Goal: Task Accomplishment & Management: Complete application form

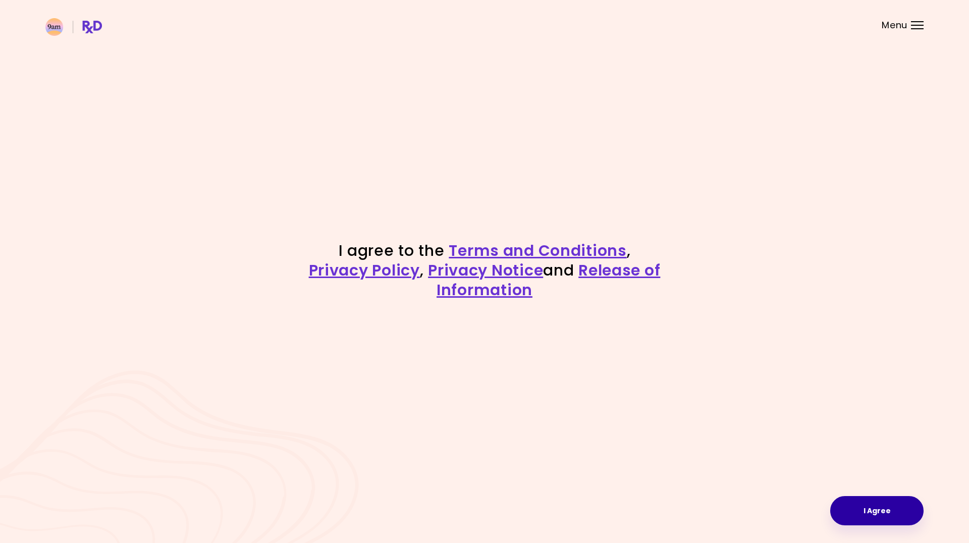
click at [881, 510] on button "I Agree" at bounding box center [876, 510] width 93 height 29
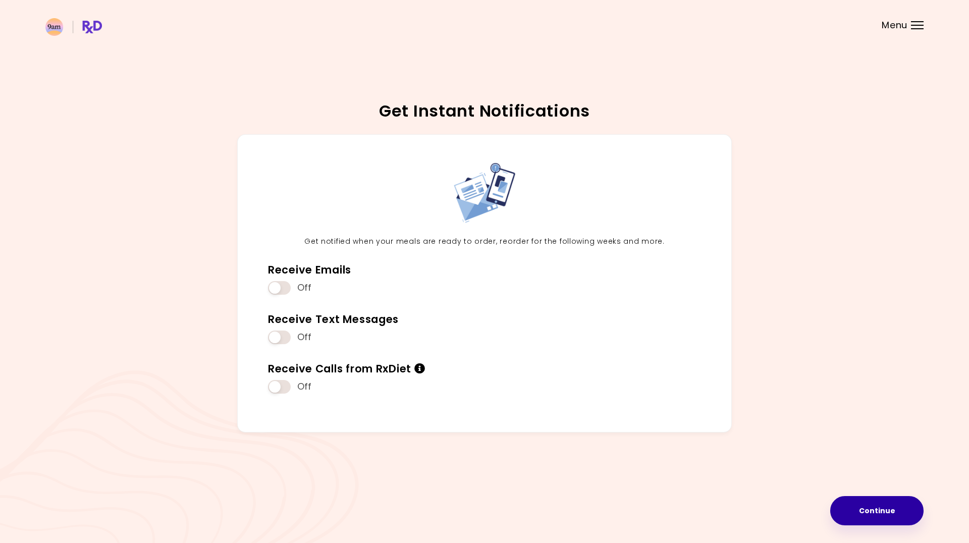
click at [859, 515] on button "Continue" at bounding box center [876, 510] width 93 height 29
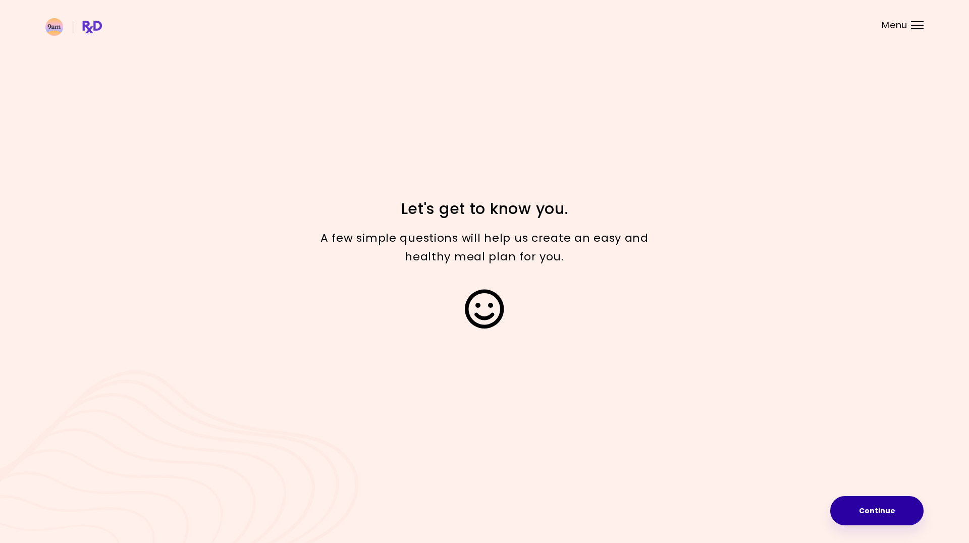
click at [862, 513] on button "Continue" at bounding box center [876, 510] width 93 height 29
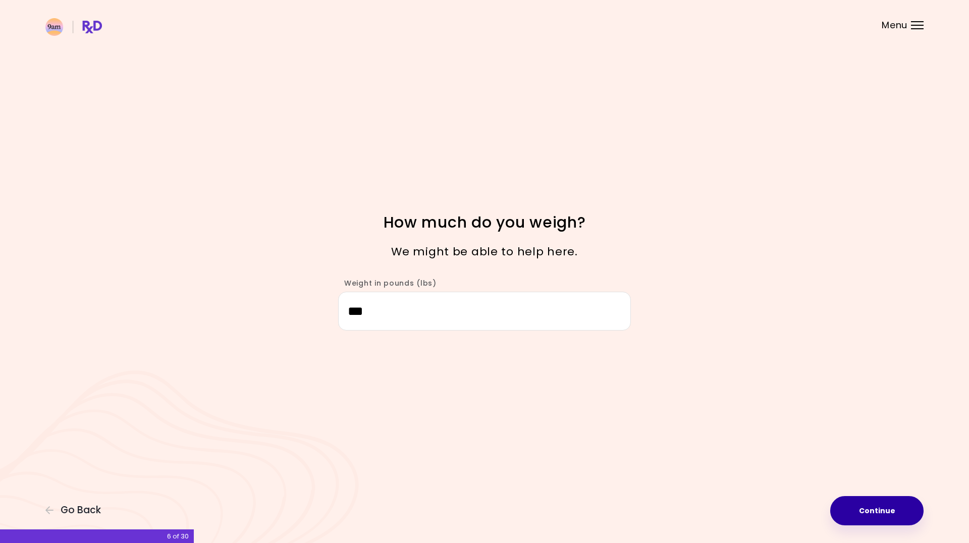
click at [855, 510] on button "Continue" at bounding box center [876, 510] width 93 height 29
select select "****"
click at [862, 510] on button "Continue" at bounding box center [876, 510] width 93 height 29
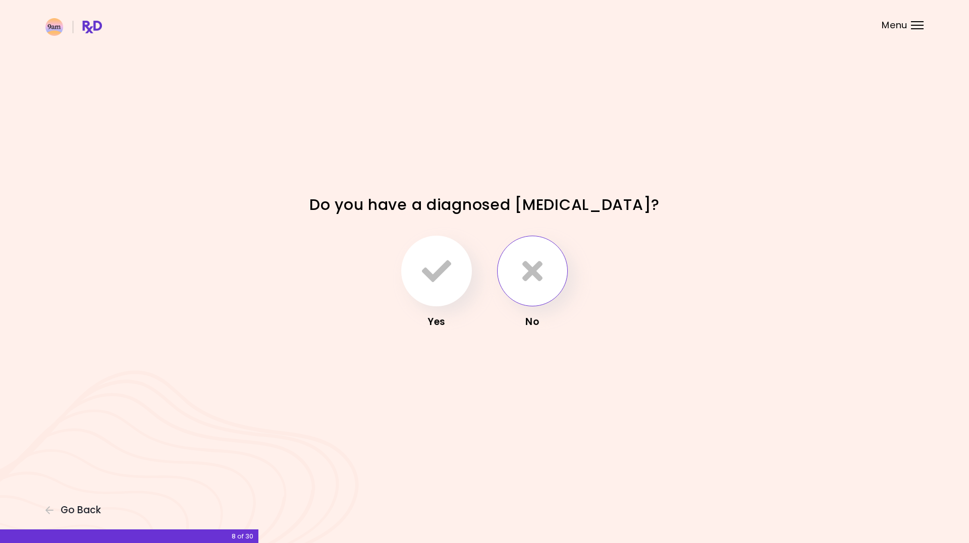
click at [514, 268] on button "button" at bounding box center [532, 271] width 71 height 71
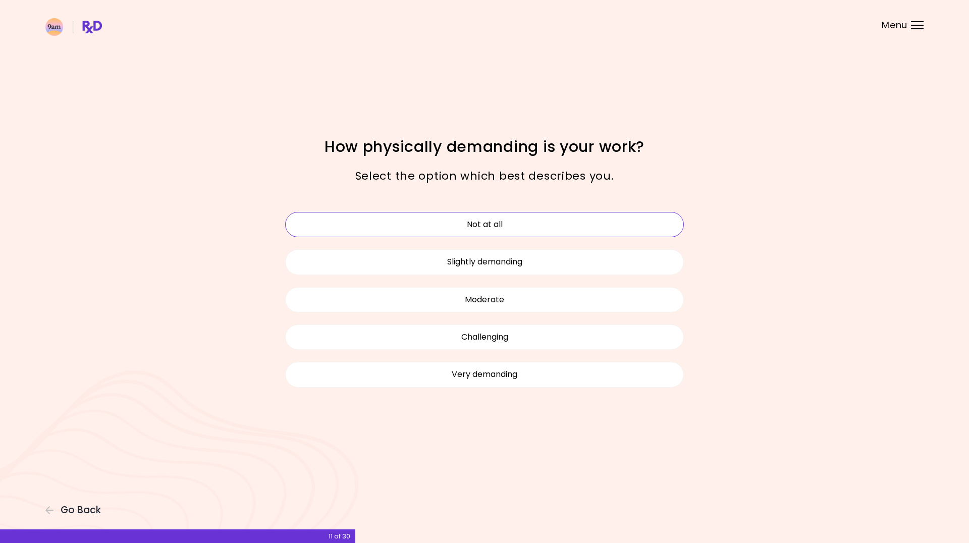
click at [569, 221] on button "Not at all" at bounding box center [484, 224] width 399 height 25
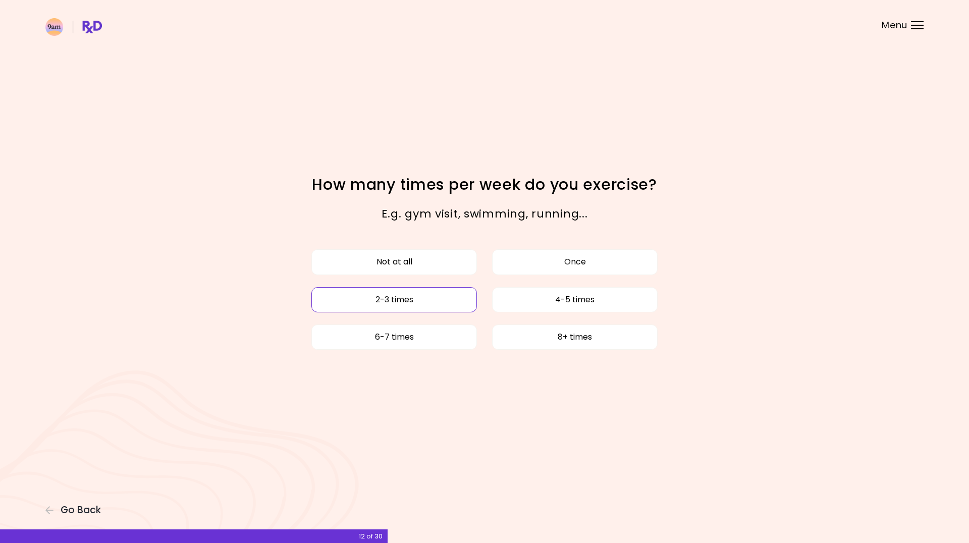
click at [437, 305] on button "2-3 times" at bounding box center [394, 299] width 166 height 25
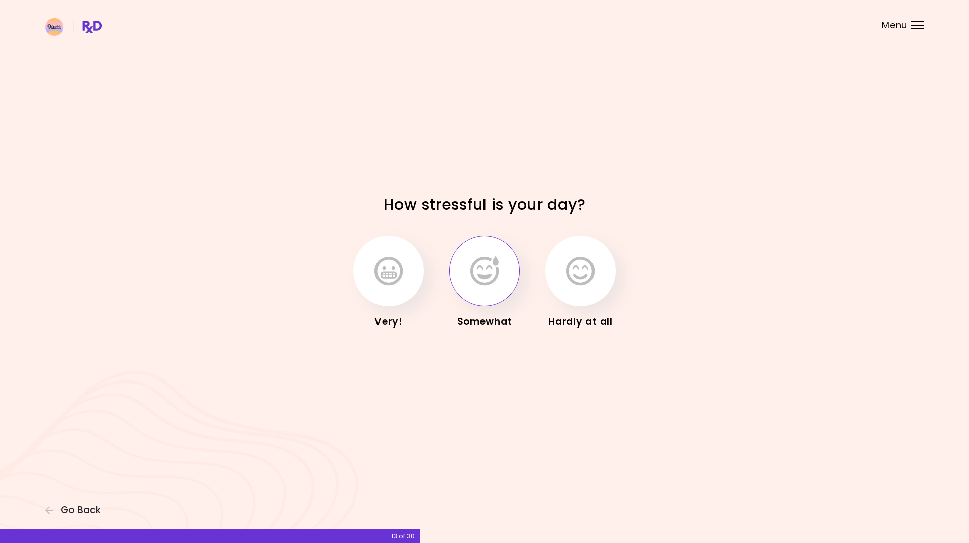
click at [489, 280] on icon "button" at bounding box center [484, 270] width 28 height 29
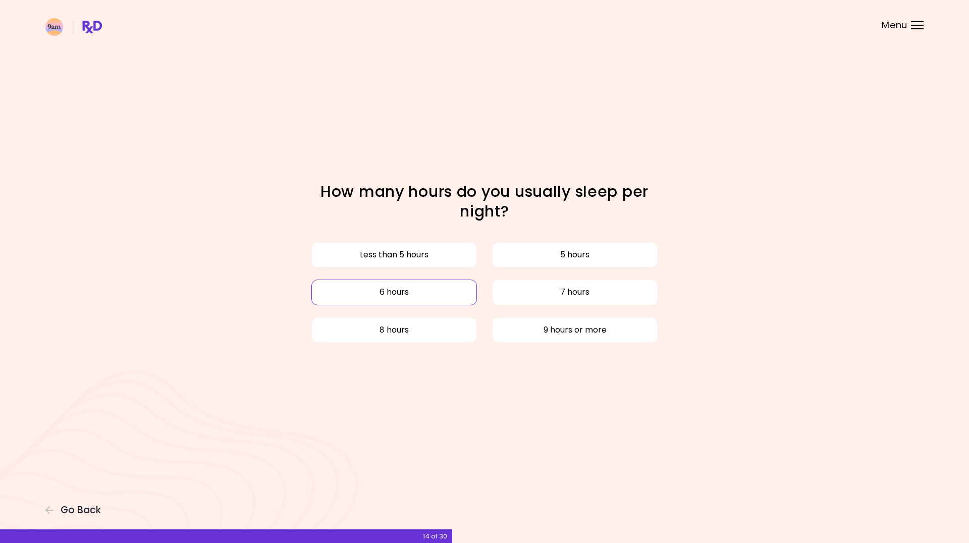
click at [409, 294] on button "6 hours" at bounding box center [394, 292] width 166 height 25
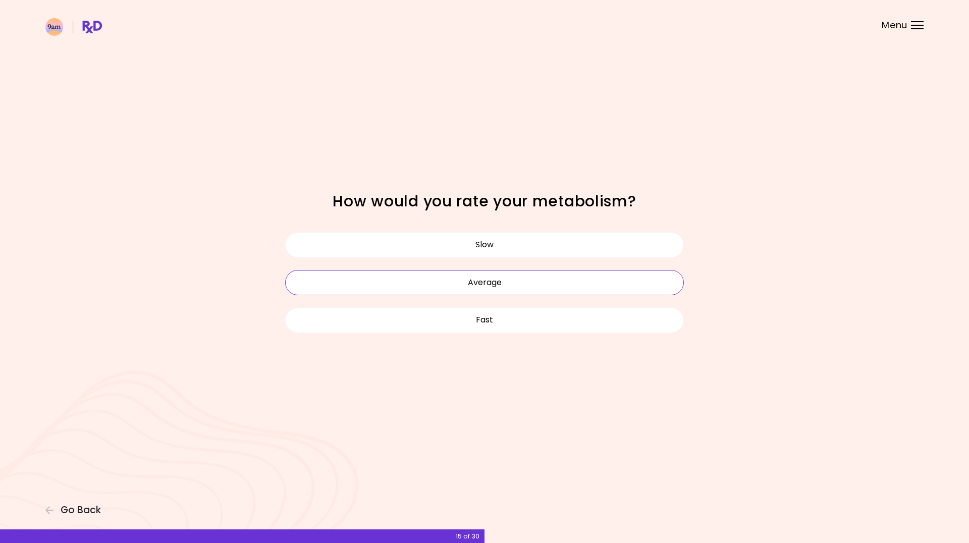
click at [527, 286] on button "Average" at bounding box center [484, 282] width 399 height 25
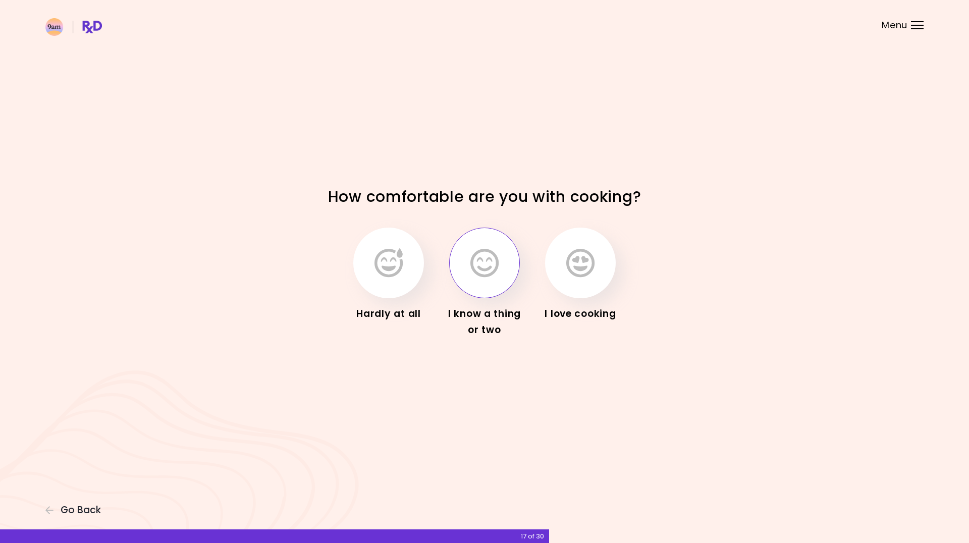
click at [479, 271] on icon "button" at bounding box center [484, 262] width 28 height 29
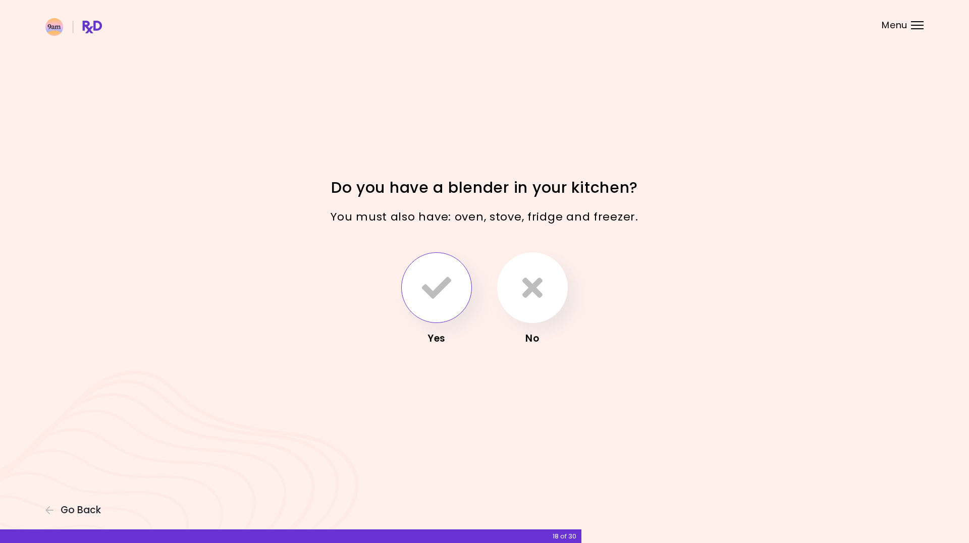
click at [427, 280] on icon "button" at bounding box center [436, 287] width 29 height 29
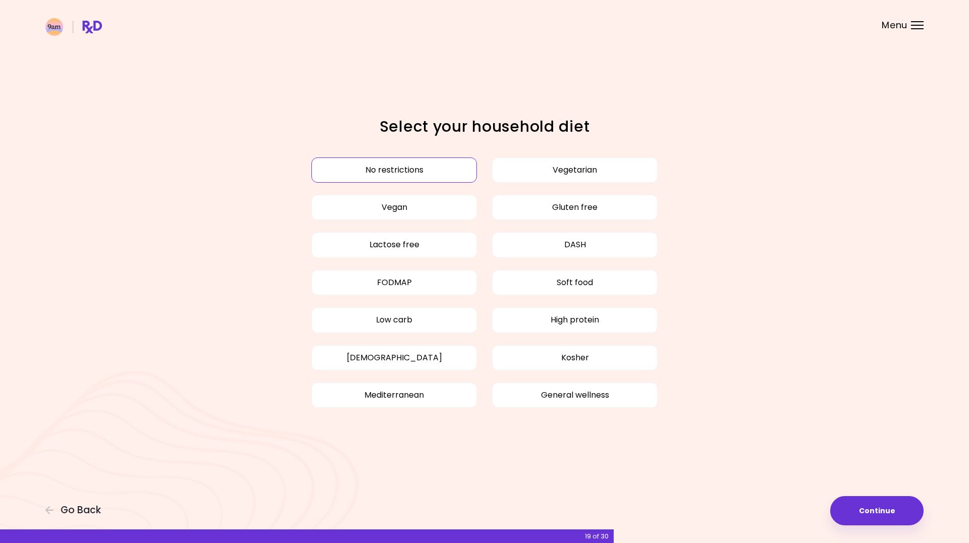
click at [409, 172] on button "No restrictions" at bounding box center [394, 169] width 166 height 25
click at [883, 509] on button "Continue" at bounding box center [876, 510] width 93 height 29
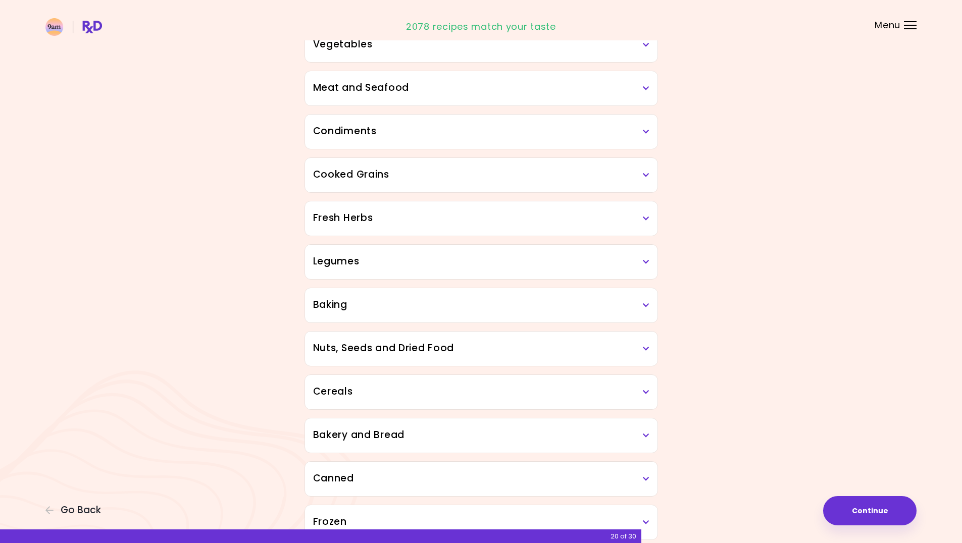
scroll to position [252, 0]
click at [650, 260] on div "Legumes" at bounding box center [481, 261] width 352 height 34
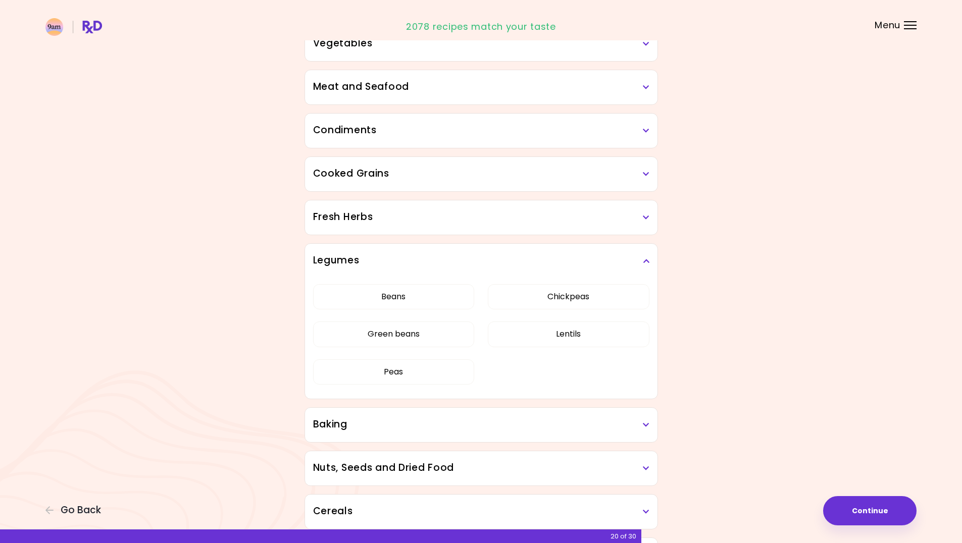
click at [646, 255] on h3 "Legumes" at bounding box center [481, 260] width 336 height 15
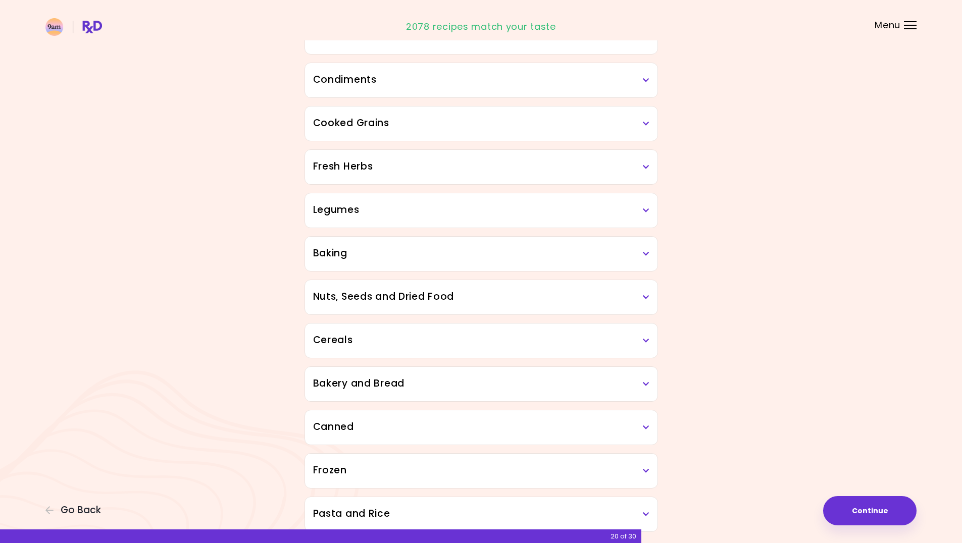
scroll to position [347, 0]
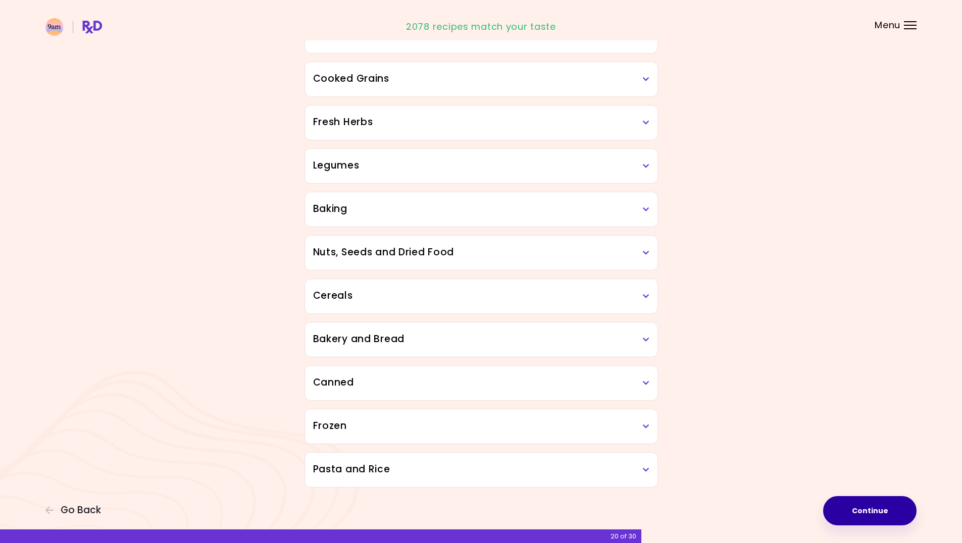
click at [857, 507] on button "Continue" at bounding box center [869, 510] width 93 height 29
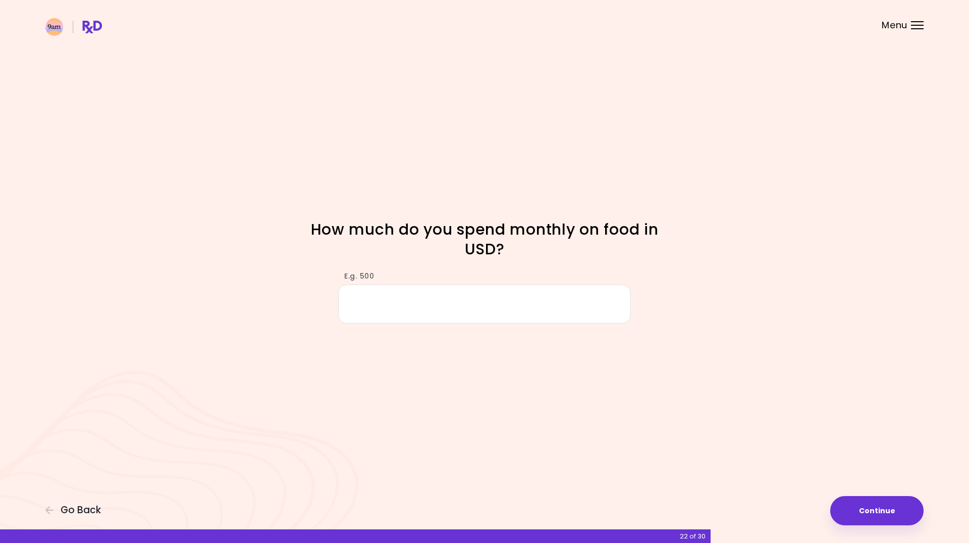
click at [399, 309] on input "E.g. 500" at bounding box center [484, 304] width 293 height 39
type input "***"
click at [862, 512] on button "Continue" at bounding box center [876, 510] width 93 height 29
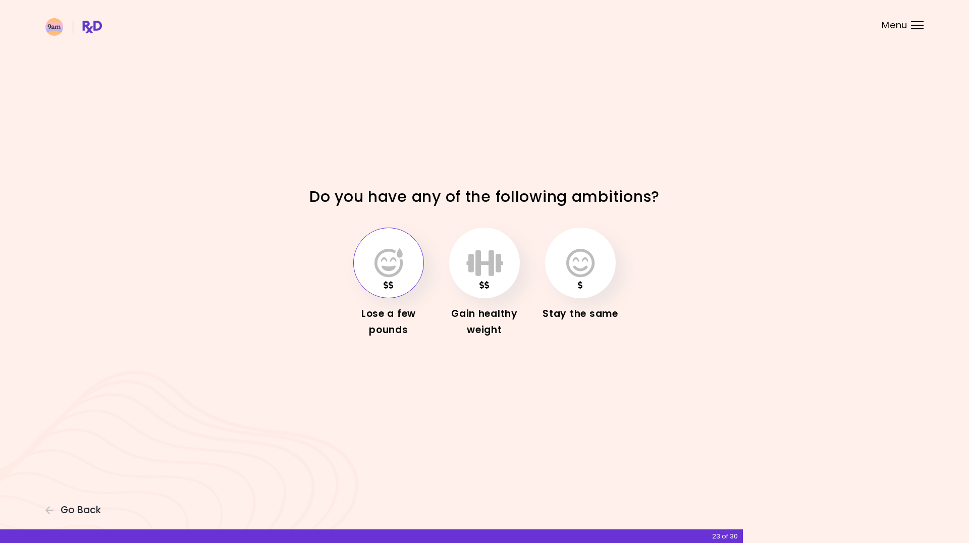
click at [382, 272] on icon "button" at bounding box center [389, 262] width 28 height 29
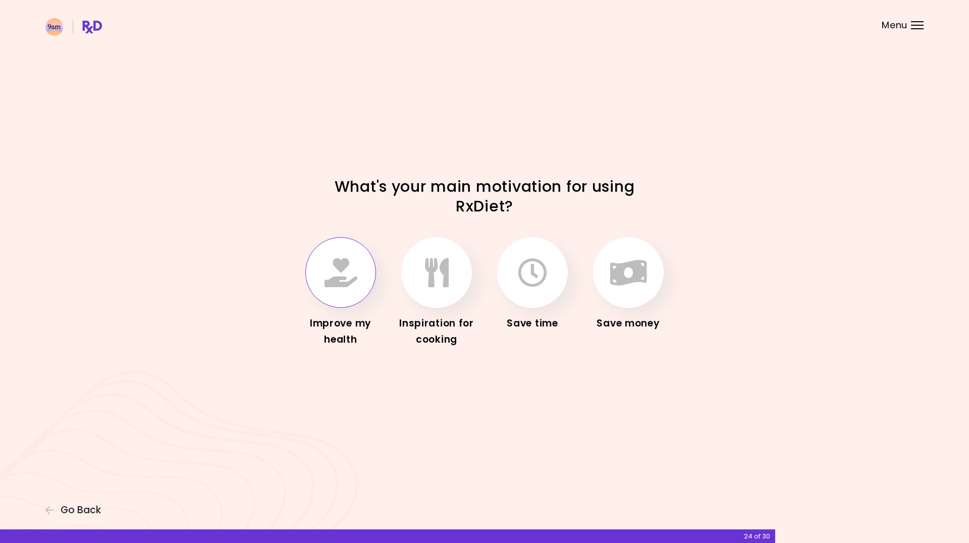
click at [335, 280] on icon "button" at bounding box center [341, 272] width 33 height 29
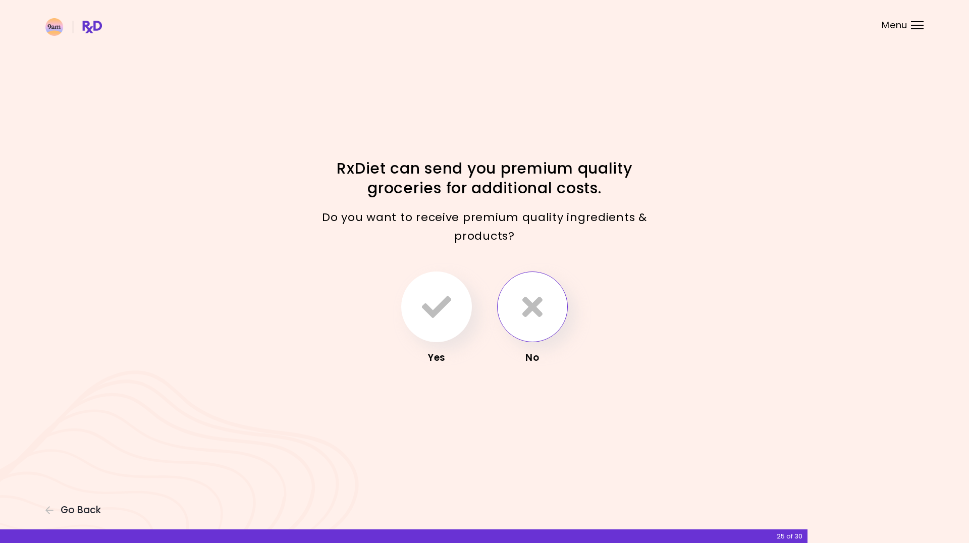
click at [538, 308] on icon "button" at bounding box center [532, 306] width 20 height 29
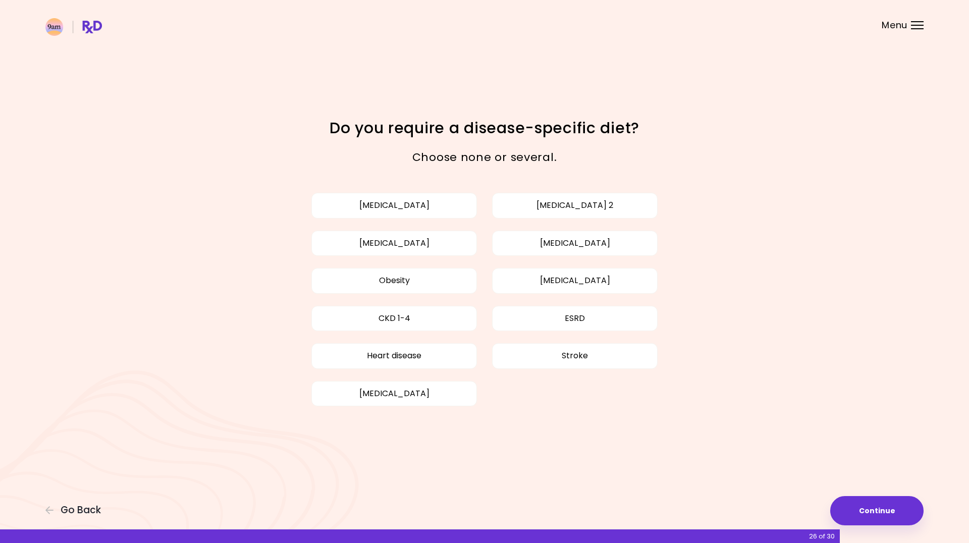
click at [607, 258] on div "[MEDICAL_DATA] [MEDICAL_DATA] 2 [MEDICAL_DATA] [MEDICAL_DATA] Obesity [MEDICAL_…" at bounding box center [485, 299] width 414 height 225
click at [606, 245] on button "[MEDICAL_DATA]" at bounding box center [575, 243] width 166 height 25
click at [893, 507] on button "Continue" at bounding box center [876, 510] width 93 height 29
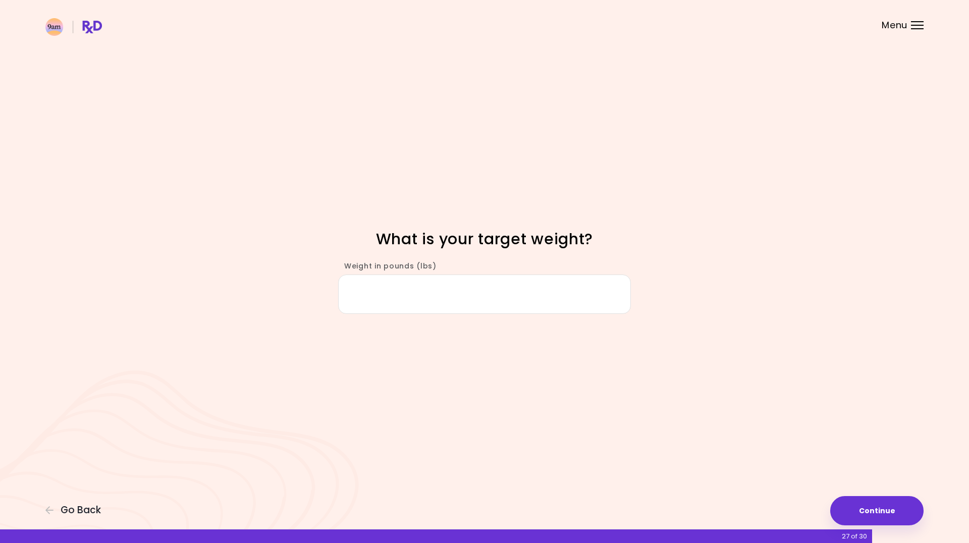
click at [399, 292] on input "Weight in pounds (lbs)" at bounding box center [484, 294] width 293 height 39
type input "***"
click at [895, 515] on button "Continue" at bounding box center [876, 510] width 93 height 29
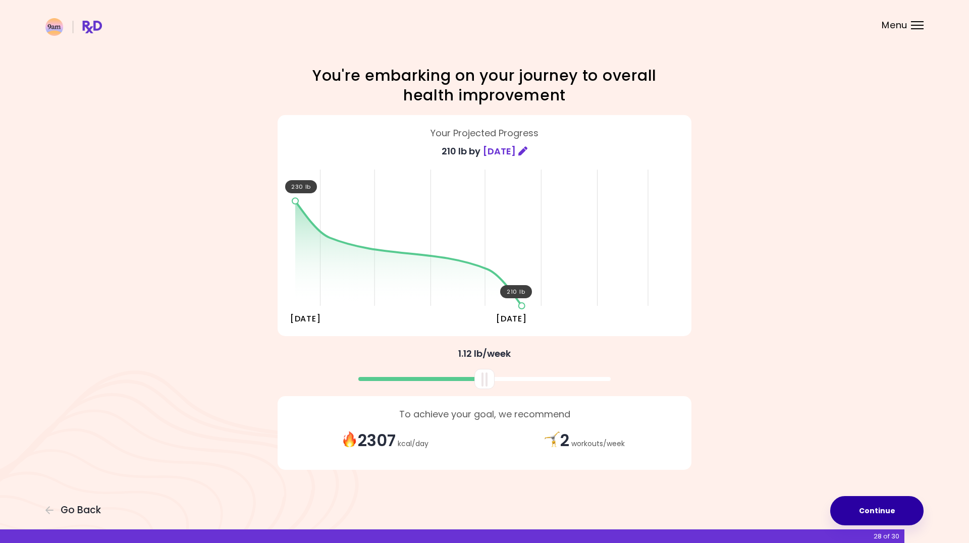
click at [870, 508] on button "Continue" at bounding box center [876, 510] width 93 height 29
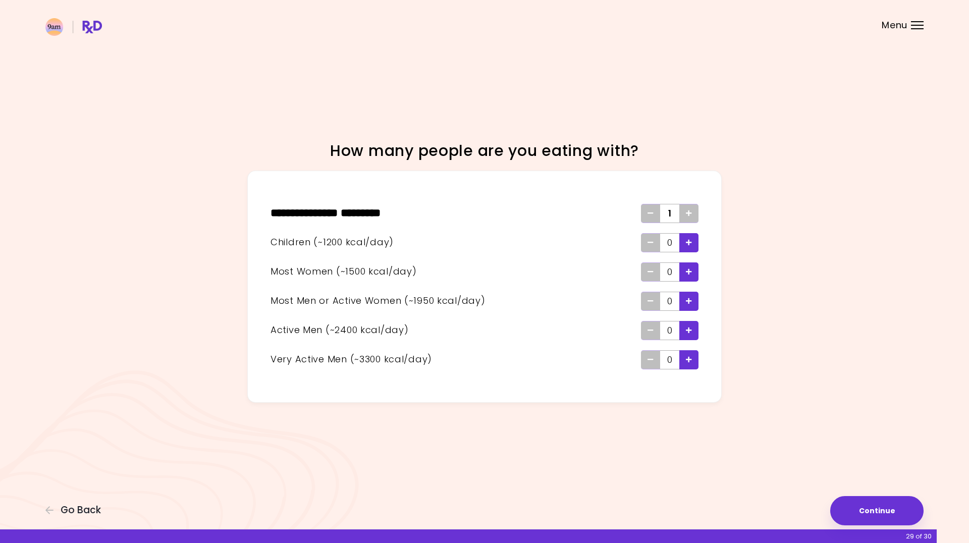
click at [698, 275] on div "Add - Woman" at bounding box center [688, 271] width 19 height 19
click at [872, 506] on button "Continue" at bounding box center [876, 510] width 93 height 29
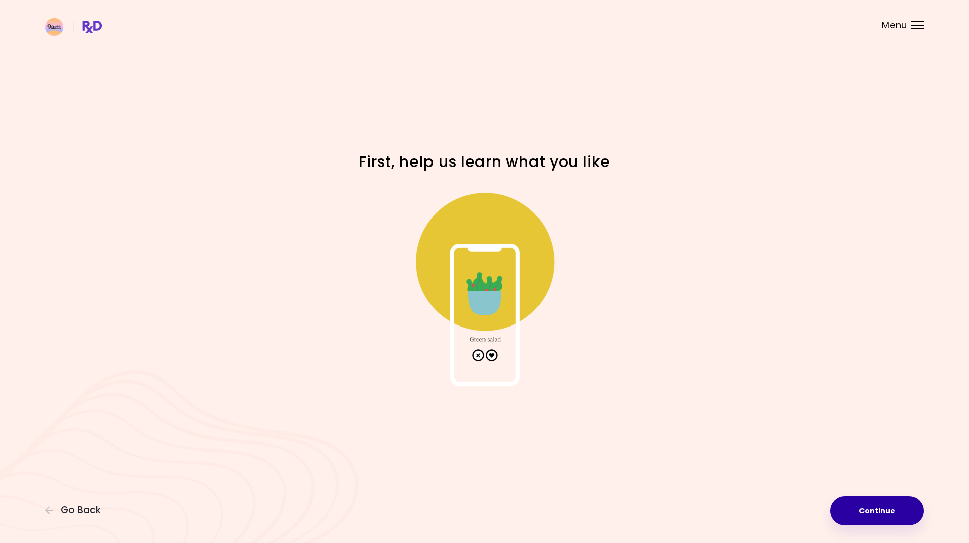
click at [869, 504] on button "Continue" at bounding box center [876, 510] width 93 height 29
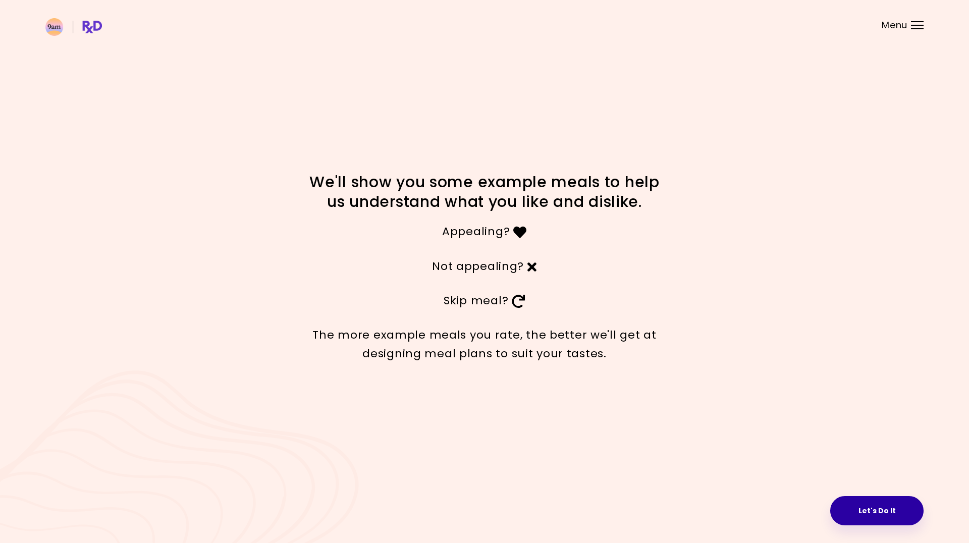
click at [869, 511] on button "Let's Do It" at bounding box center [876, 510] width 93 height 29
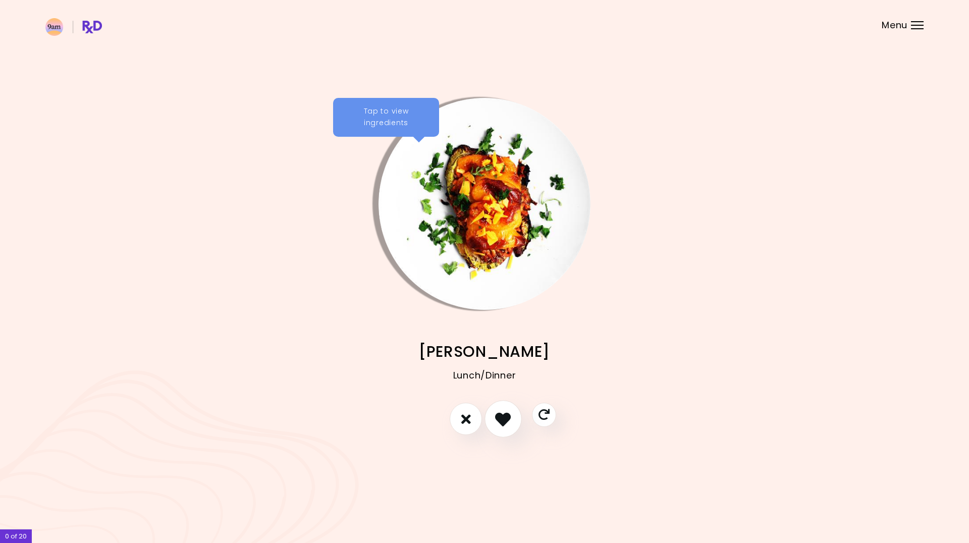
click at [507, 417] on icon "I like this recipe" at bounding box center [503, 419] width 16 height 16
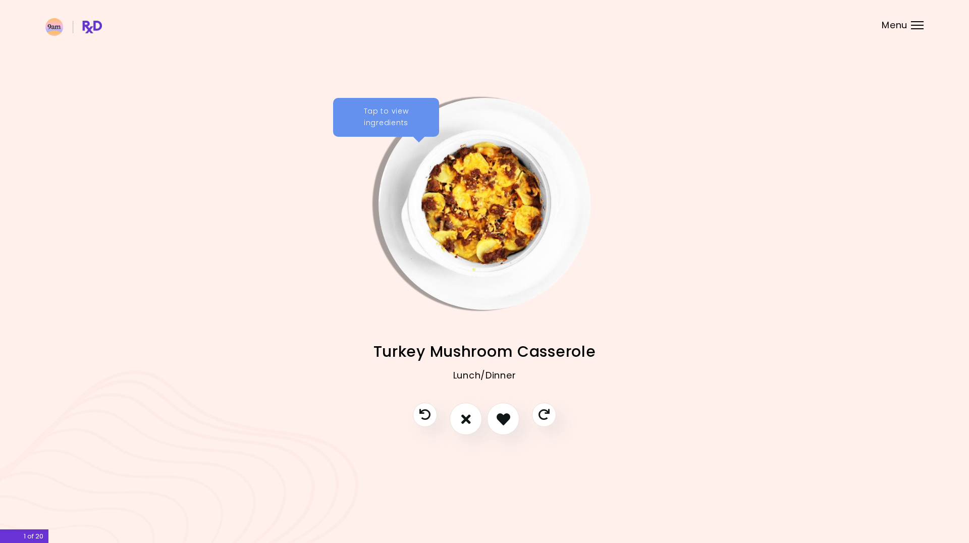
click at [390, 127] on div "Tap to view ingredients" at bounding box center [386, 117] width 106 height 39
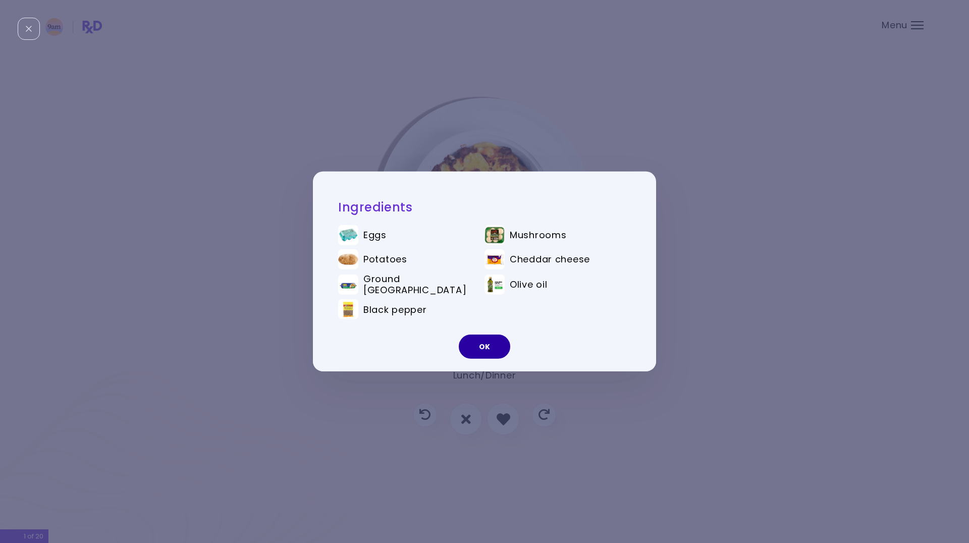
click at [483, 342] on button "OK" at bounding box center [484, 347] width 51 height 24
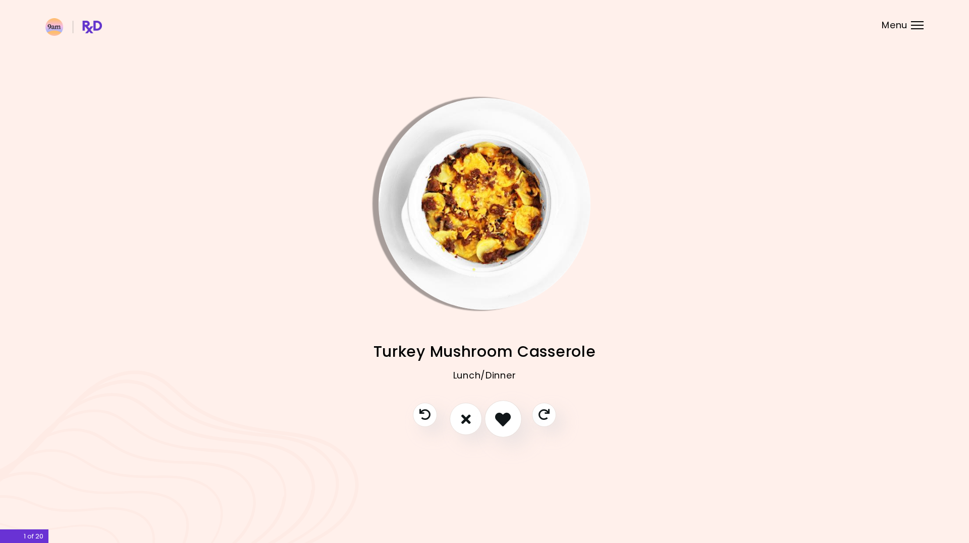
click at [508, 421] on icon "I like this recipe" at bounding box center [503, 419] width 16 height 16
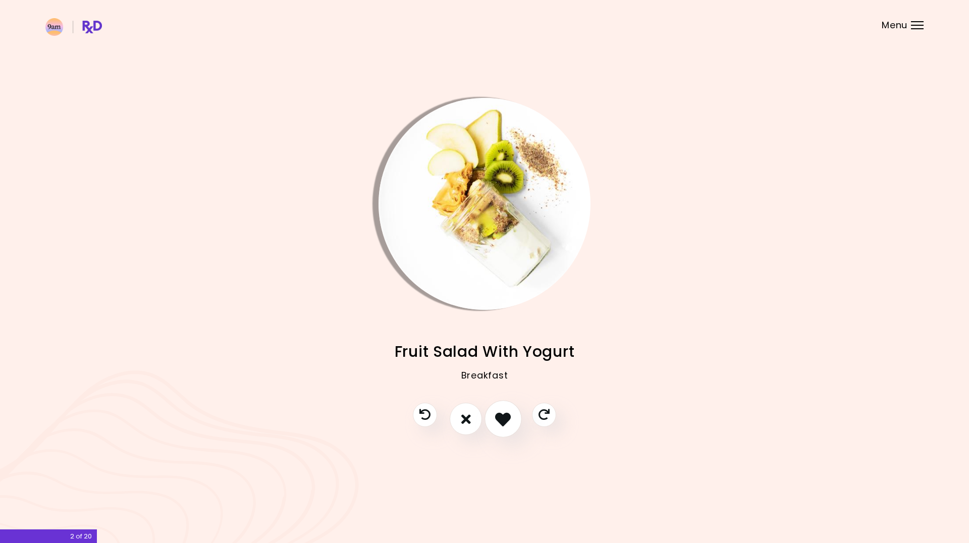
click at [509, 417] on icon "I like this recipe" at bounding box center [503, 419] width 16 height 16
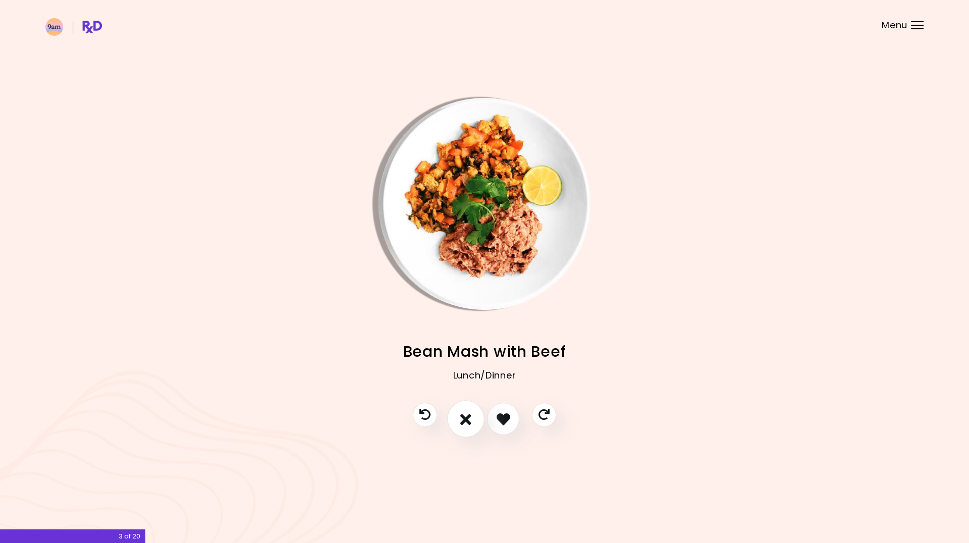
click at [461, 423] on icon "I don't like this recipe" at bounding box center [465, 419] width 11 height 16
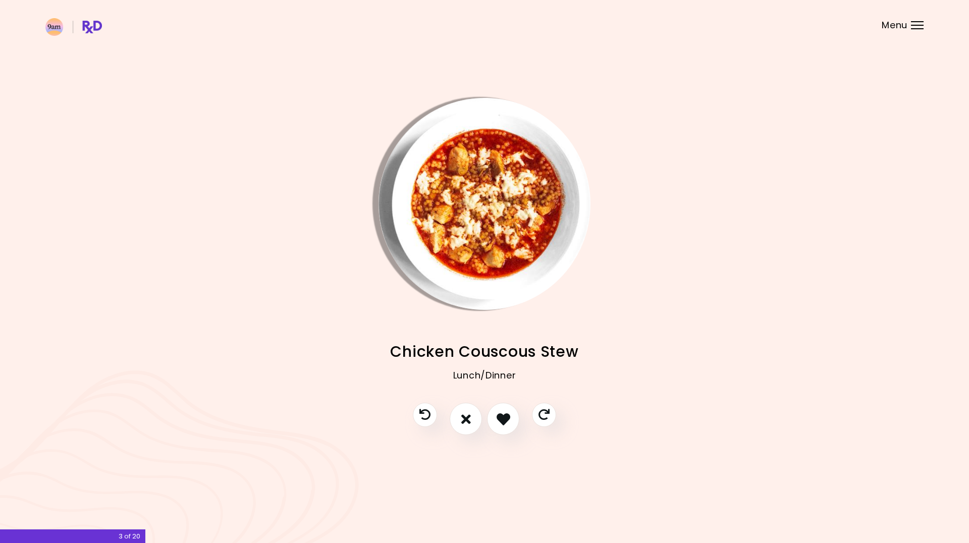
click at [476, 255] on img "Info - Chicken Couscous Stew" at bounding box center [485, 204] width 212 height 212
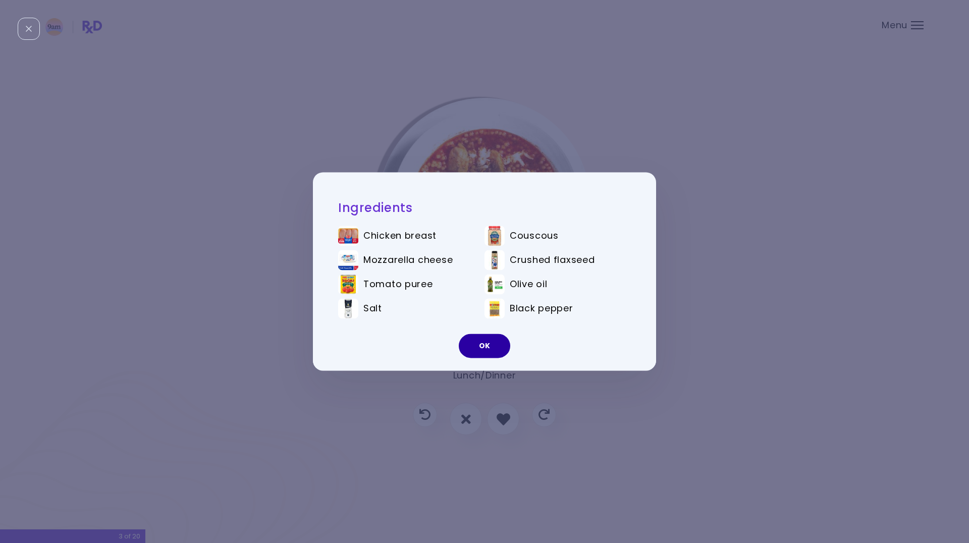
click at [485, 338] on button "OK" at bounding box center [484, 346] width 51 height 24
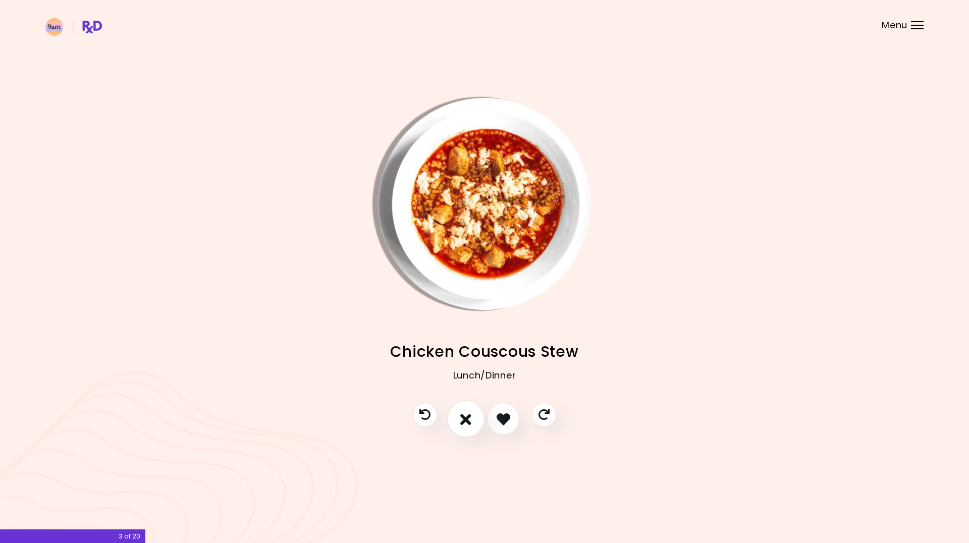
click at [472, 425] on button "I don't like this recipe" at bounding box center [465, 419] width 37 height 37
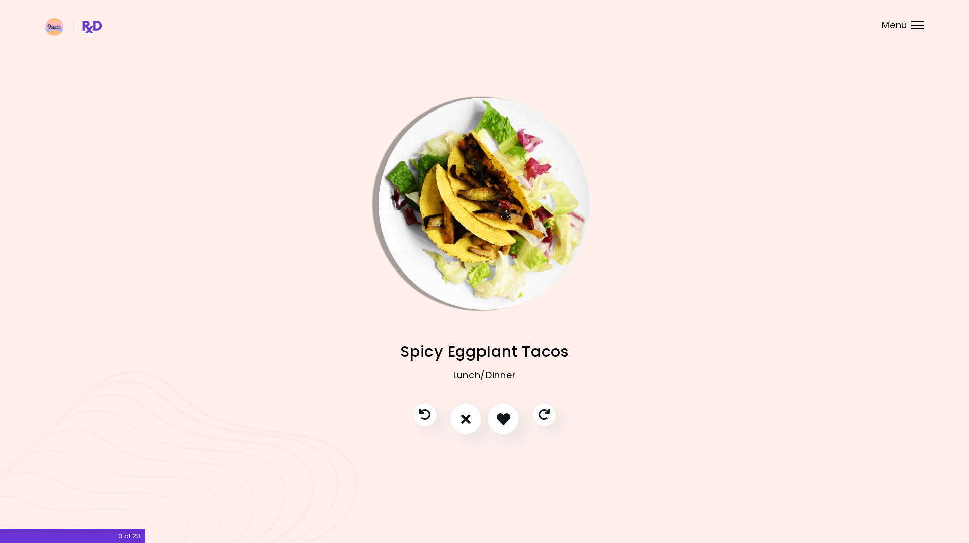
click at [482, 179] on img "Info - Spicy Eggplant Tacos" at bounding box center [485, 204] width 212 height 212
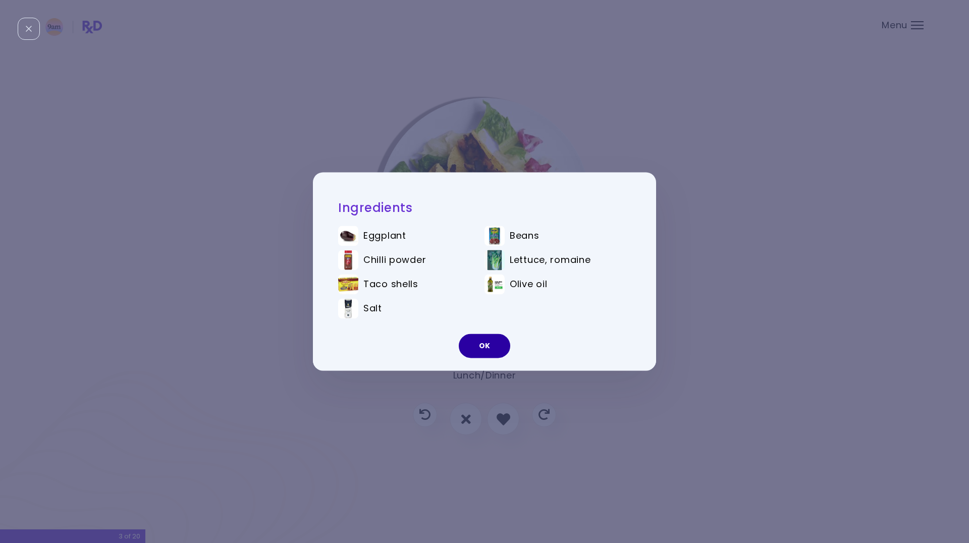
click at [484, 347] on button "OK" at bounding box center [484, 346] width 51 height 24
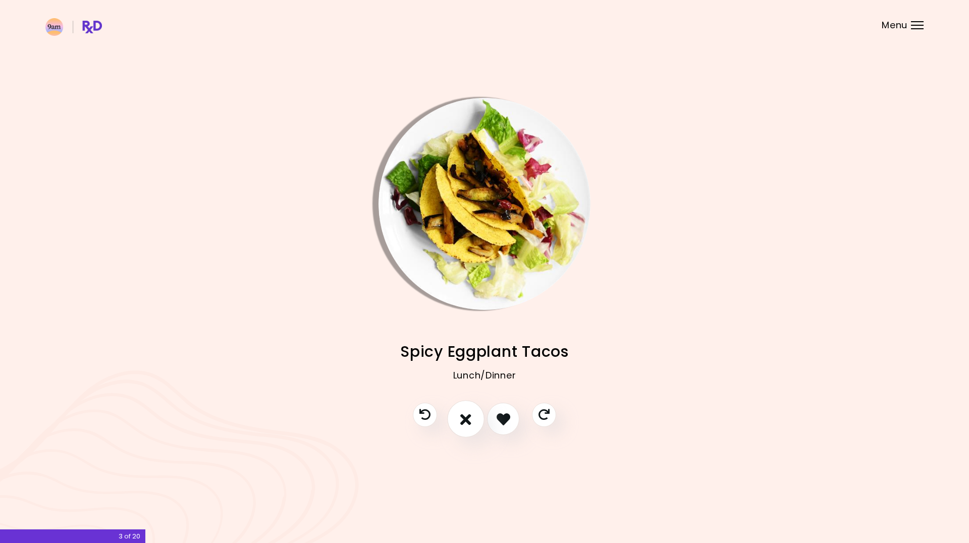
click at [468, 415] on icon "I don't like this recipe" at bounding box center [465, 419] width 11 height 16
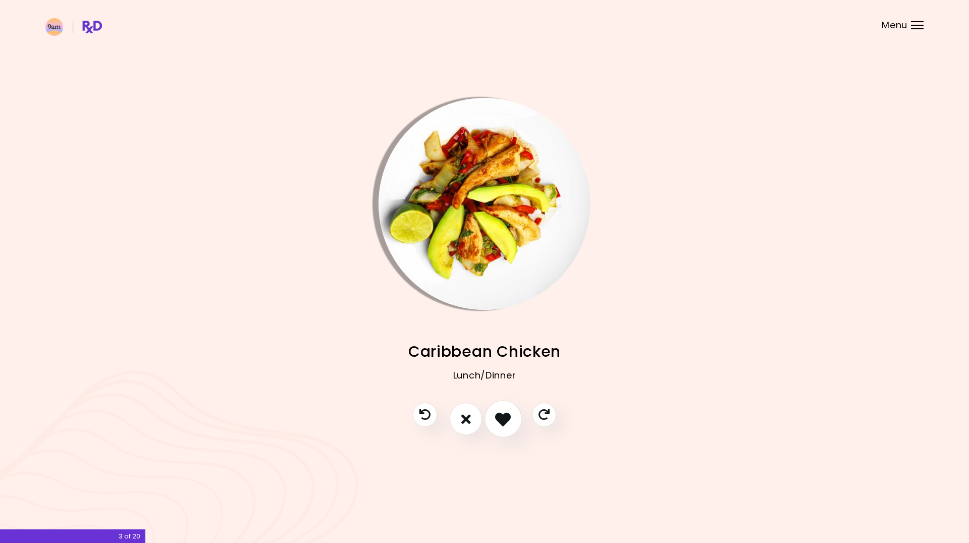
click at [510, 415] on icon "I like this recipe" at bounding box center [503, 419] width 16 height 16
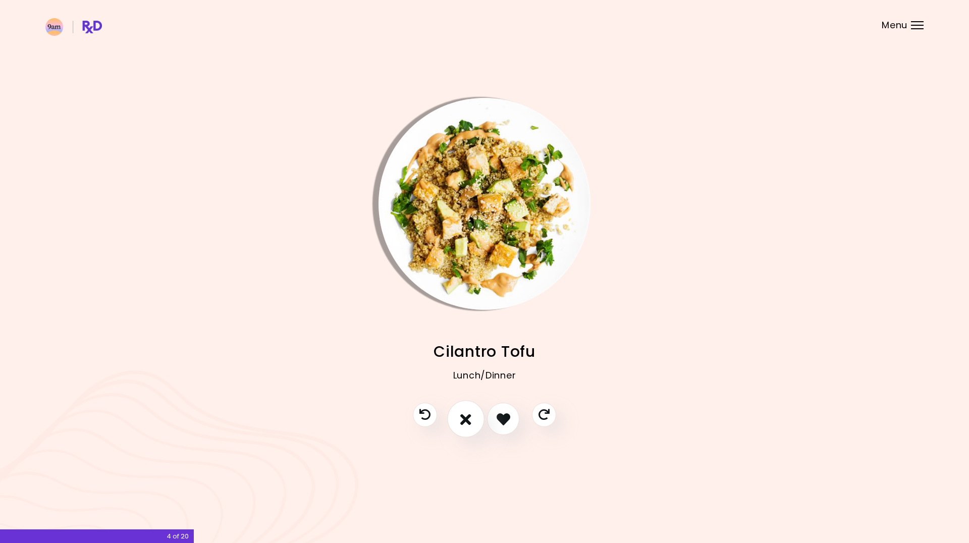
click at [470, 418] on icon "I don't like this recipe" at bounding box center [465, 419] width 11 height 16
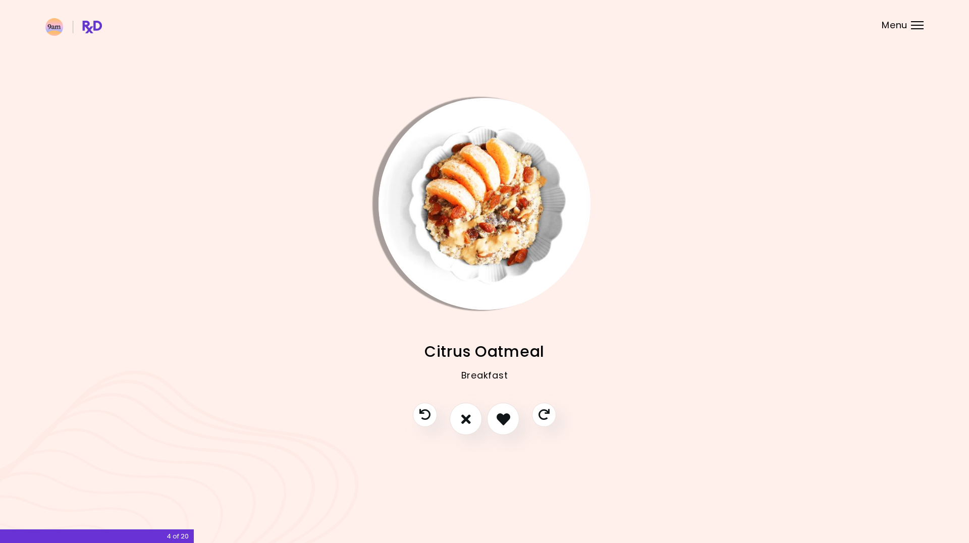
click at [468, 221] on img "Info - Citrus Oatmeal" at bounding box center [485, 204] width 212 height 212
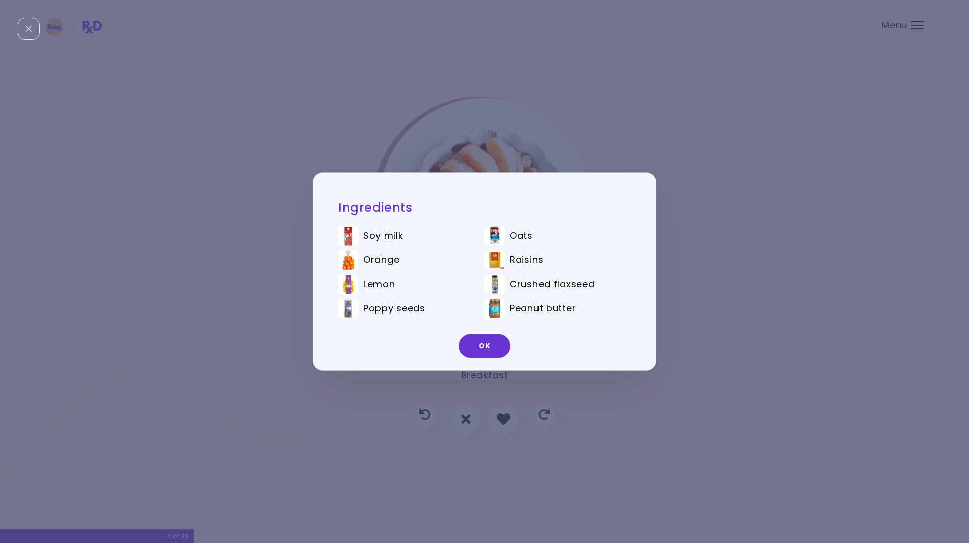
click at [465, 346] on button "OK" at bounding box center [484, 346] width 51 height 24
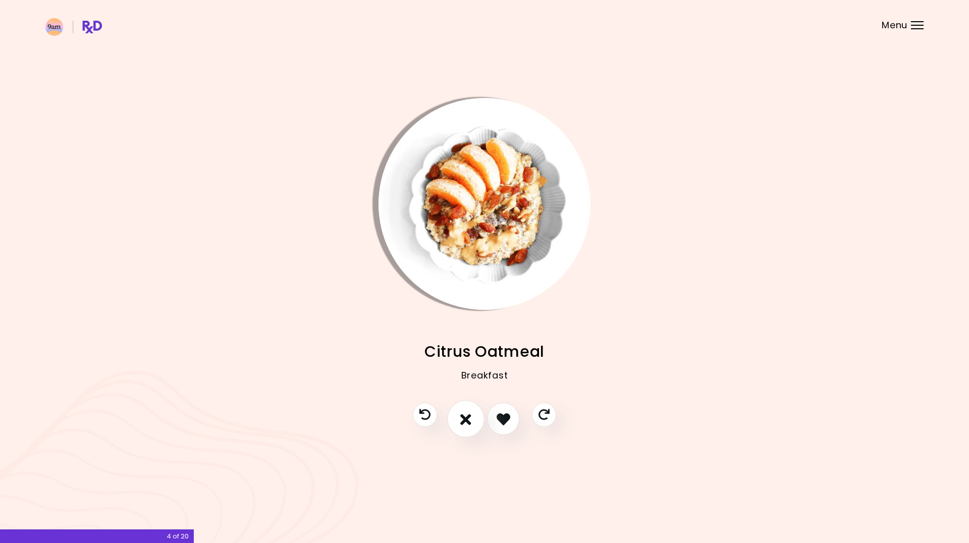
click at [465, 418] on icon "I don't like this recipe" at bounding box center [465, 419] width 11 height 16
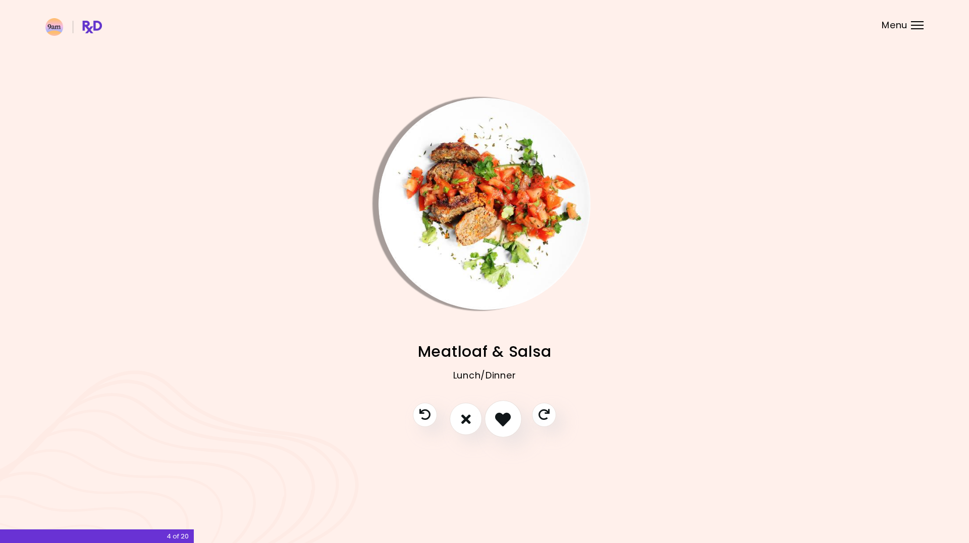
click at [495, 416] on icon "I like this recipe" at bounding box center [503, 419] width 16 height 16
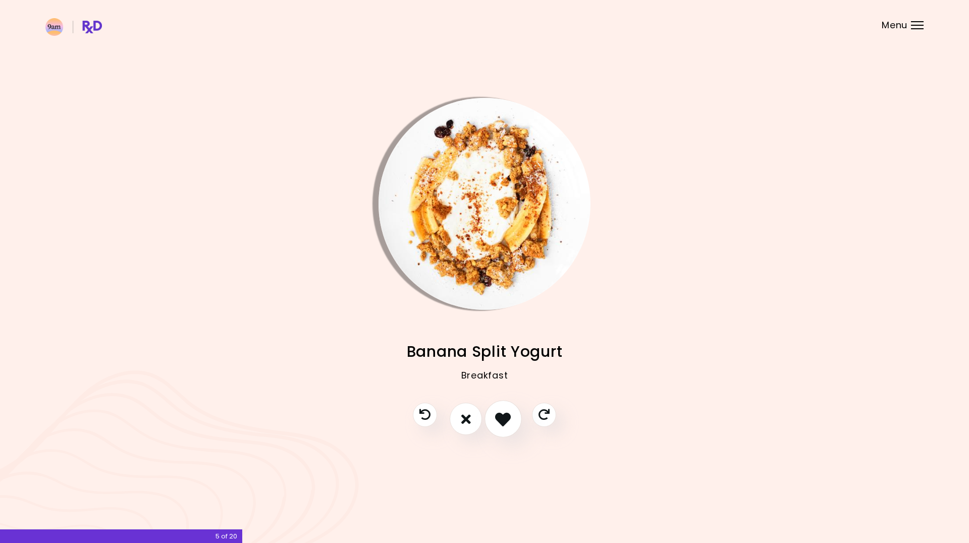
click at [495, 416] on icon "I like this recipe" at bounding box center [503, 419] width 16 height 16
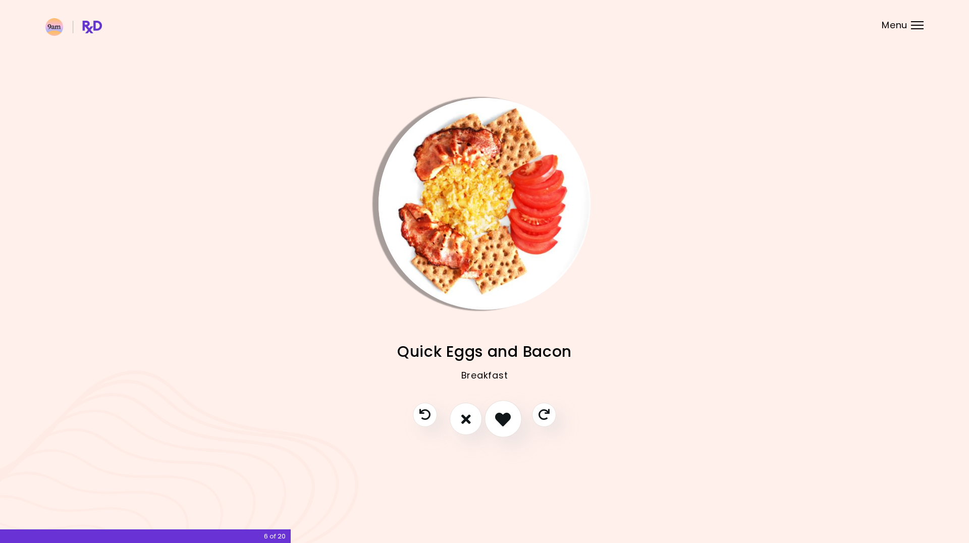
click at [495, 415] on icon "I like this recipe" at bounding box center [503, 419] width 16 height 16
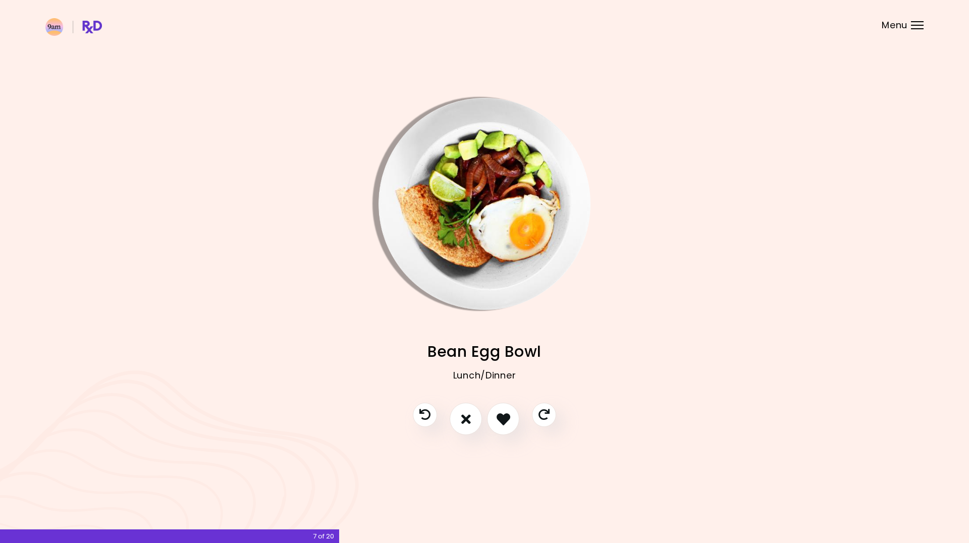
click at [479, 194] on img "Info - Bean Egg Bowl" at bounding box center [485, 204] width 212 height 212
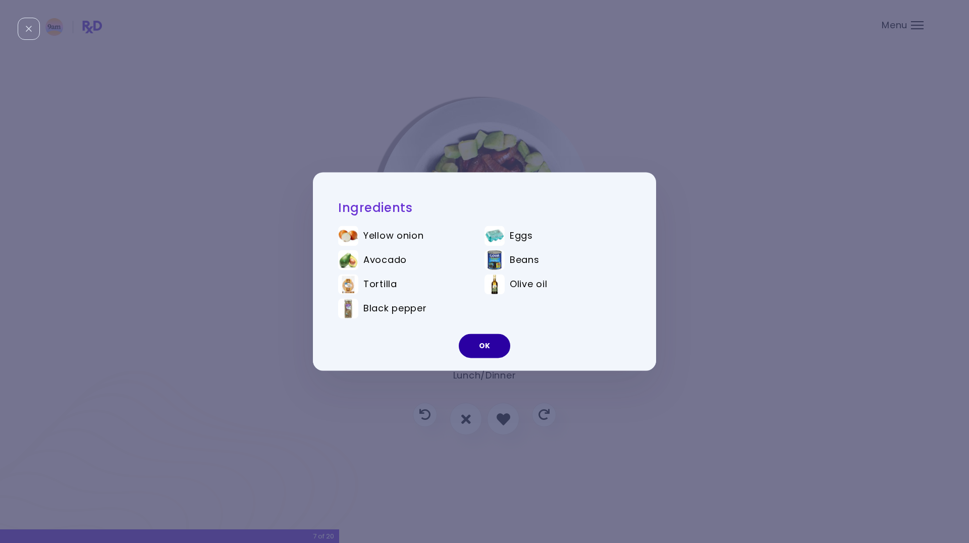
click at [480, 345] on button "OK" at bounding box center [484, 346] width 51 height 24
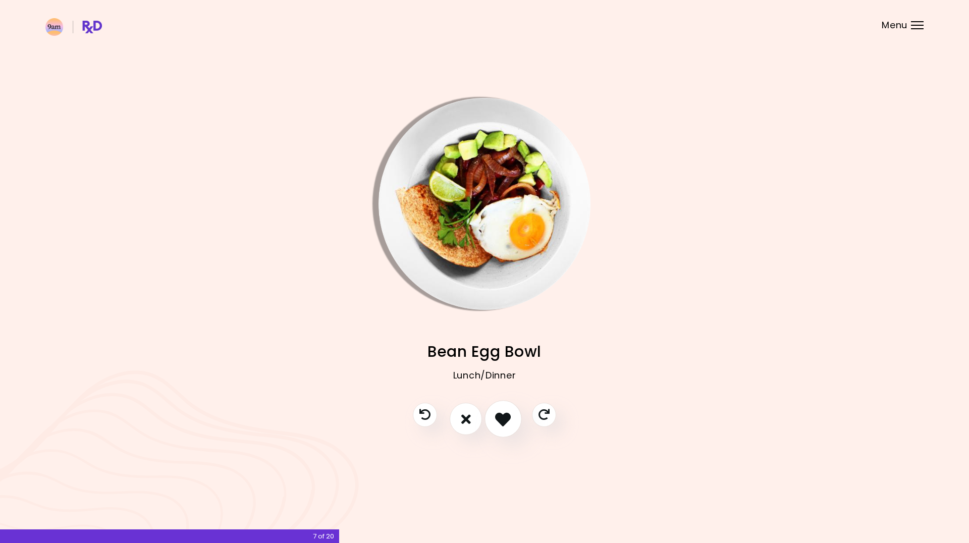
click at [504, 415] on icon "I like this recipe" at bounding box center [503, 419] width 16 height 16
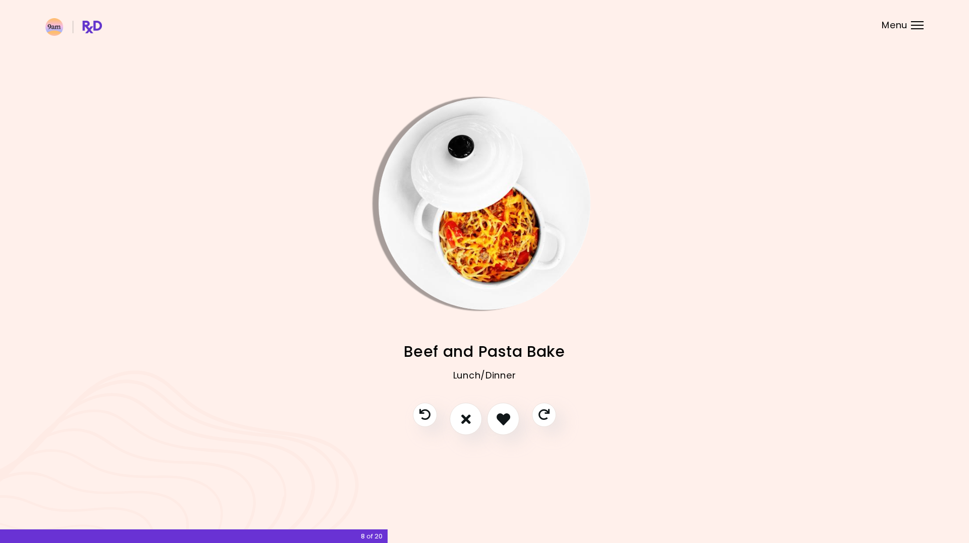
click at [512, 267] on img "Info - Beef and Pasta Bake" at bounding box center [485, 204] width 212 height 212
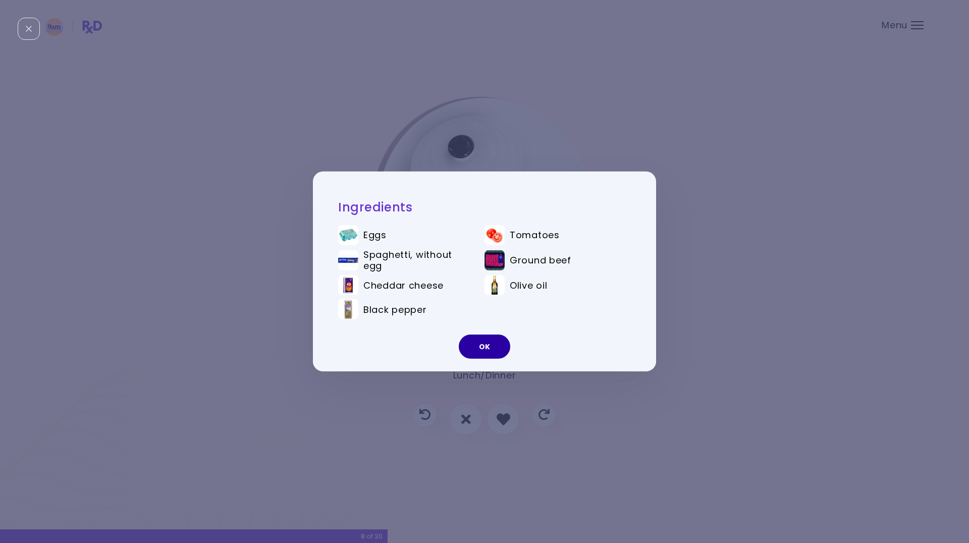
click at [478, 338] on button "OK" at bounding box center [484, 347] width 51 height 24
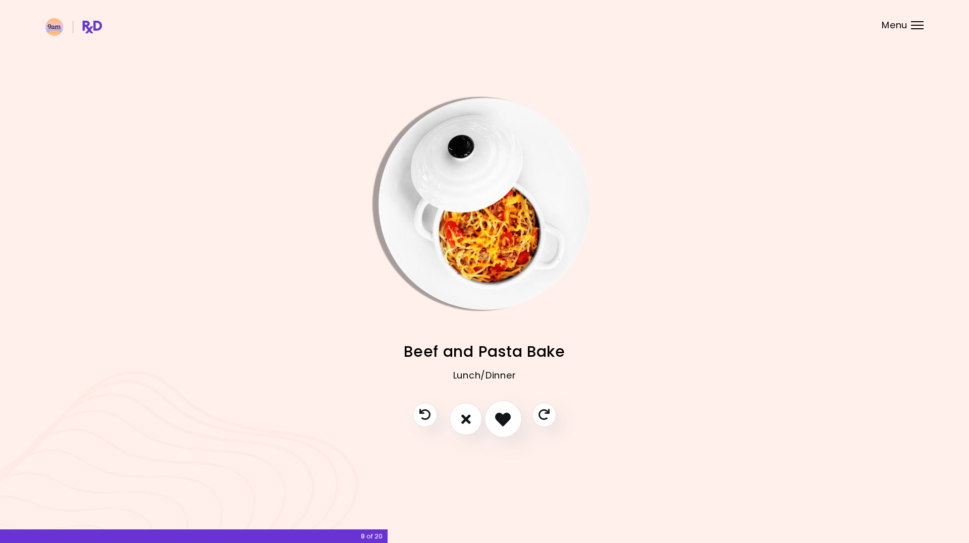
click at [493, 425] on button "I like this recipe" at bounding box center [503, 419] width 37 height 37
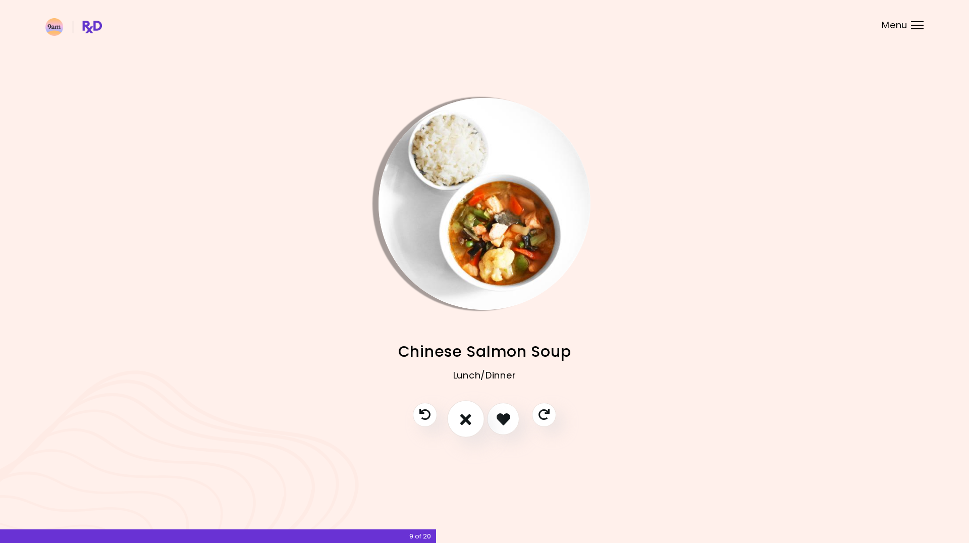
click at [469, 424] on icon "I don't like this recipe" at bounding box center [465, 419] width 11 height 16
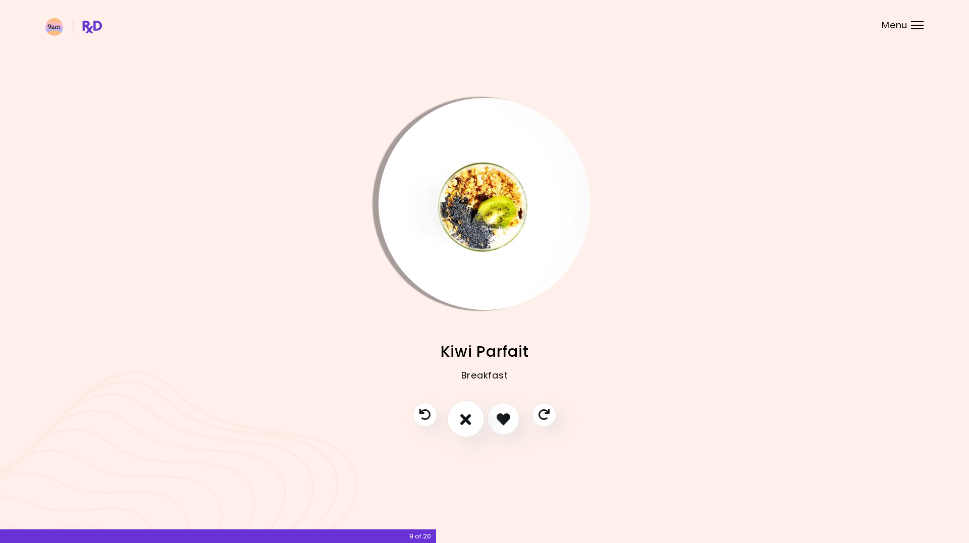
click at [468, 424] on icon "I don't like this recipe" at bounding box center [465, 419] width 11 height 16
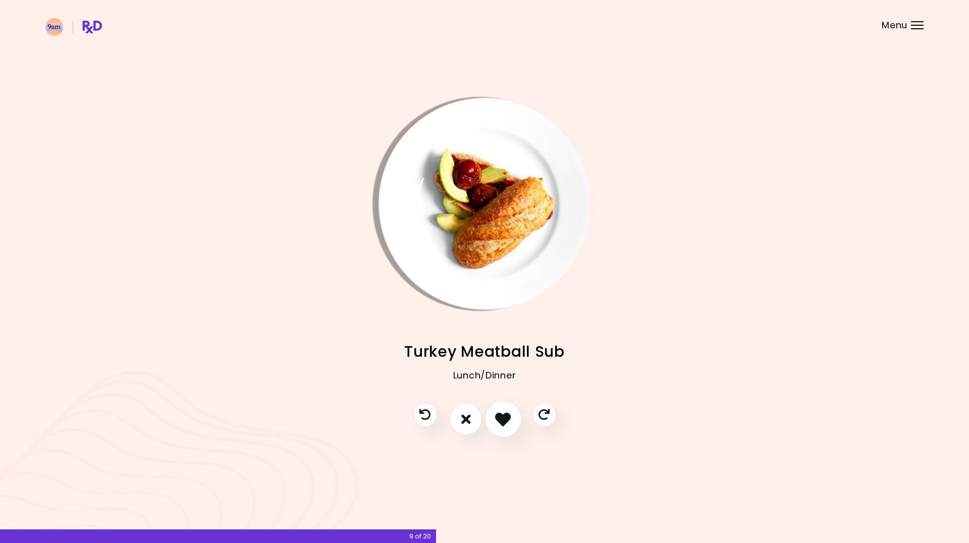
click at [510, 426] on icon "I like this recipe" at bounding box center [503, 419] width 16 height 16
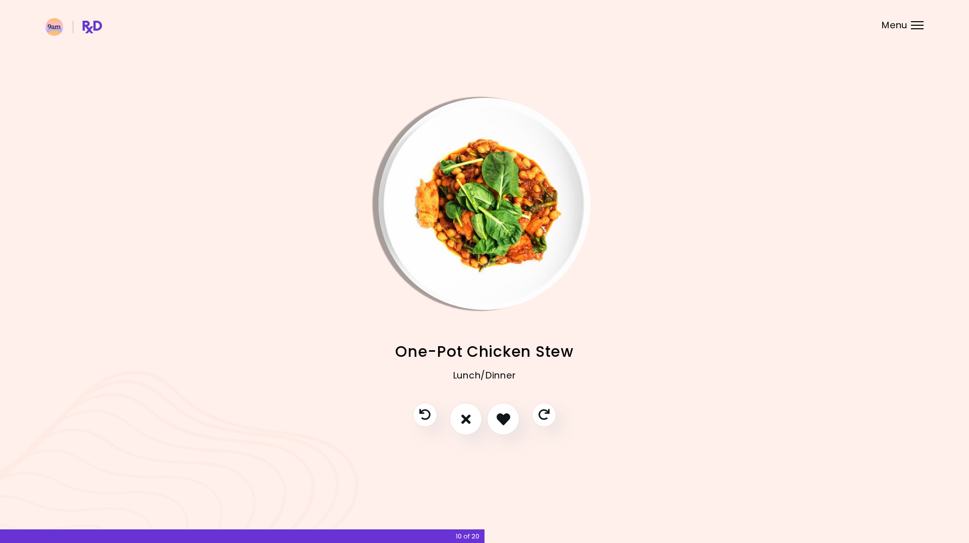
click at [518, 275] on img "Info - One-Pot Chicken Stew" at bounding box center [485, 204] width 212 height 212
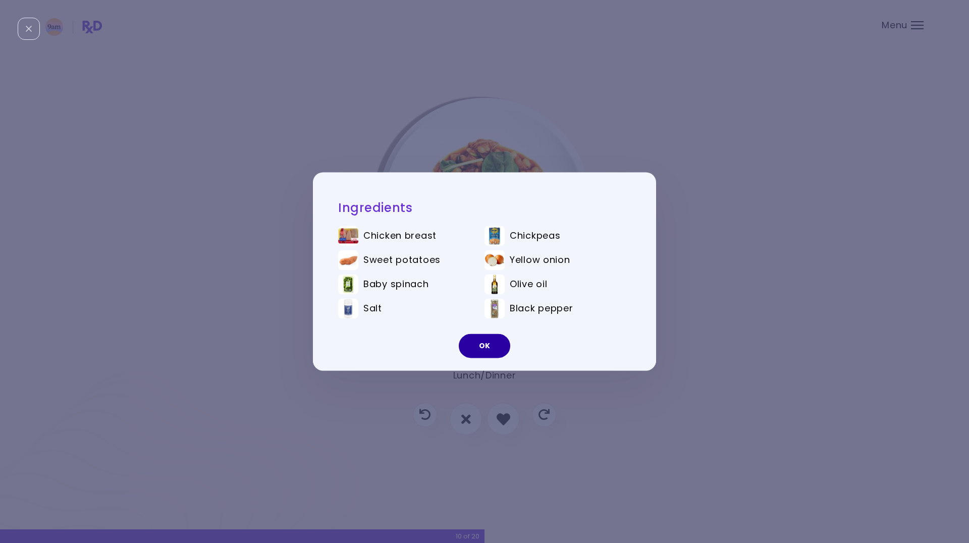
click at [484, 338] on button "OK" at bounding box center [484, 346] width 51 height 24
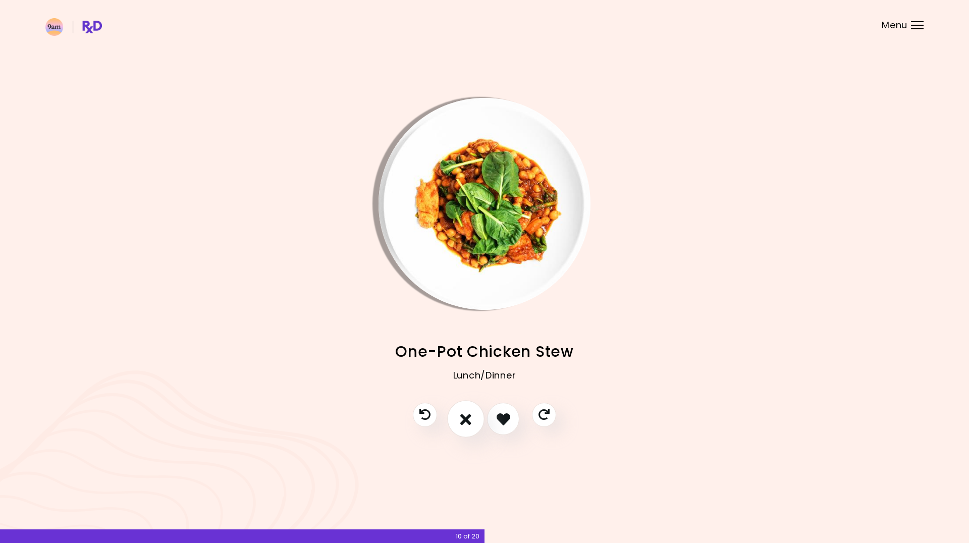
click at [464, 416] on icon "I don't like this recipe" at bounding box center [465, 419] width 11 height 16
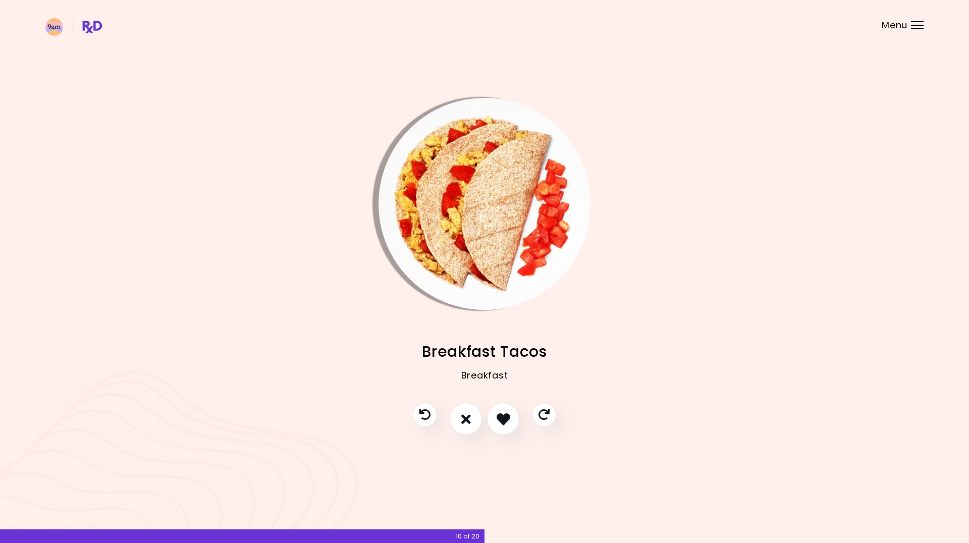
click at [513, 189] on img "Info - Breakfast Tacos" at bounding box center [485, 204] width 212 height 212
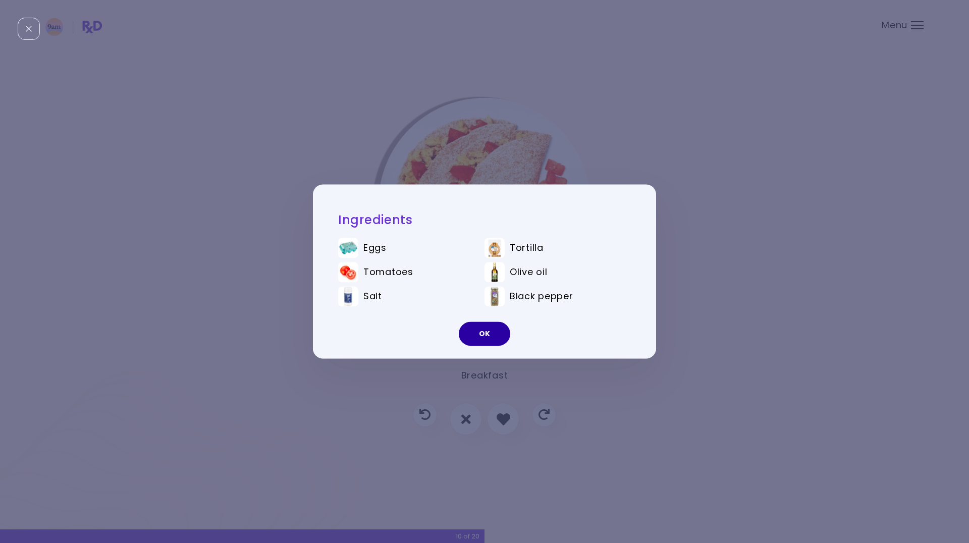
click at [490, 328] on button "OK" at bounding box center [484, 334] width 51 height 24
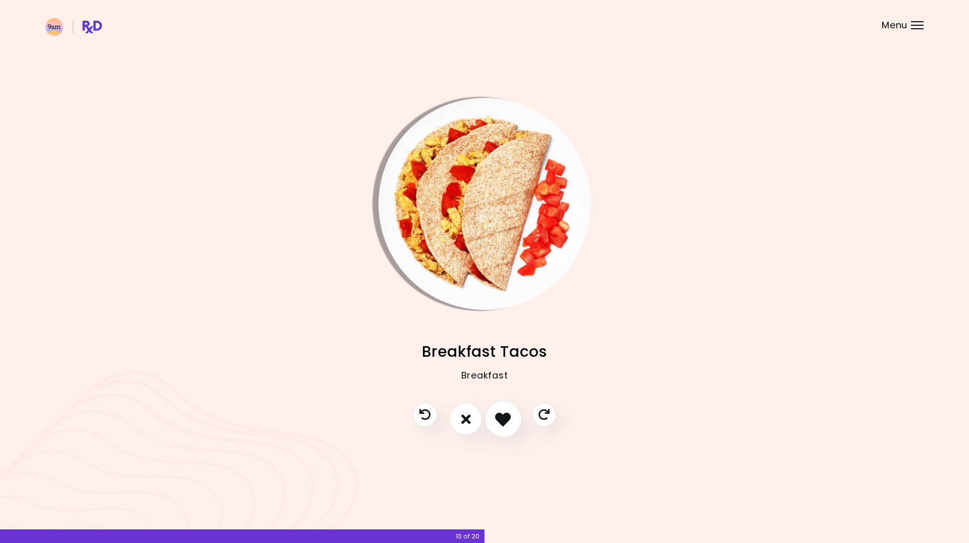
click at [504, 421] on icon "I like this recipe" at bounding box center [503, 419] width 16 height 16
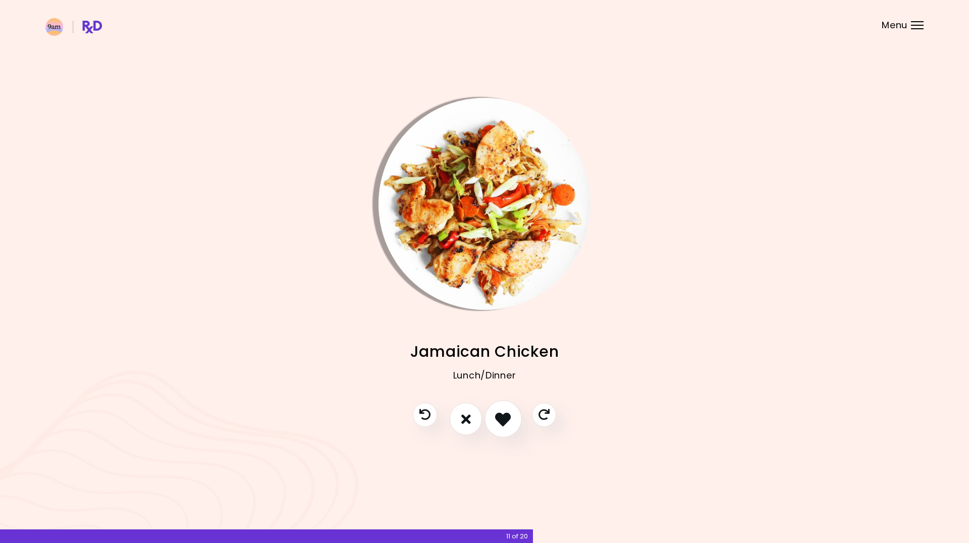
click at [504, 421] on icon "I like this recipe" at bounding box center [503, 419] width 16 height 16
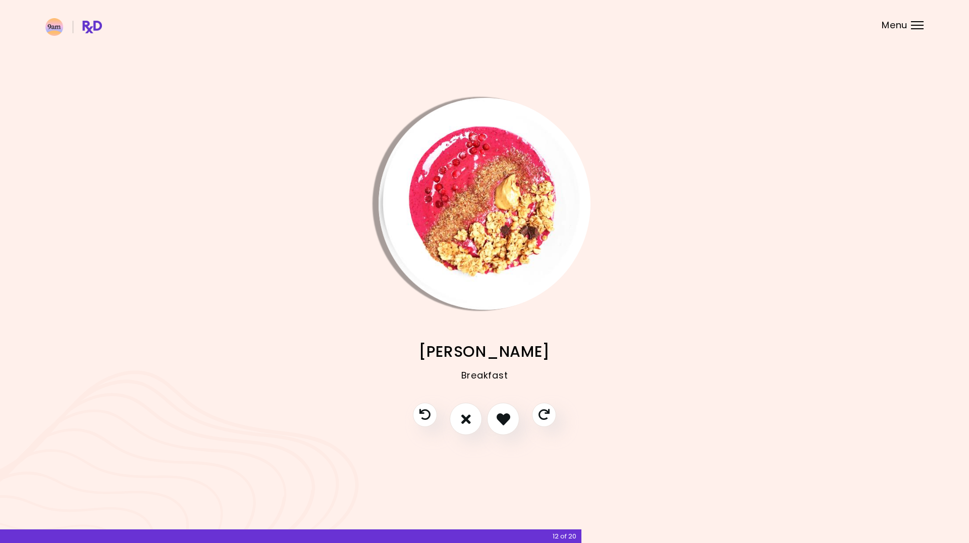
click at [477, 293] on img "Info - Berry Muesli" at bounding box center [485, 204] width 212 height 212
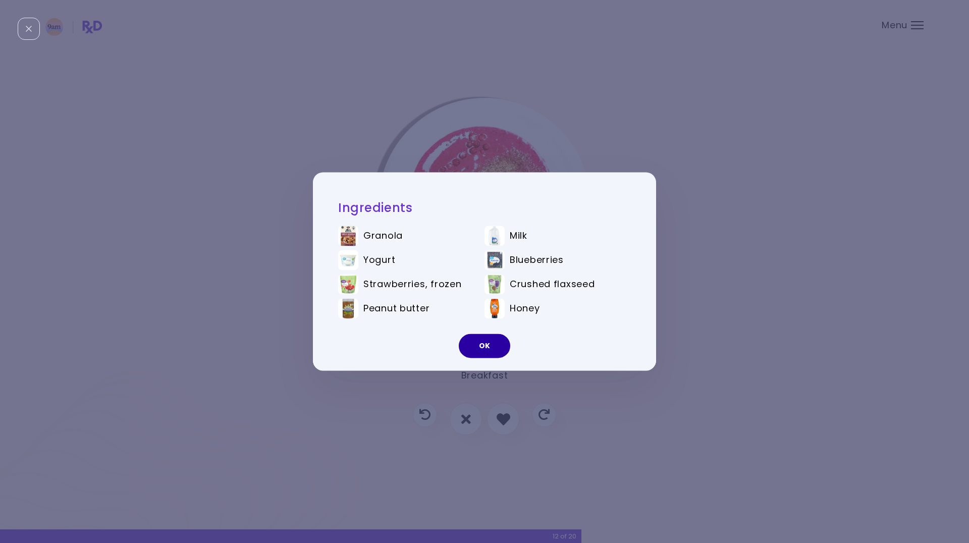
click at [478, 343] on button "OK" at bounding box center [484, 346] width 51 height 24
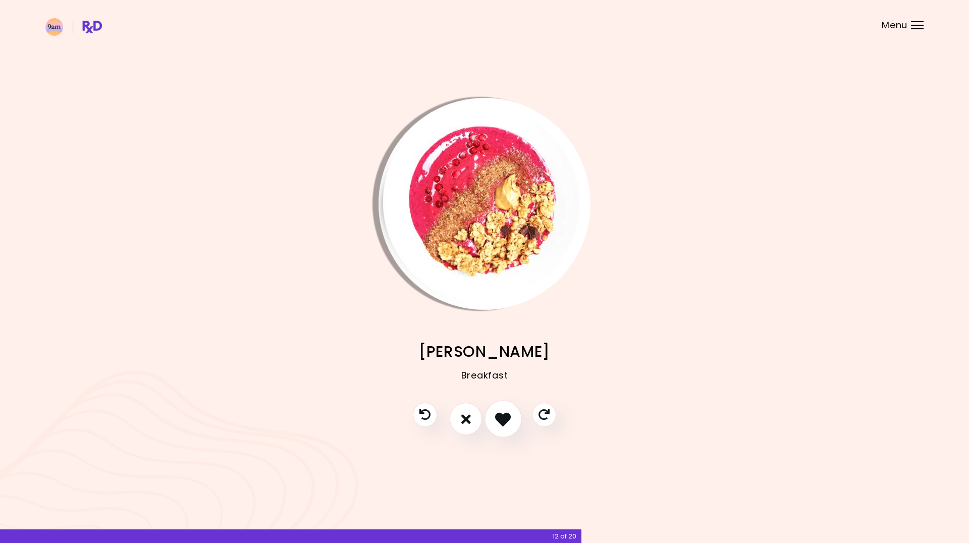
click at [504, 407] on button "I like this recipe" at bounding box center [503, 419] width 37 height 37
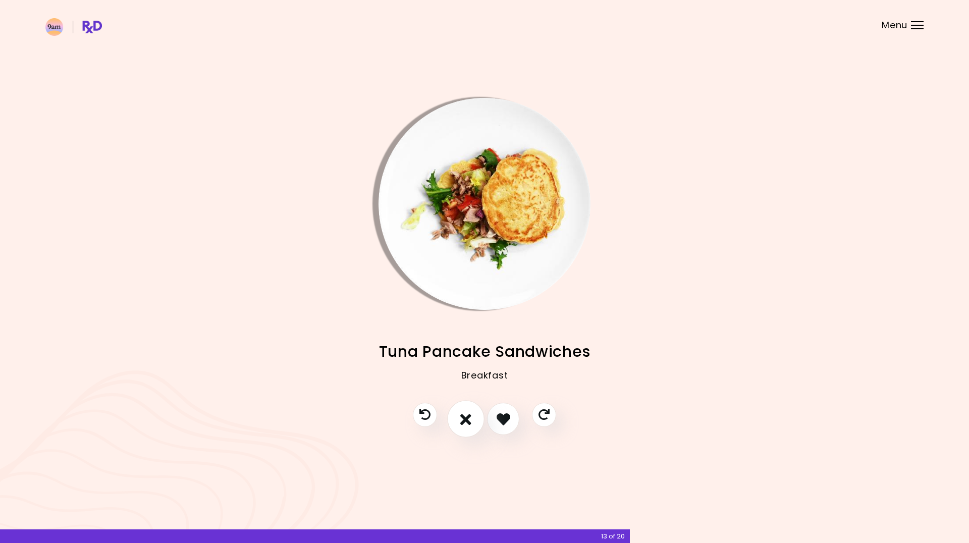
click at [467, 421] on icon "I don't like this recipe" at bounding box center [465, 419] width 11 height 16
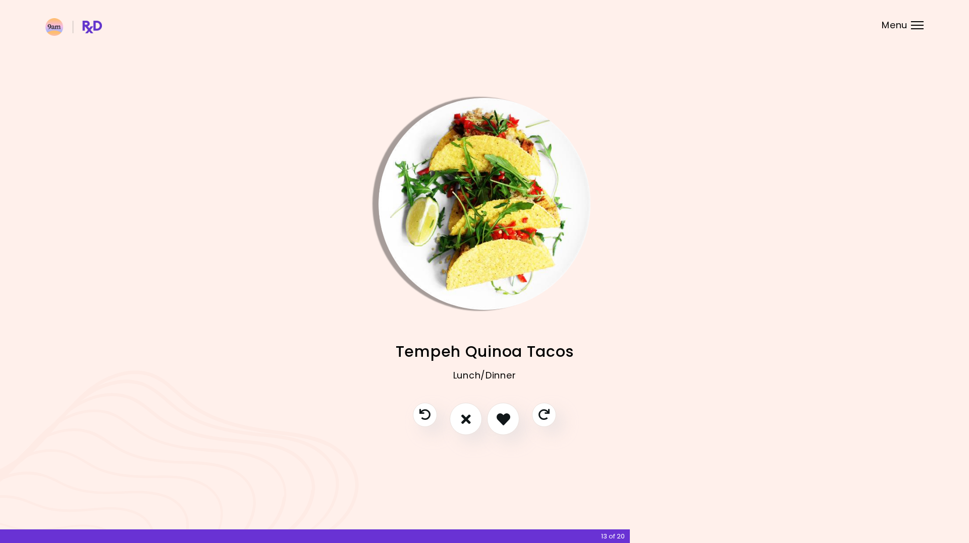
click at [492, 206] on img "Info - Tempeh Quinoa Tacos" at bounding box center [485, 204] width 212 height 212
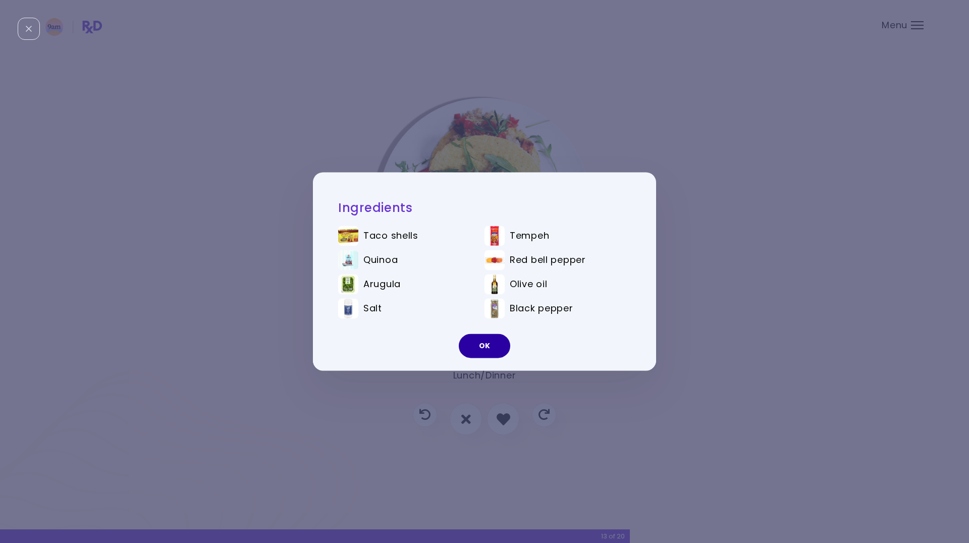
click at [473, 344] on button "OK" at bounding box center [484, 346] width 51 height 24
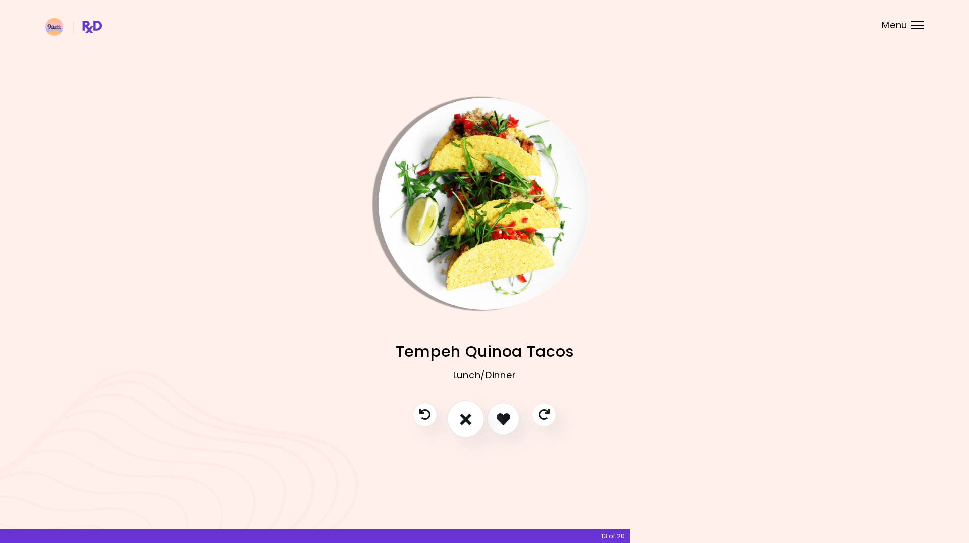
click at [469, 414] on icon "I don't like this recipe" at bounding box center [465, 419] width 11 height 16
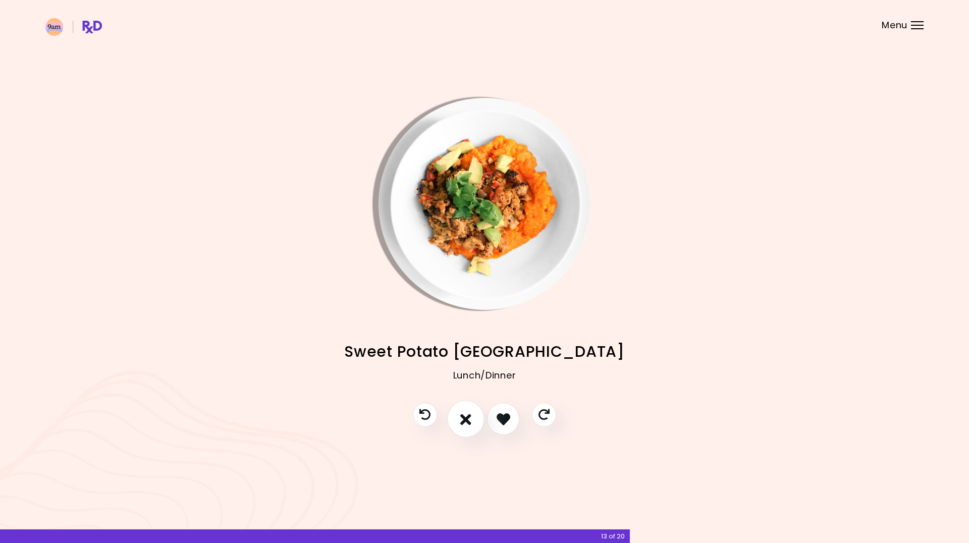
click at [469, 411] on icon "I don't like this recipe" at bounding box center [465, 419] width 11 height 16
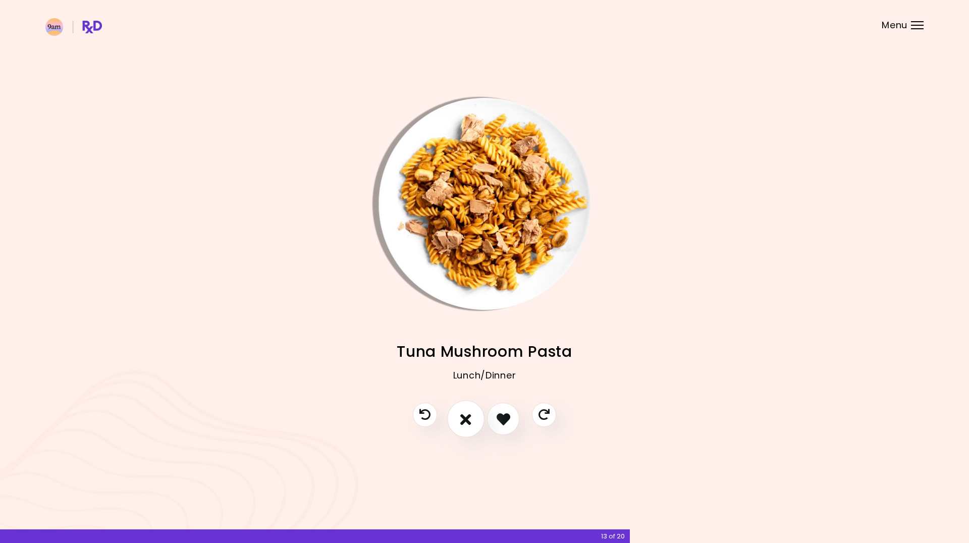
click at [469, 411] on icon "I don't like this recipe" at bounding box center [465, 419] width 11 height 16
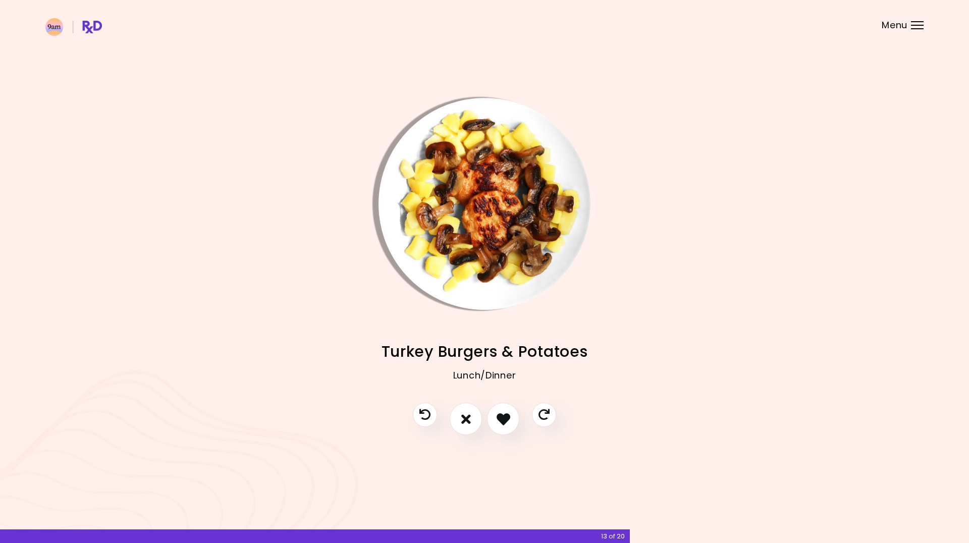
click at [469, 281] on img "Info - Turkey Burgers & Potatoes" at bounding box center [485, 204] width 212 height 212
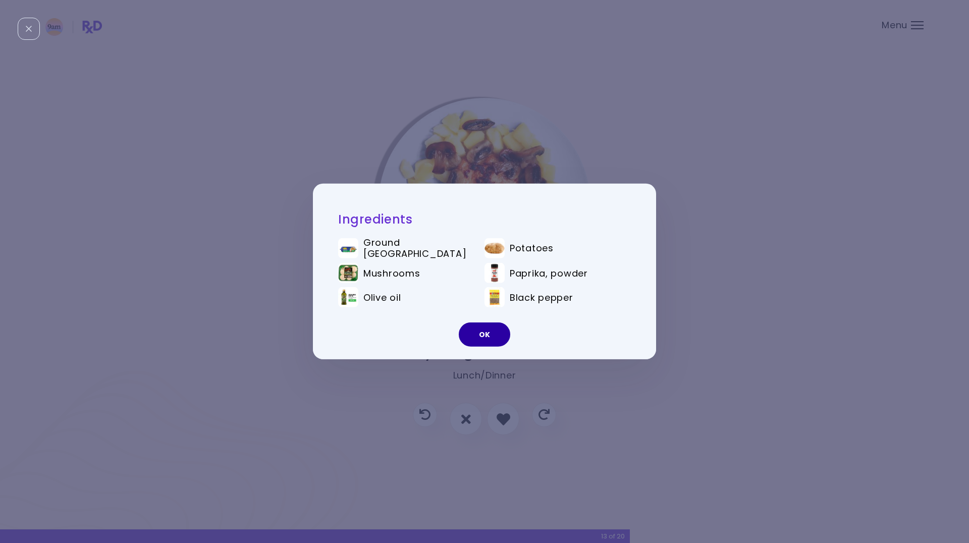
click at [479, 328] on button "OK" at bounding box center [484, 335] width 51 height 24
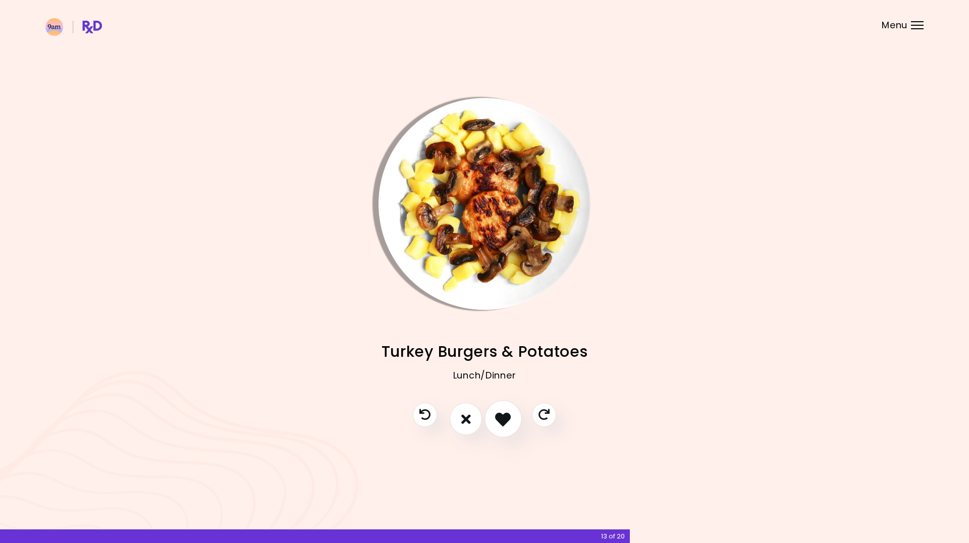
click at [498, 421] on icon "I like this recipe" at bounding box center [503, 419] width 16 height 16
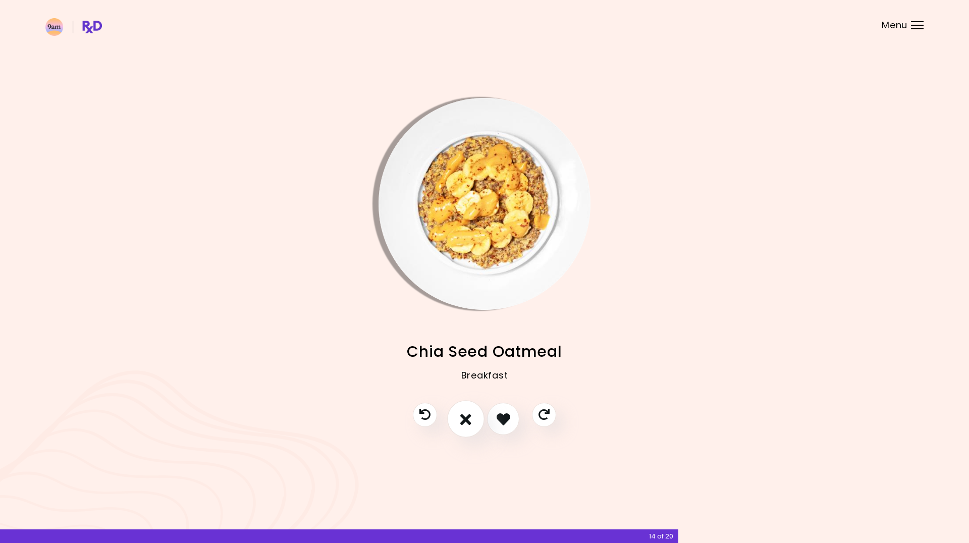
click at [471, 420] on button "I don't like this recipe" at bounding box center [465, 419] width 37 height 37
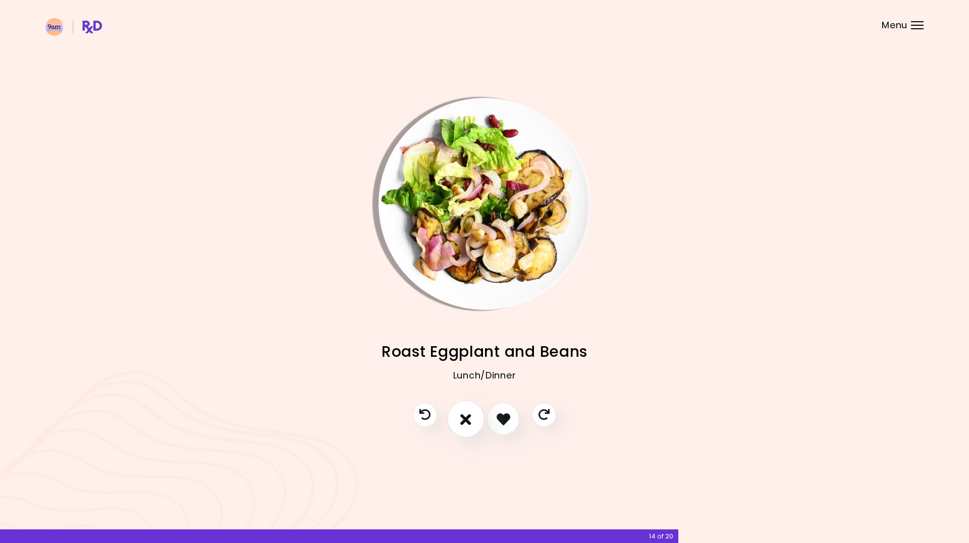
click at [471, 420] on button "I don't like this recipe" at bounding box center [465, 419] width 37 height 37
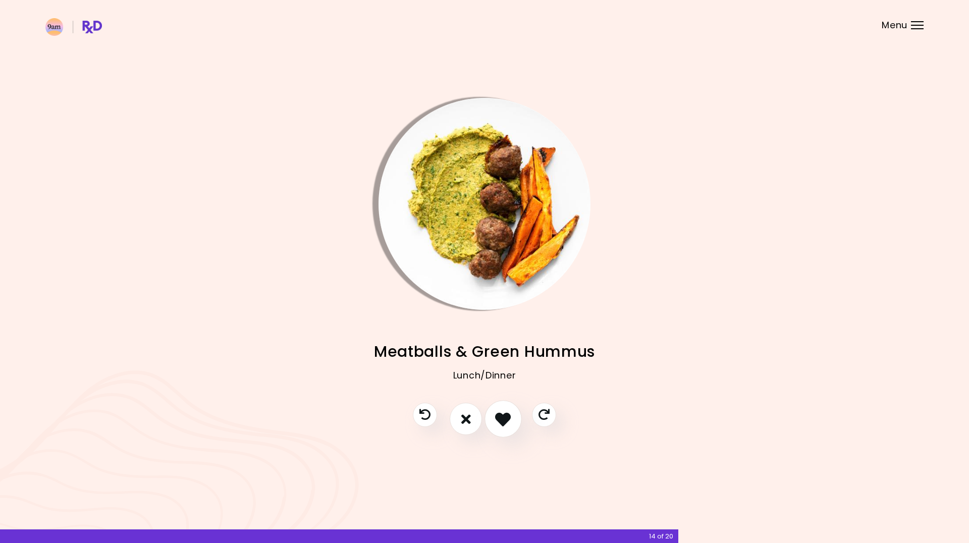
click at [510, 421] on icon "I like this recipe" at bounding box center [503, 419] width 16 height 16
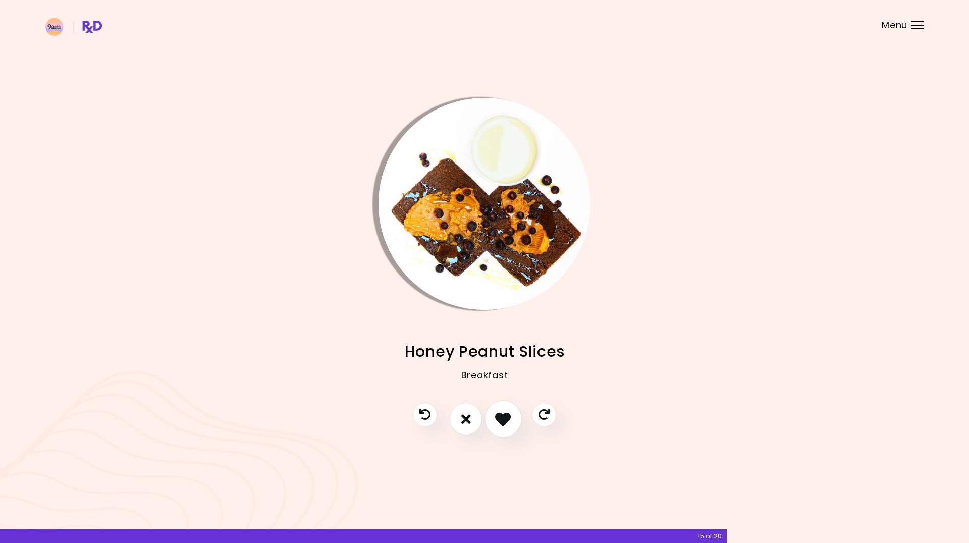
click at [510, 421] on icon "I like this recipe" at bounding box center [503, 419] width 16 height 16
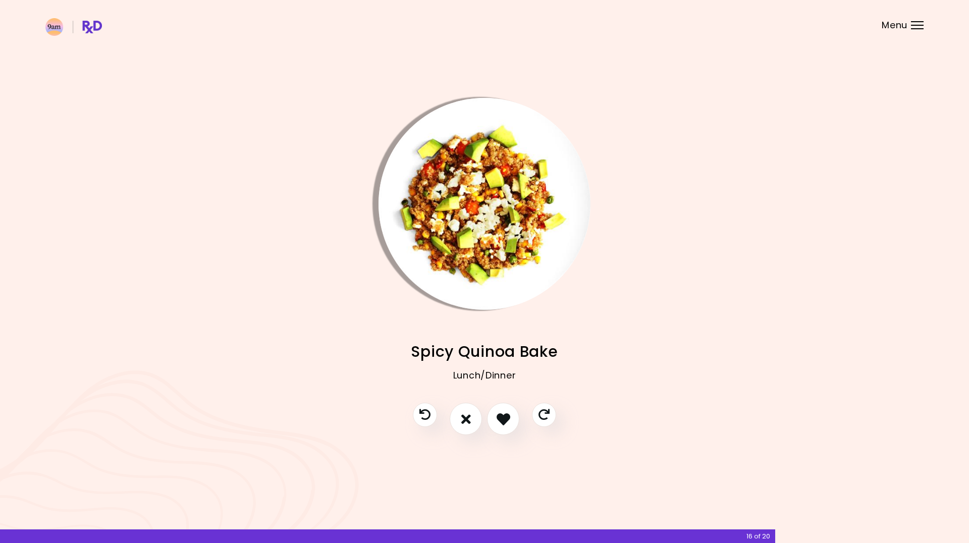
click at [506, 233] on img "Info - Spicy Quinoa Bake" at bounding box center [485, 204] width 212 height 212
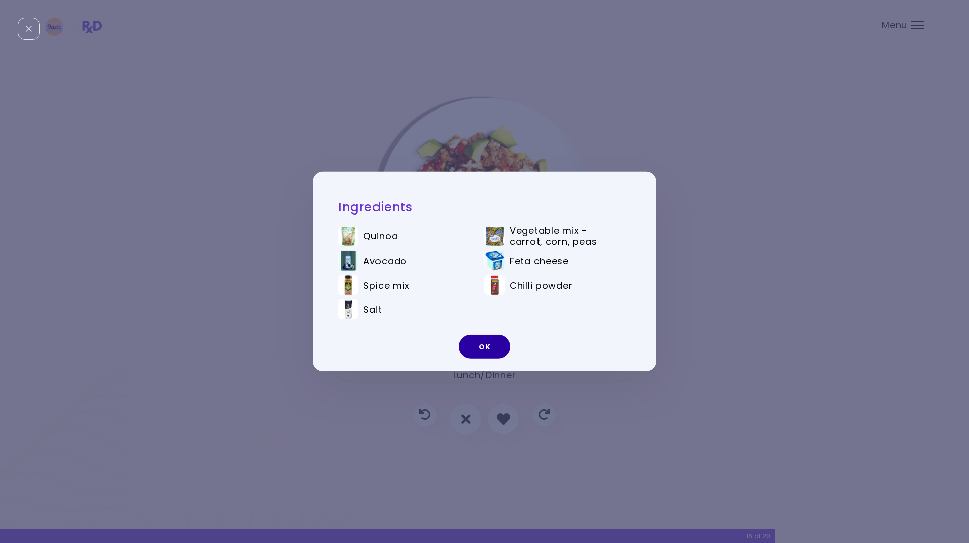
click at [493, 348] on button "OK" at bounding box center [484, 347] width 51 height 24
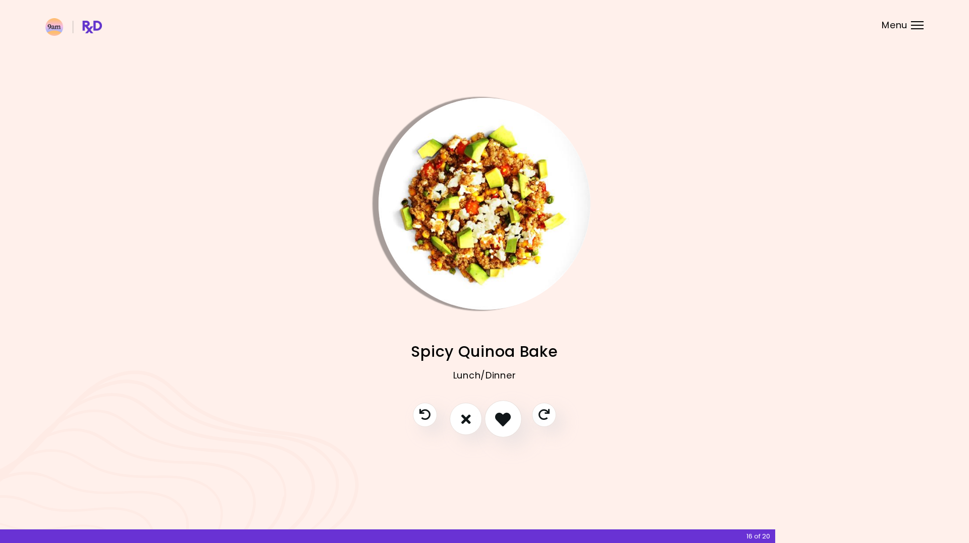
click at [502, 419] on icon "I like this recipe" at bounding box center [503, 419] width 16 height 16
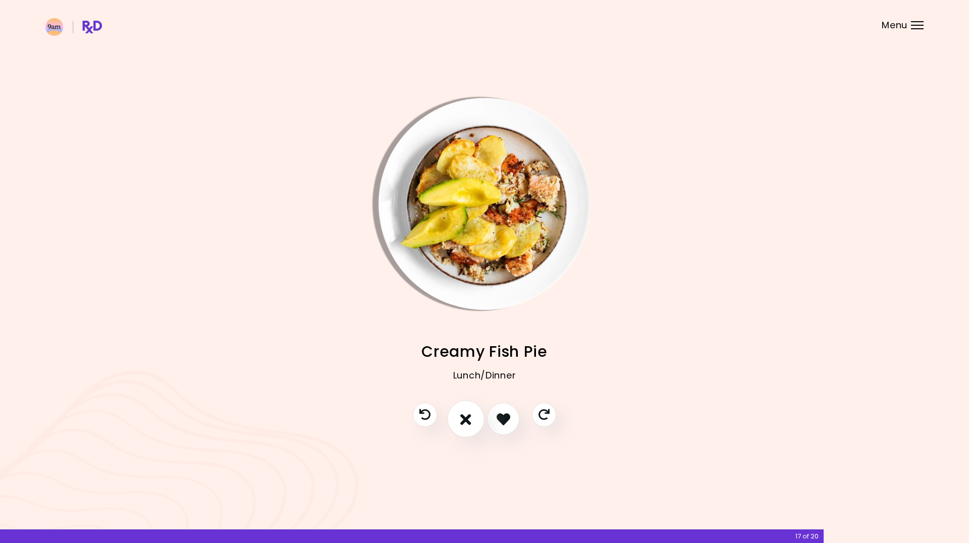
click at [466, 419] on icon "I don't like this recipe" at bounding box center [465, 419] width 11 height 16
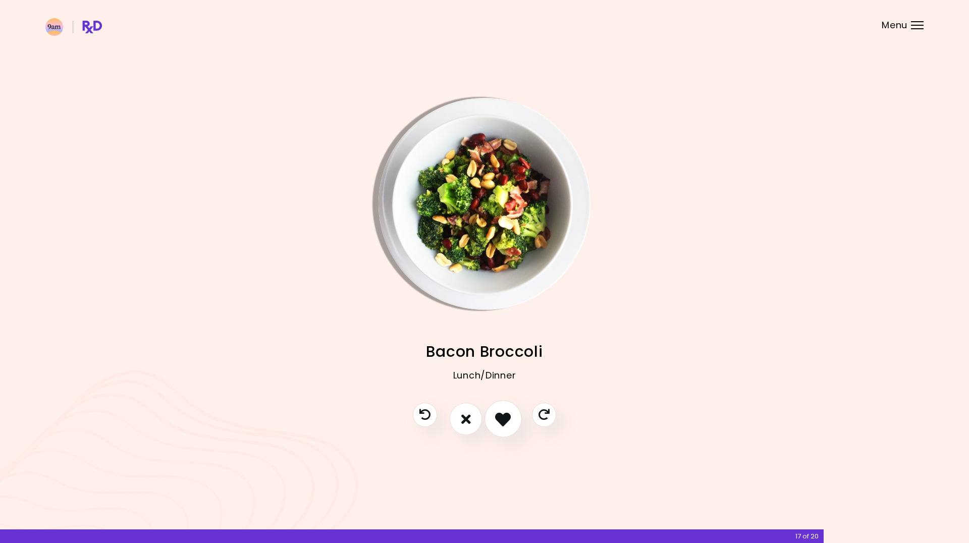
click at [504, 419] on icon "I like this recipe" at bounding box center [503, 419] width 16 height 16
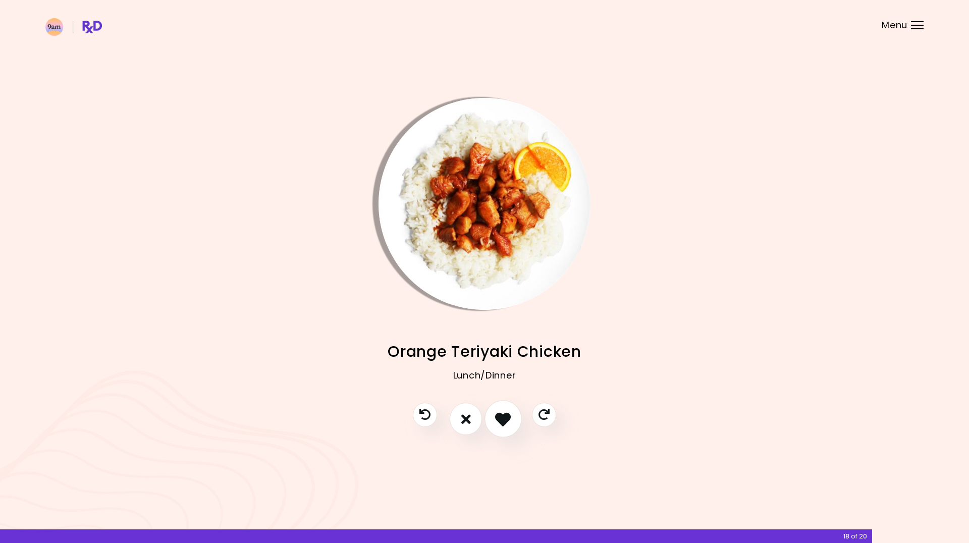
click at [508, 417] on icon "I like this recipe" at bounding box center [503, 419] width 16 height 16
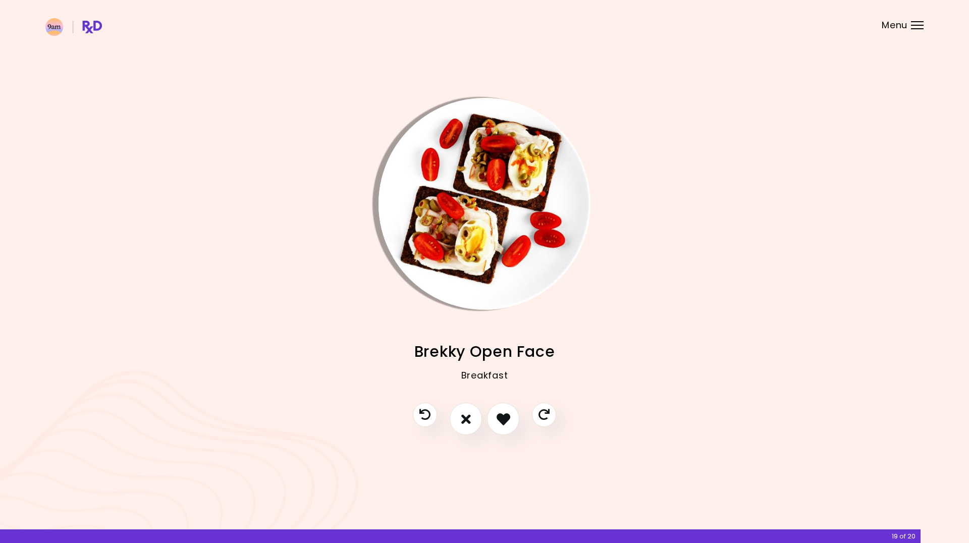
click at [487, 264] on img "Info - Brekky Open Face" at bounding box center [485, 204] width 212 height 212
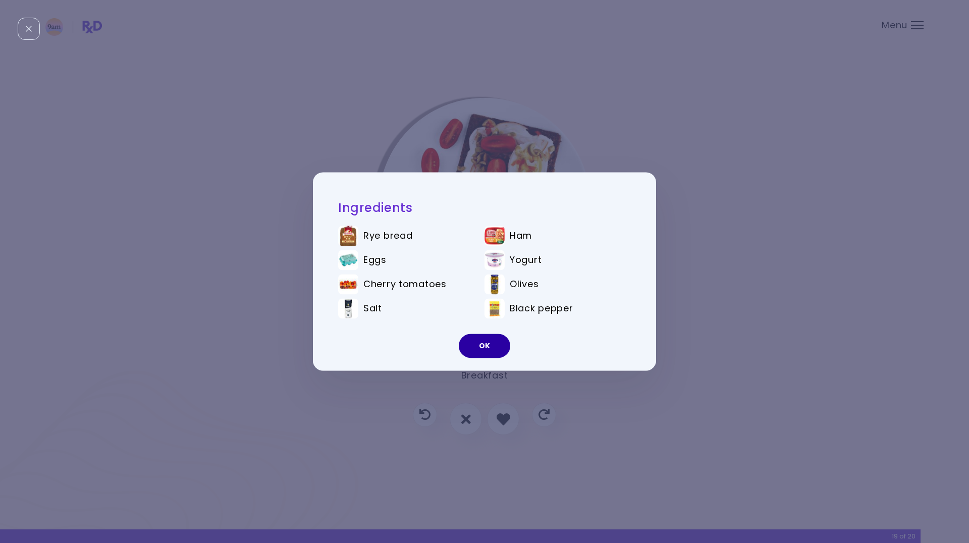
click at [478, 337] on button "OK" at bounding box center [484, 346] width 51 height 24
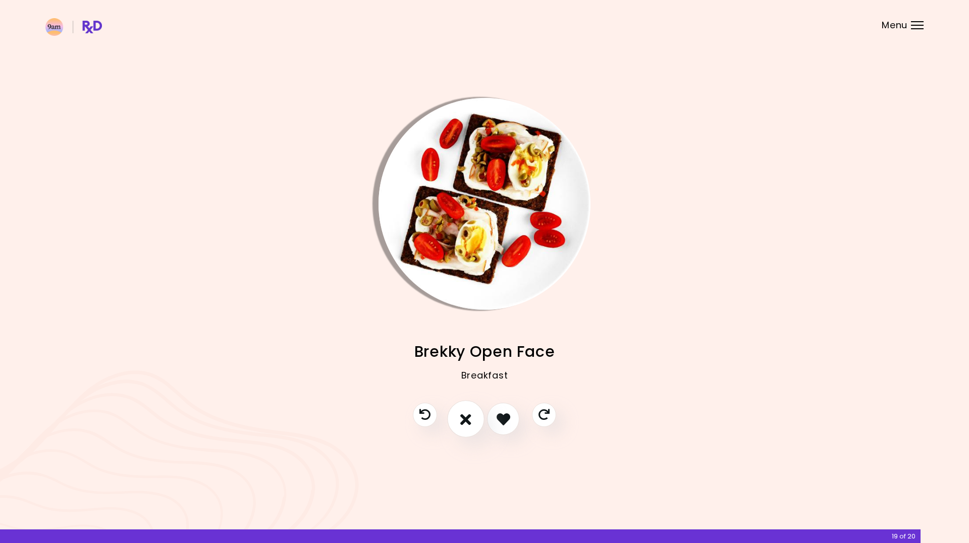
click at [468, 411] on icon "I don't like this recipe" at bounding box center [465, 419] width 11 height 16
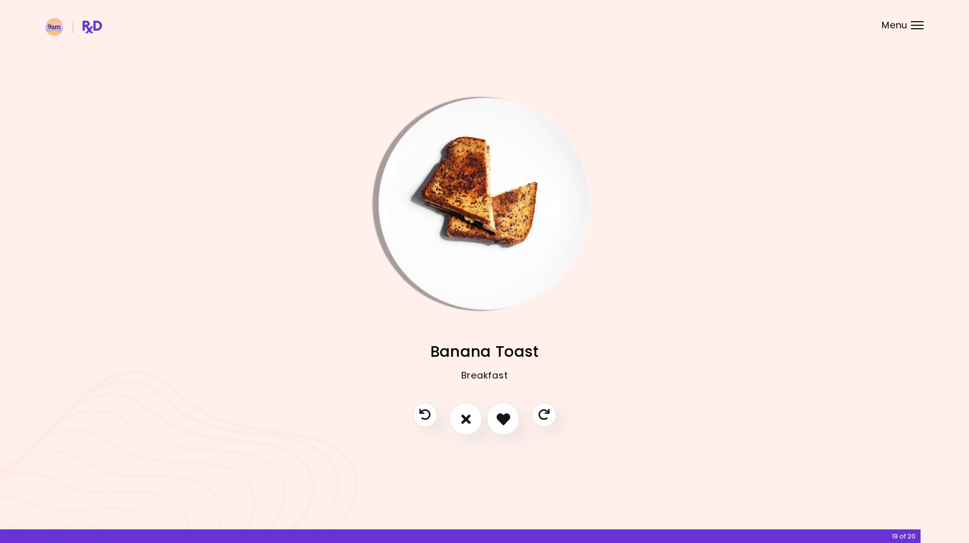
click at [501, 264] on img "Info - Banana Toast" at bounding box center [485, 204] width 212 height 212
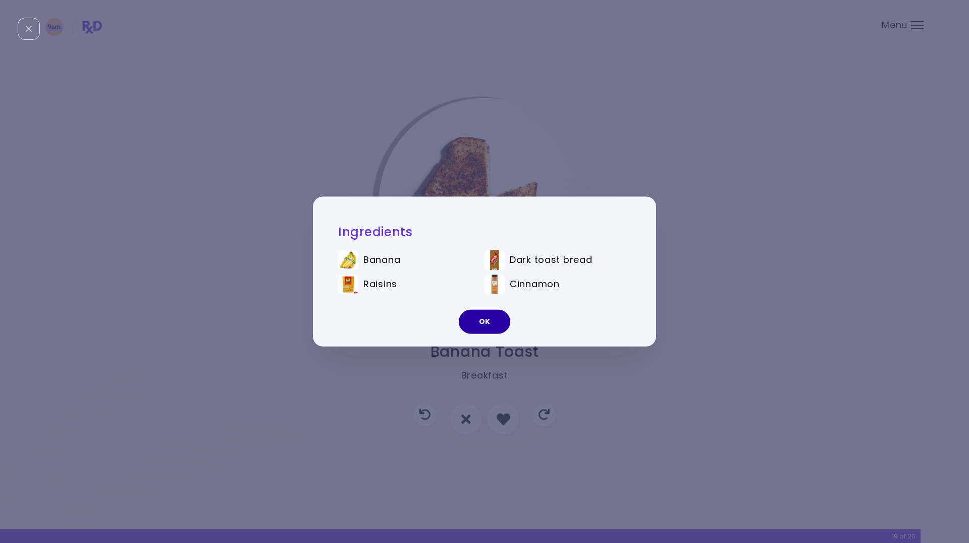
click at [483, 320] on button "OK" at bounding box center [484, 322] width 51 height 24
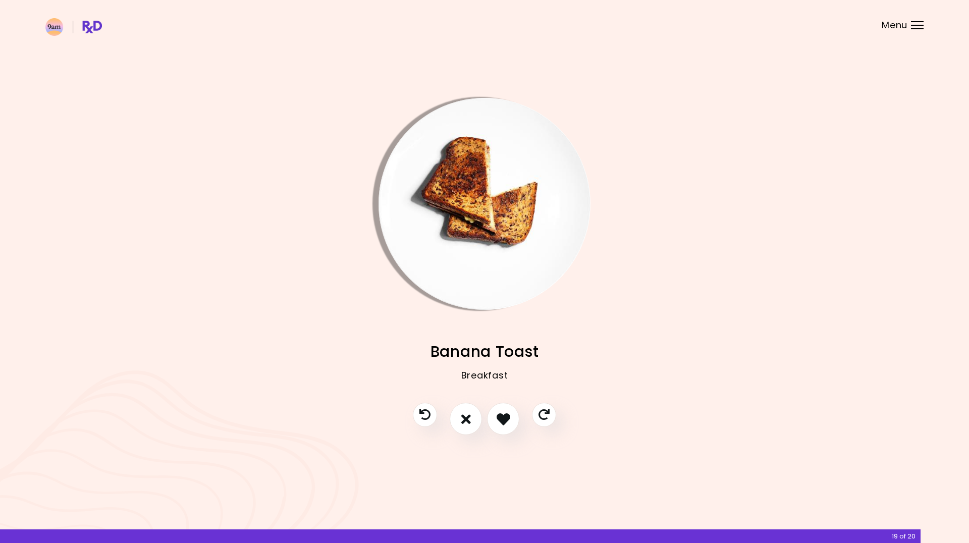
click at [485, 225] on img "Info - Banana Toast" at bounding box center [485, 204] width 212 height 212
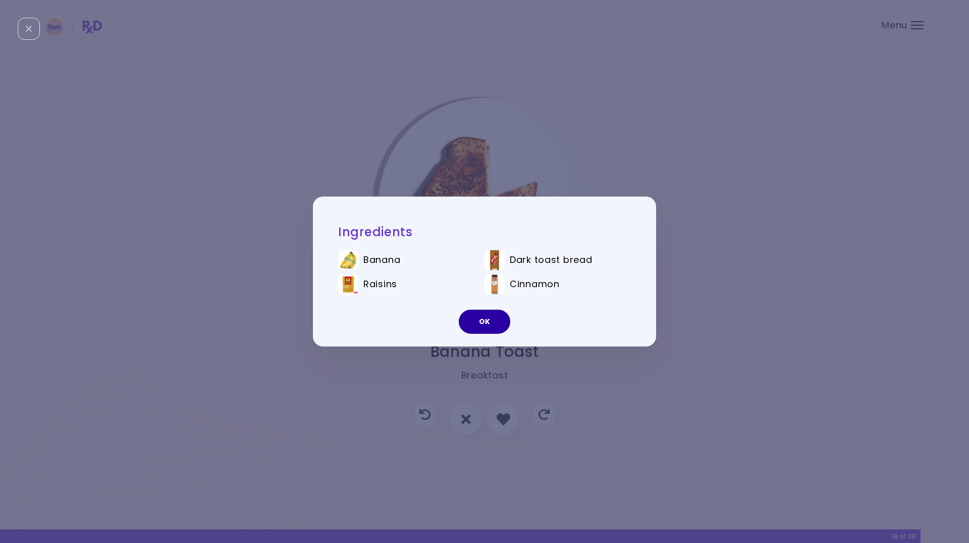
click at [485, 320] on button "OK" at bounding box center [484, 322] width 51 height 24
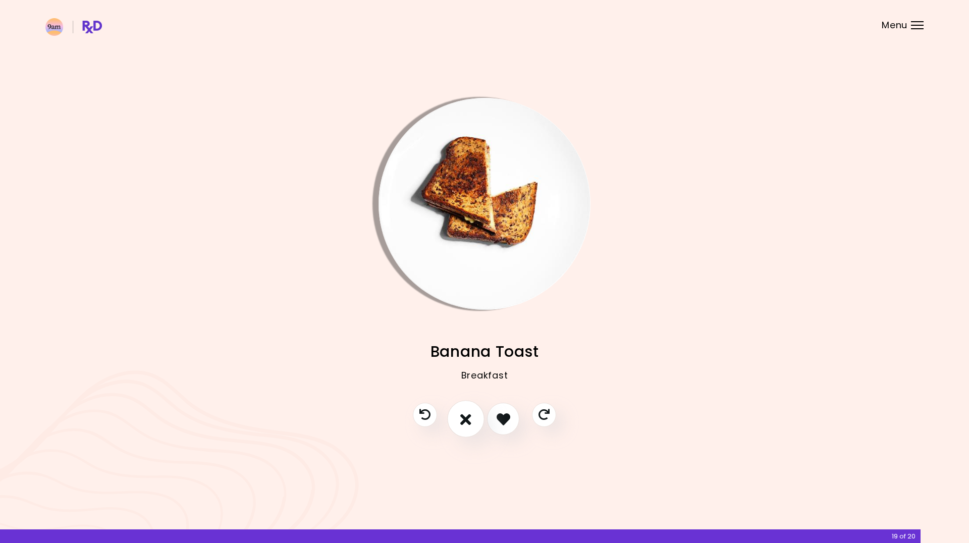
click at [467, 424] on icon "I don't like this recipe" at bounding box center [465, 419] width 11 height 16
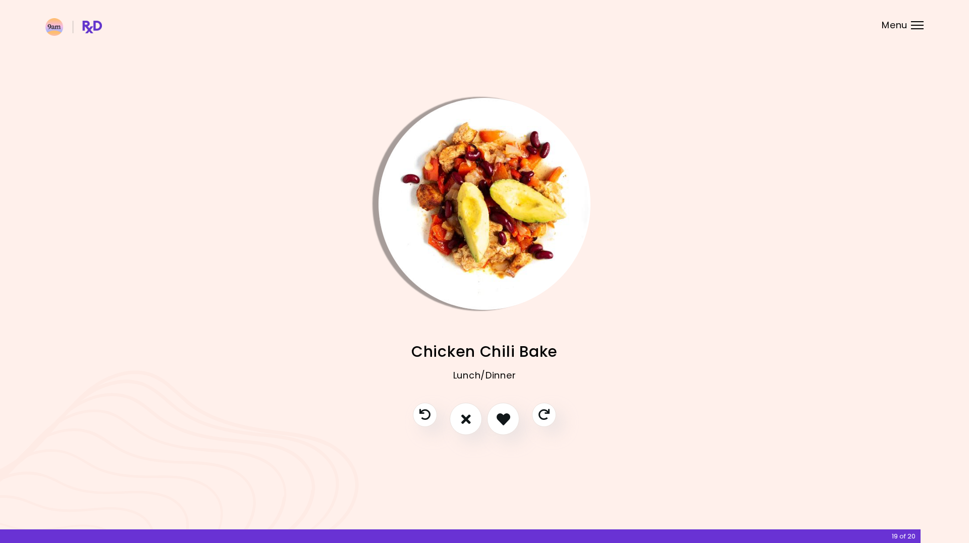
click at [479, 165] on img "Info - Chicken Chili Bake" at bounding box center [485, 204] width 212 height 212
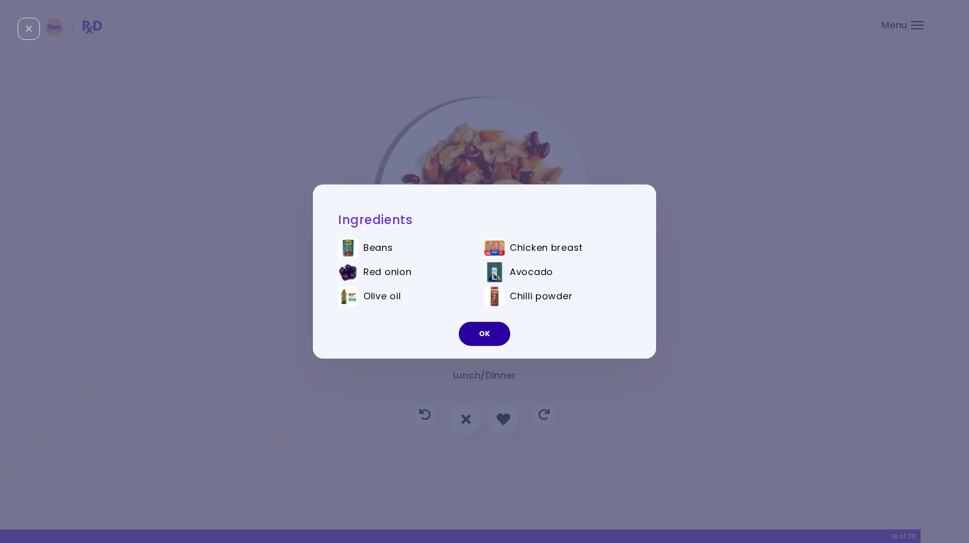
click at [482, 333] on button "OK" at bounding box center [484, 334] width 51 height 24
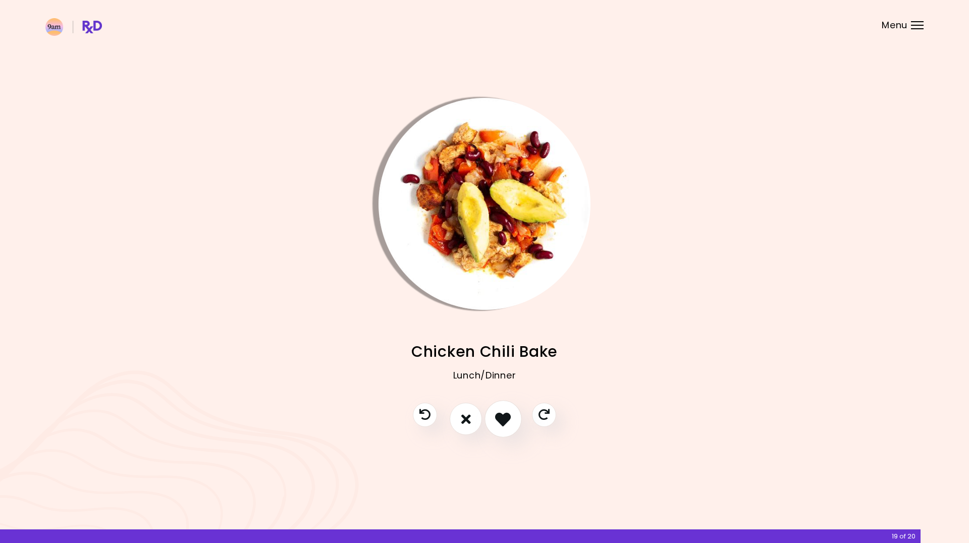
click at [504, 421] on icon "I like this recipe" at bounding box center [503, 419] width 16 height 16
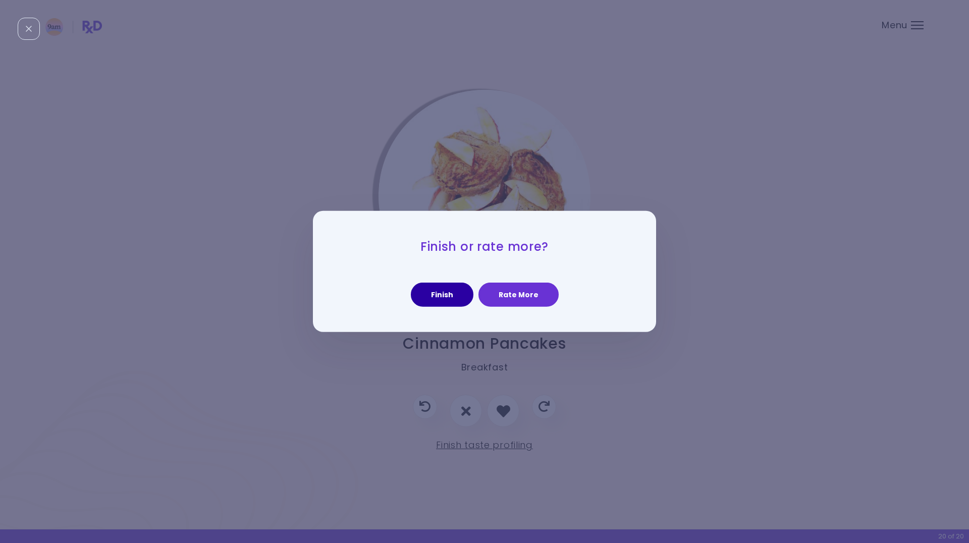
click at [450, 296] on button "Finish" at bounding box center [442, 295] width 63 height 24
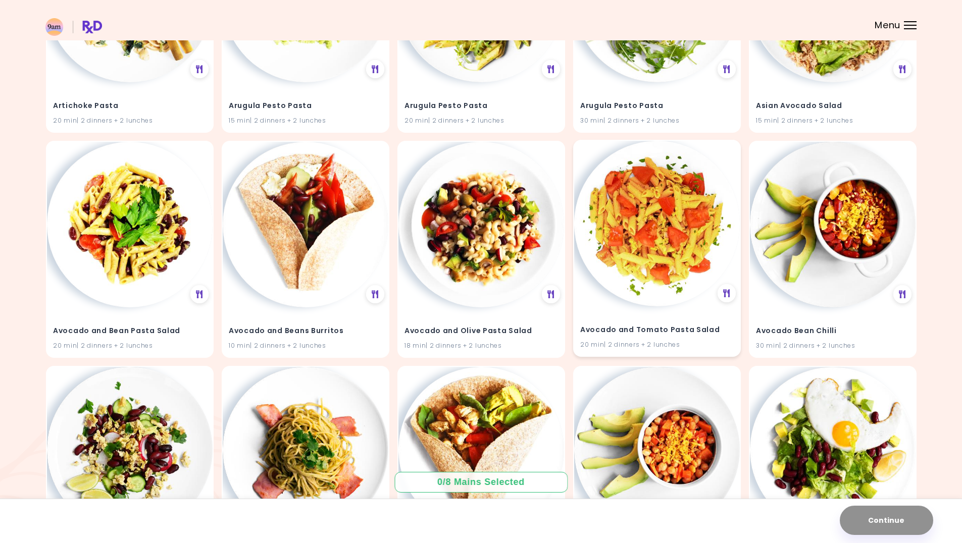
scroll to position [505, 0]
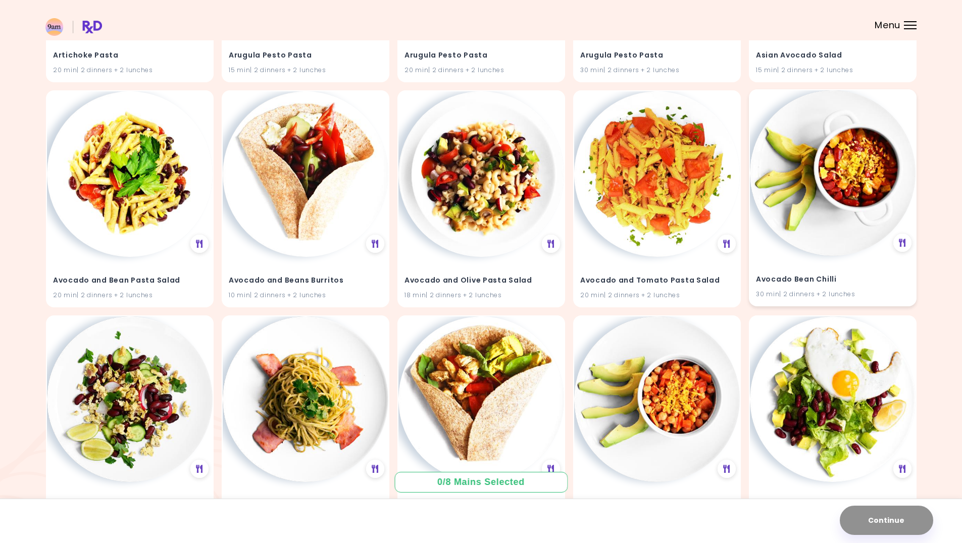
click at [832, 197] on img at bounding box center [833, 173] width 166 height 166
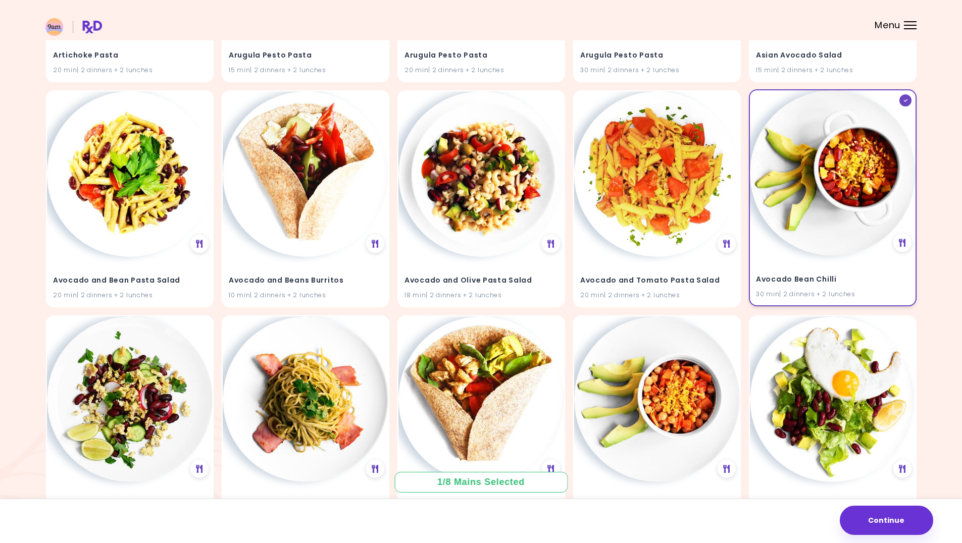
click at [832, 197] on img at bounding box center [833, 173] width 166 height 166
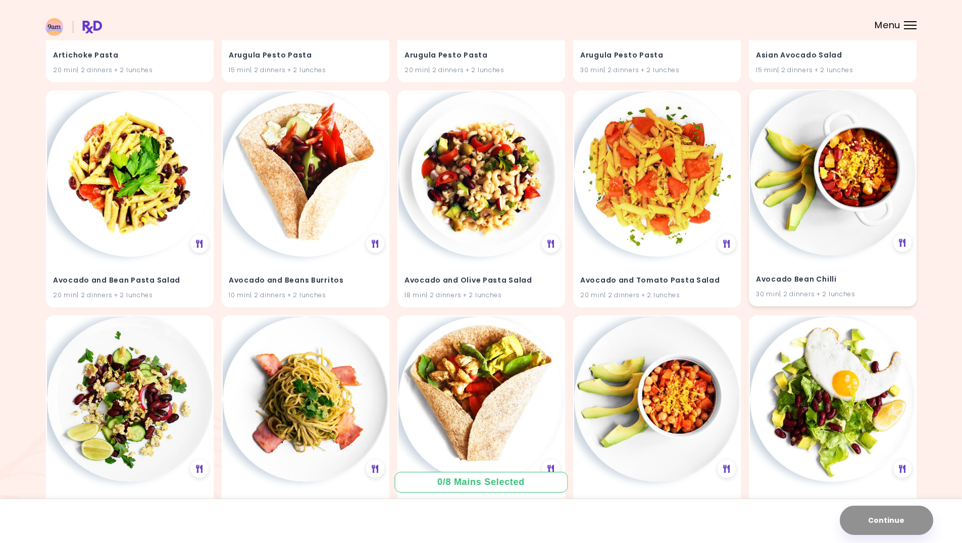
click at [832, 197] on img at bounding box center [833, 173] width 166 height 166
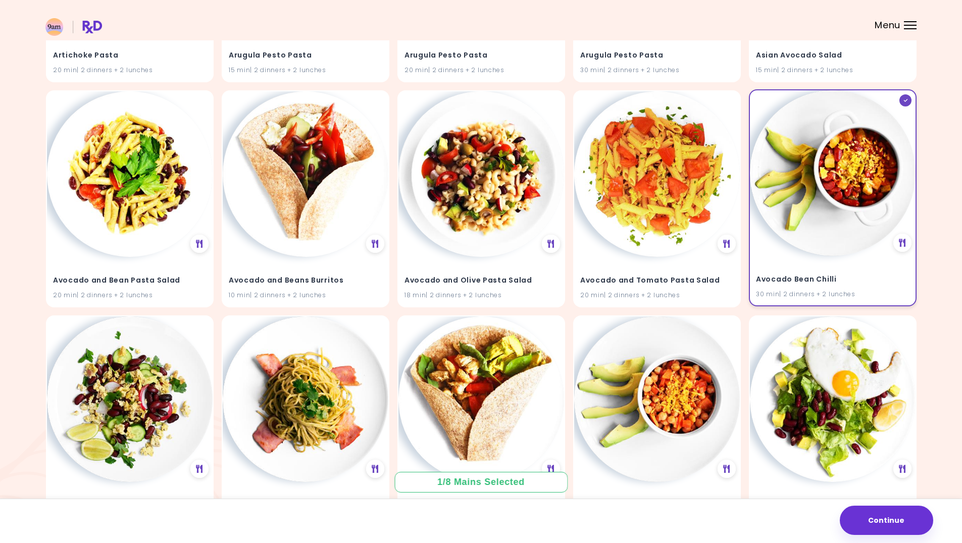
drag, startPoint x: 844, startPoint y: 206, endPoint x: 883, endPoint y: 255, distance: 62.4
click at [844, 206] on img at bounding box center [833, 173] width 166 height 166
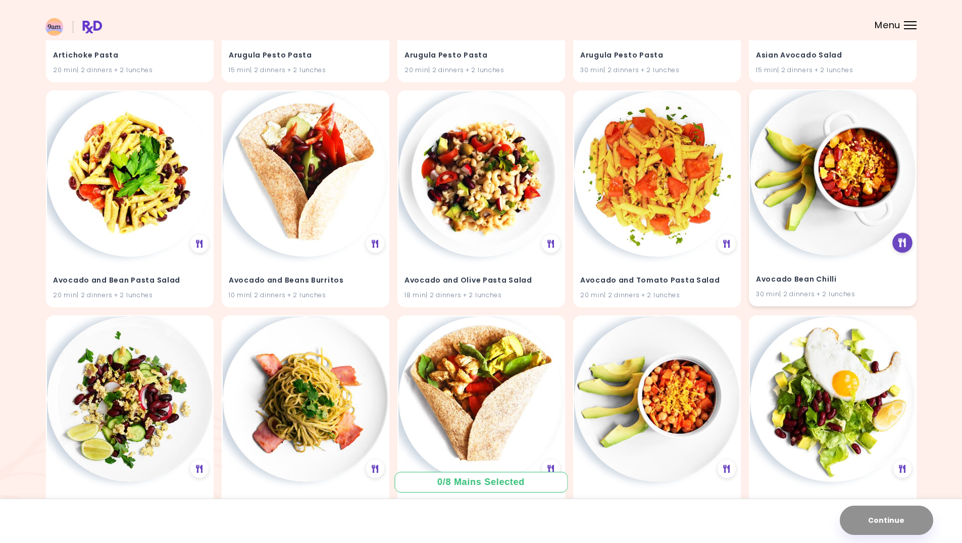
click at [901, 245] on icon at bounding box center [902, 242] width 8 height 9
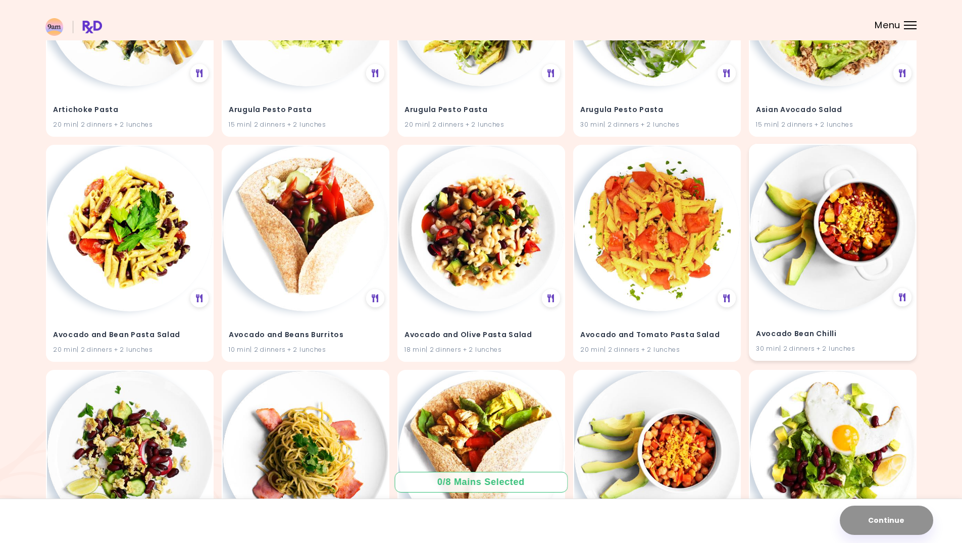
scroll to position [505, 0]
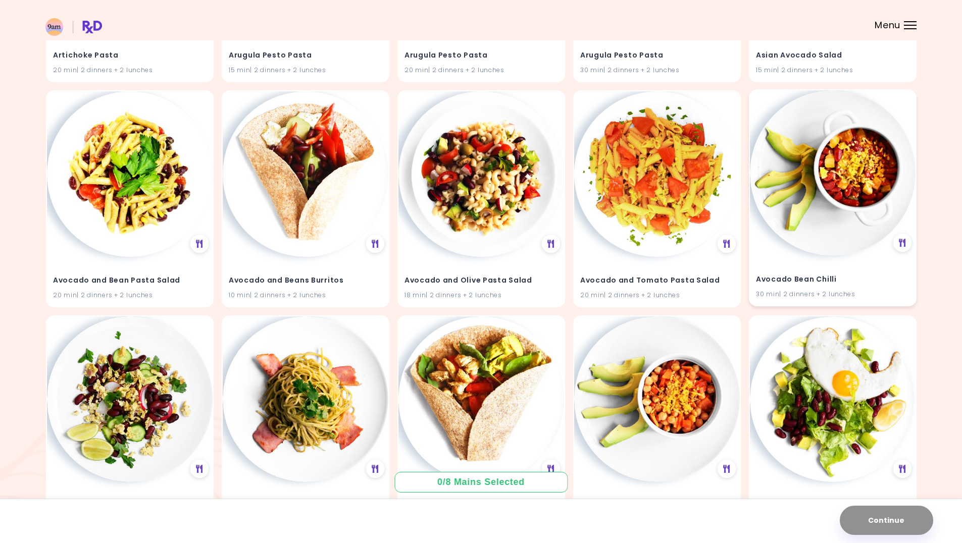
click at [849, 232] on img at bounding box center [833, 173] width 166 height 166
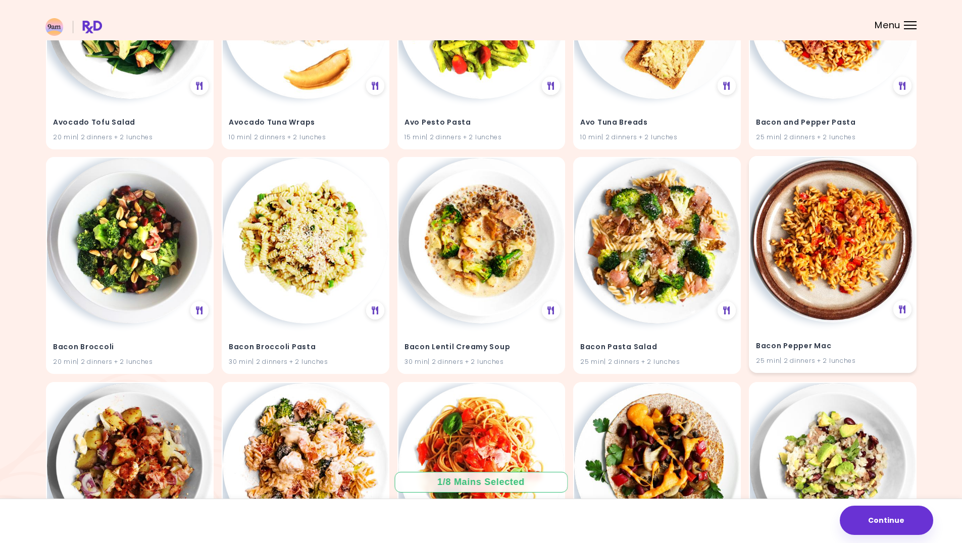
scroll to position [1565, 0]
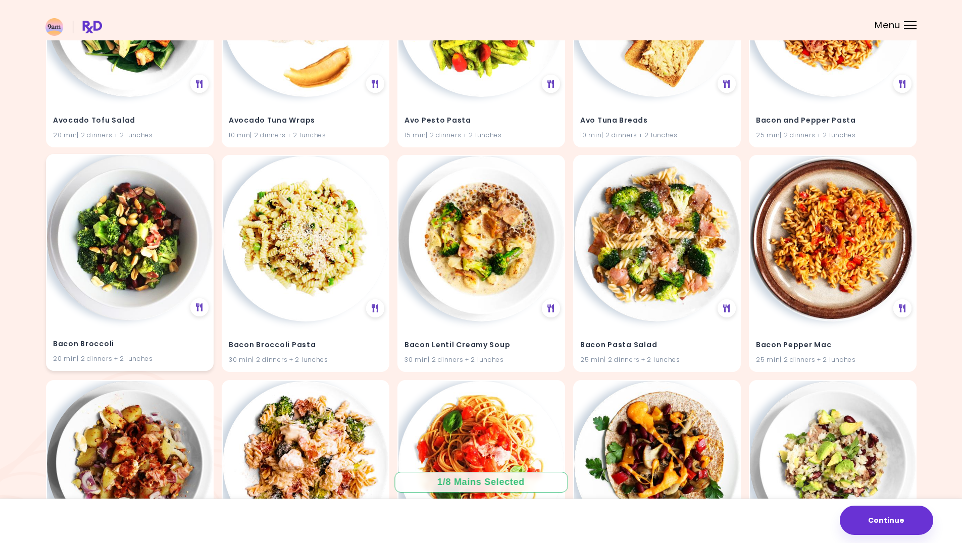
click at [102, 271] on img at bounding box center [130, 238] width 166 height 166
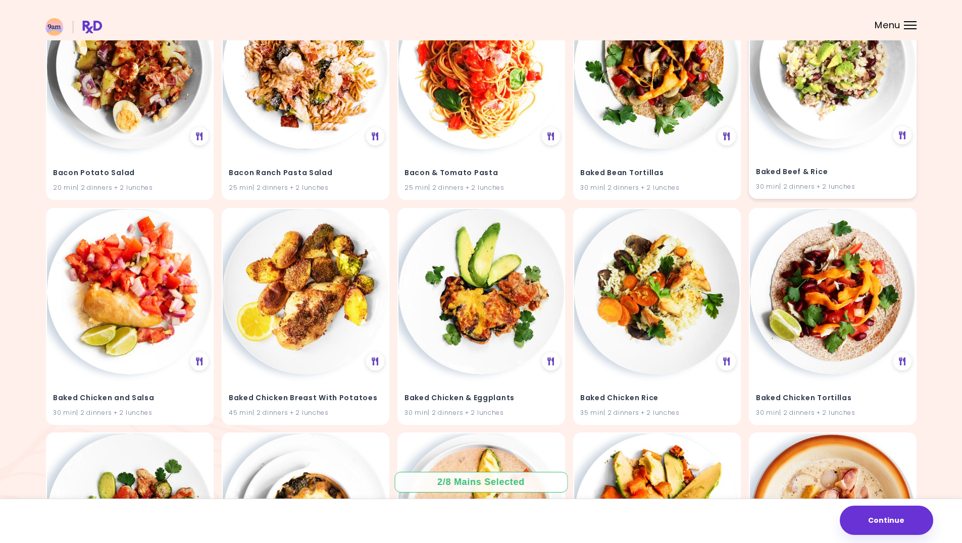
scroll to position [1968, 0]
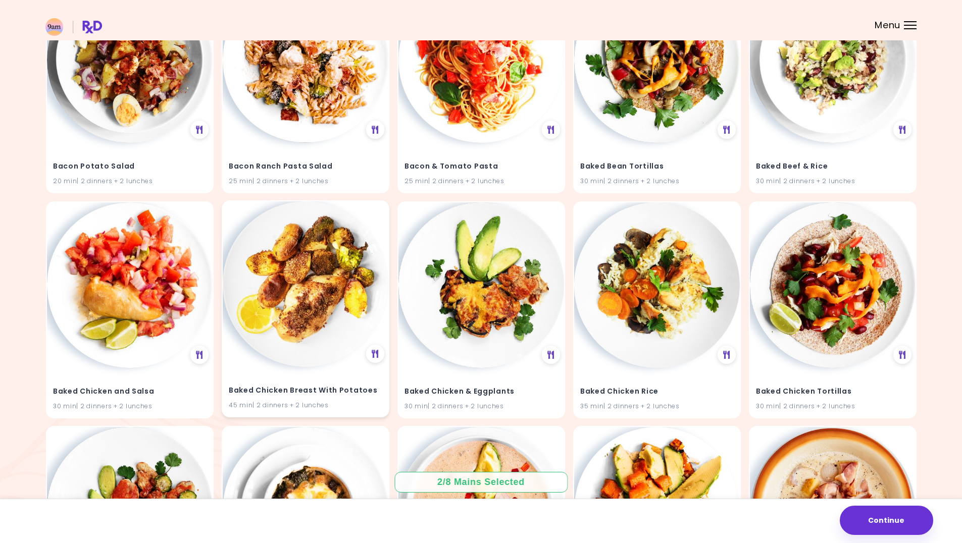
click at [310, 324] on img at bounding box center [306, 284] width 166 height 166
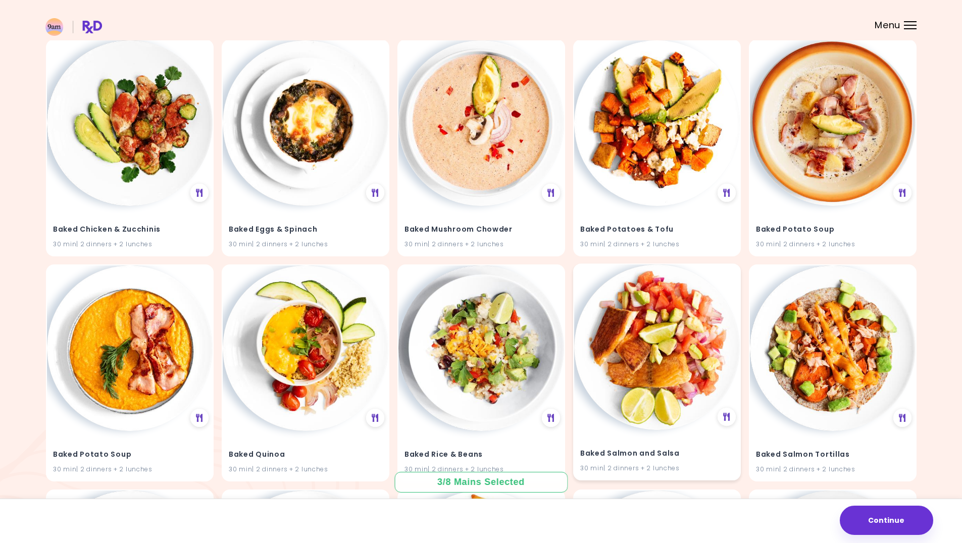
scroll to position [2372, 0]
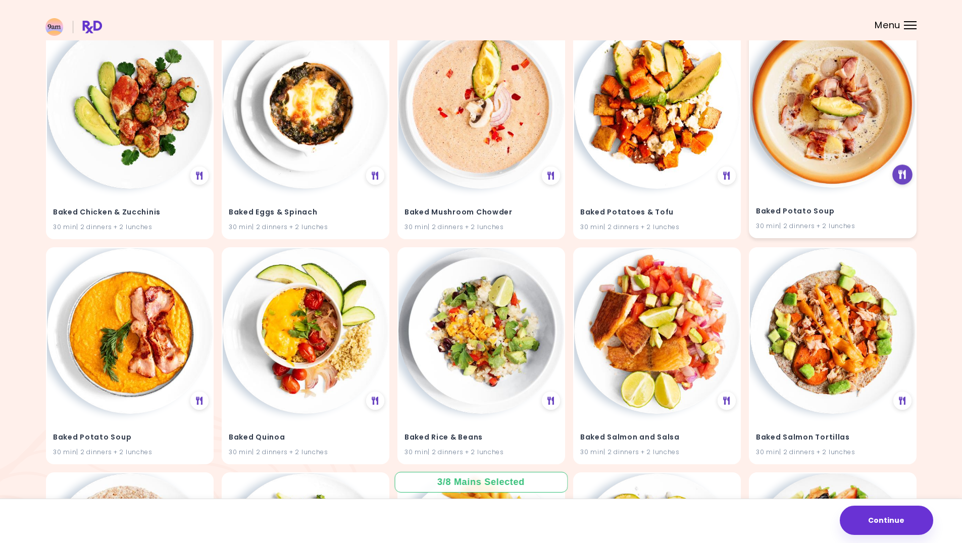
click at [899, 174] on icon at bounding box center [902, 175] width 8 height 9
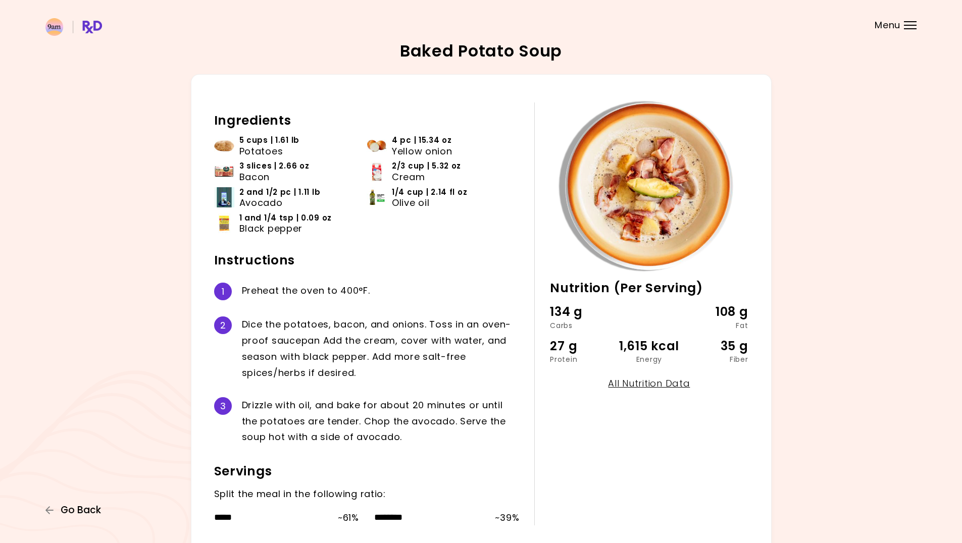
click at [78, 510] on span "Go Back" at bounding box center [81, 510] width 40 height 11
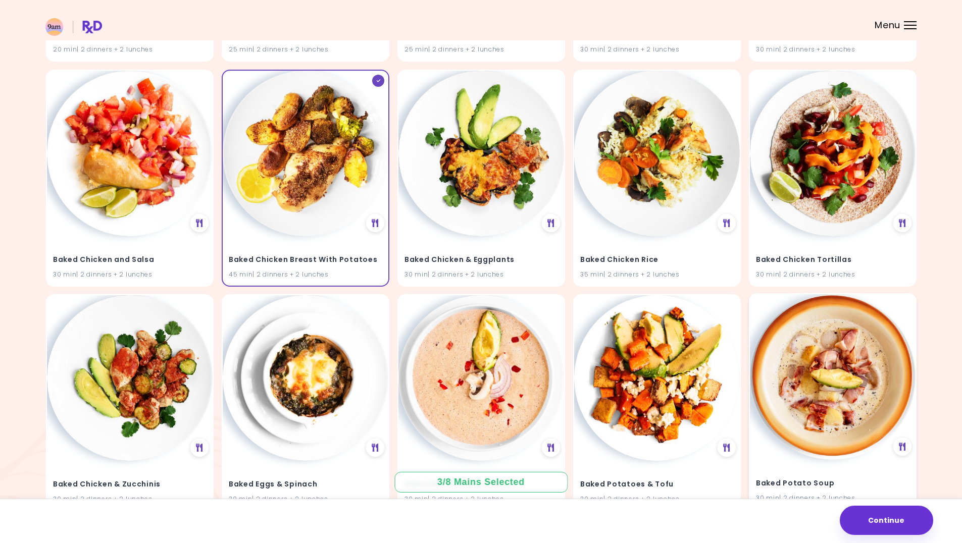
scroll to position [2201, 0]
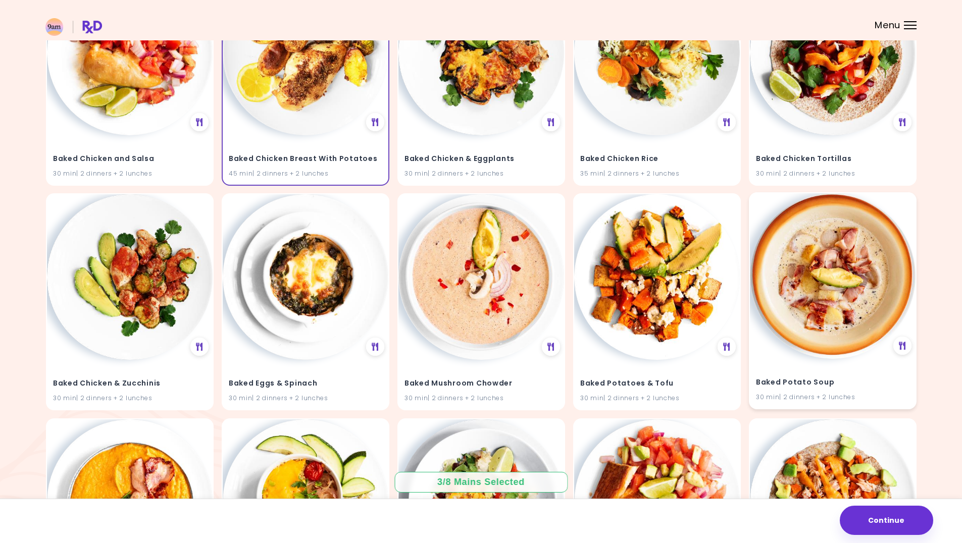
click at [845, 296] on img at bounding box center [833, 276] width 166 height 166
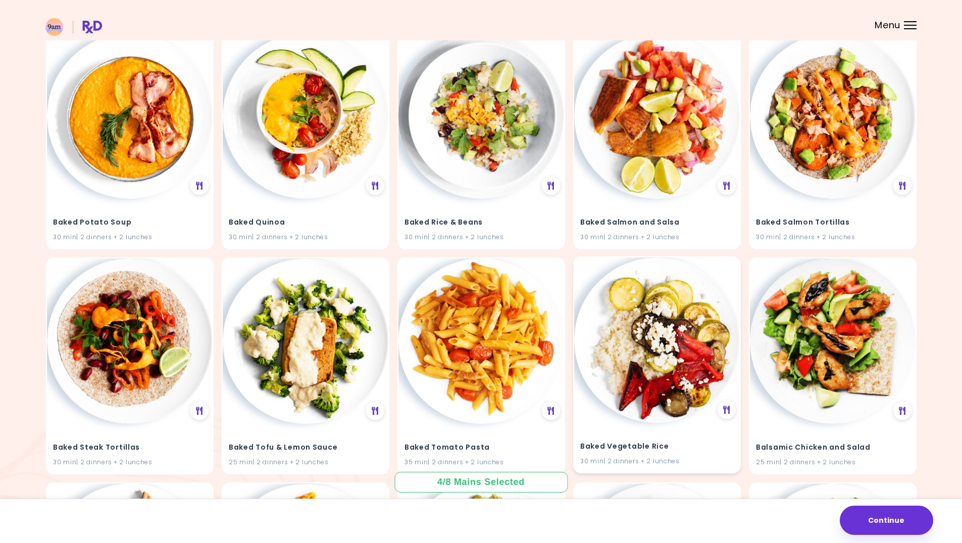
scroll to position [2605, 0]
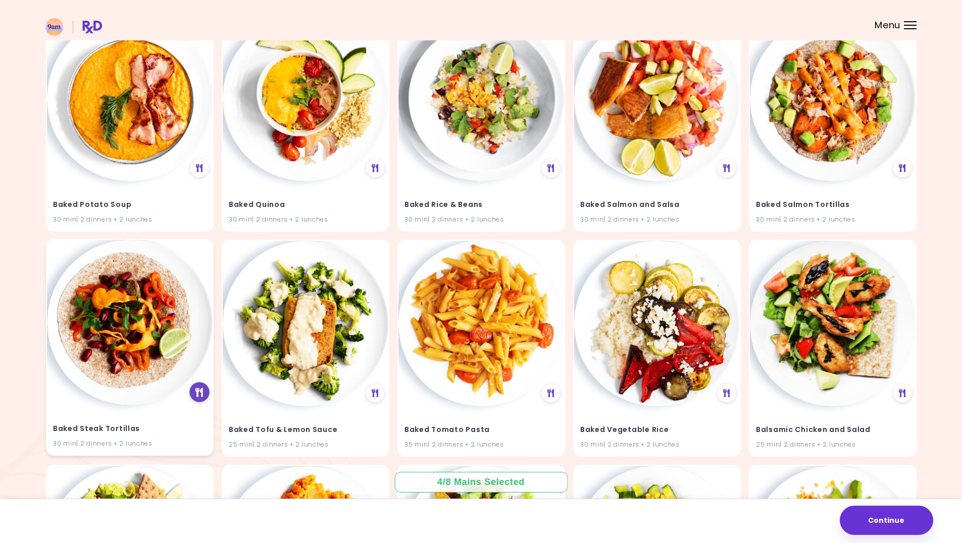
click at [191, 392] on div at bounding box center [199, 392] width 20 height 20
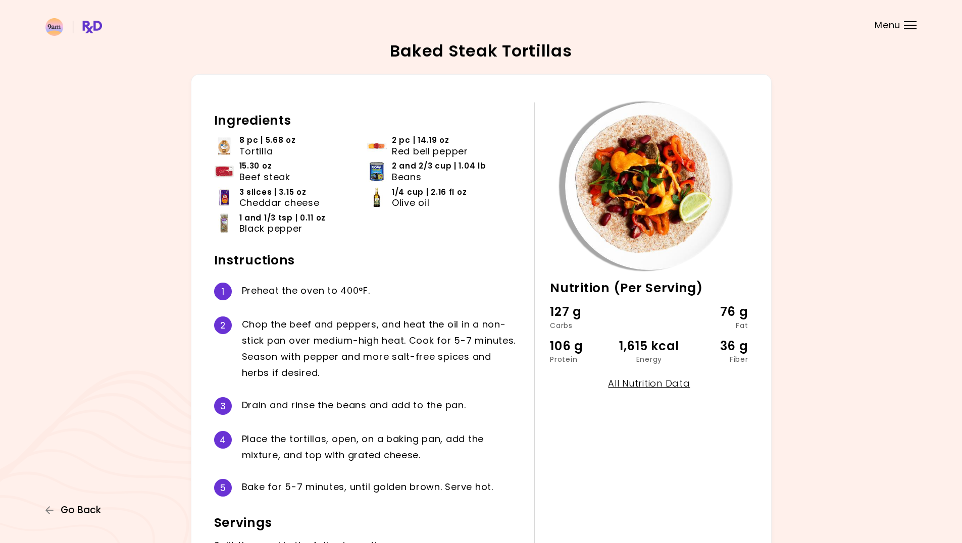
click at [79, 513] on span "Go Back" at bounding box center [81, 510] width 40 height 11
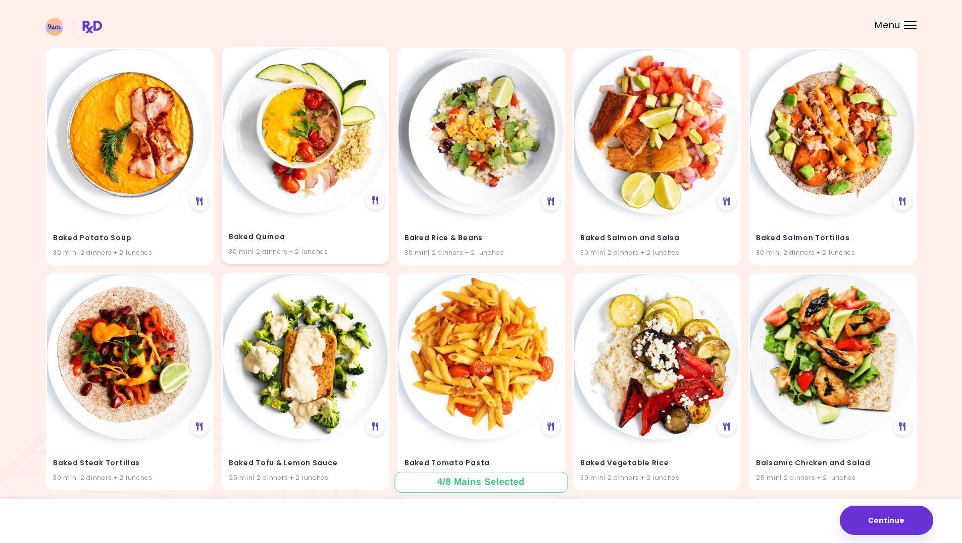
scroll to position [2622, 0]
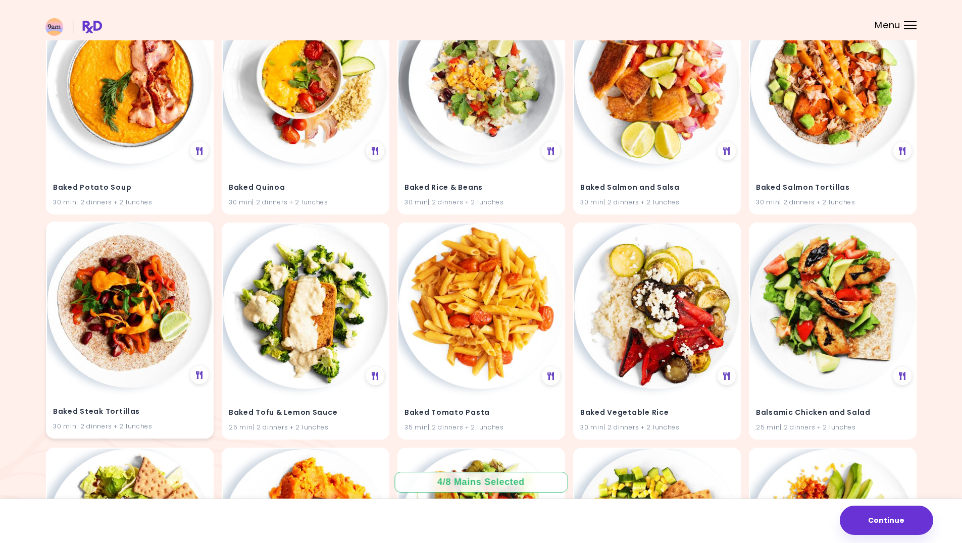
click at [150, 347] on img at bounding box center [130, 306] width 166 height 166
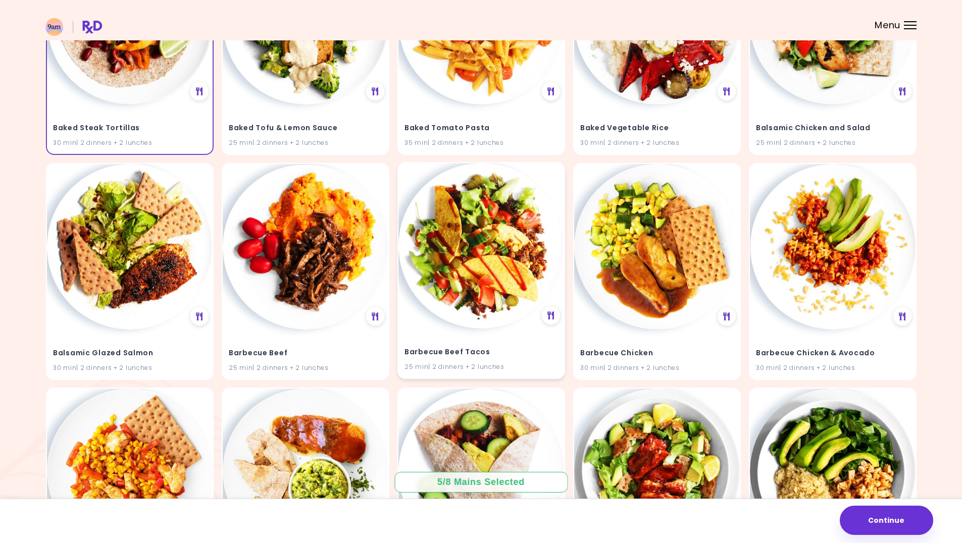
scroll to position [2925, 0]
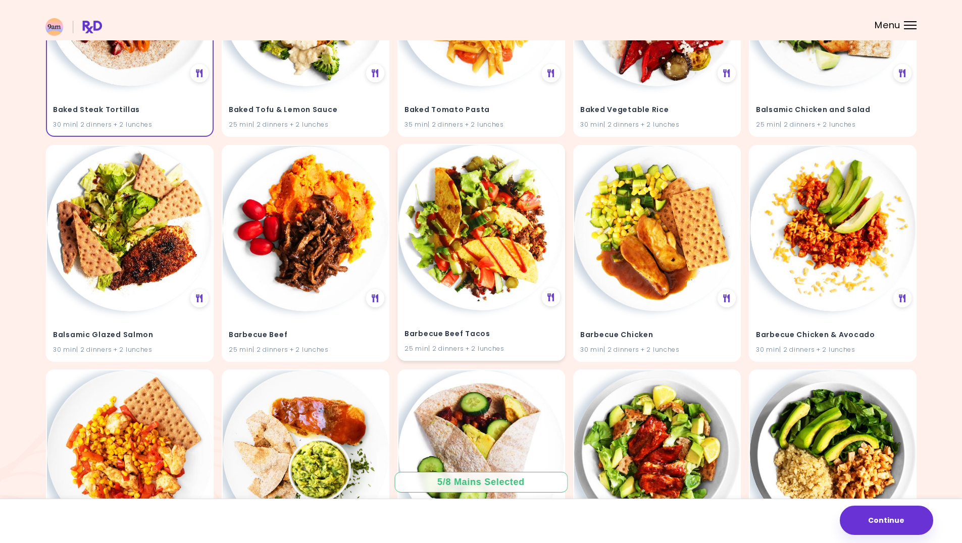
click at [487, 291] on img at bounding box center [481, 228] width 166 height 166
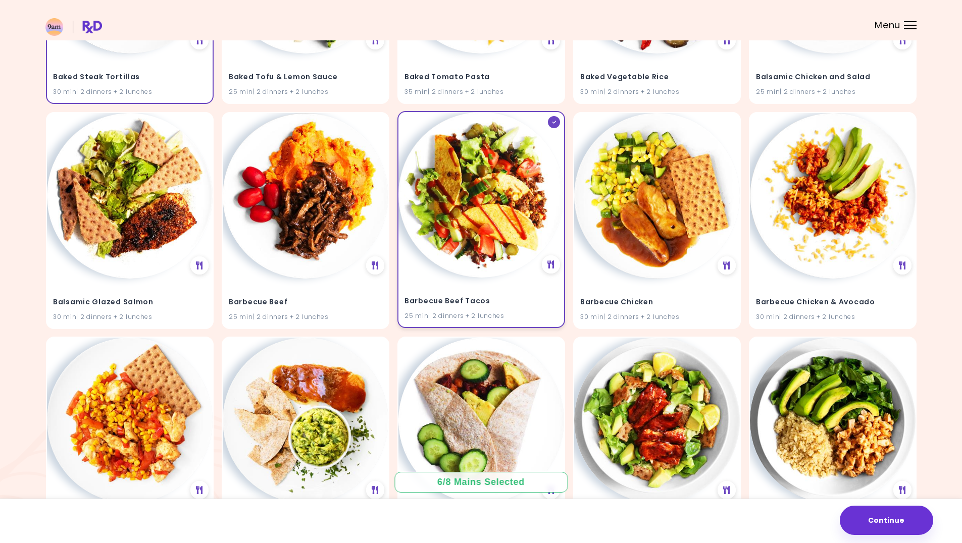
scroll to position [2975, 0]
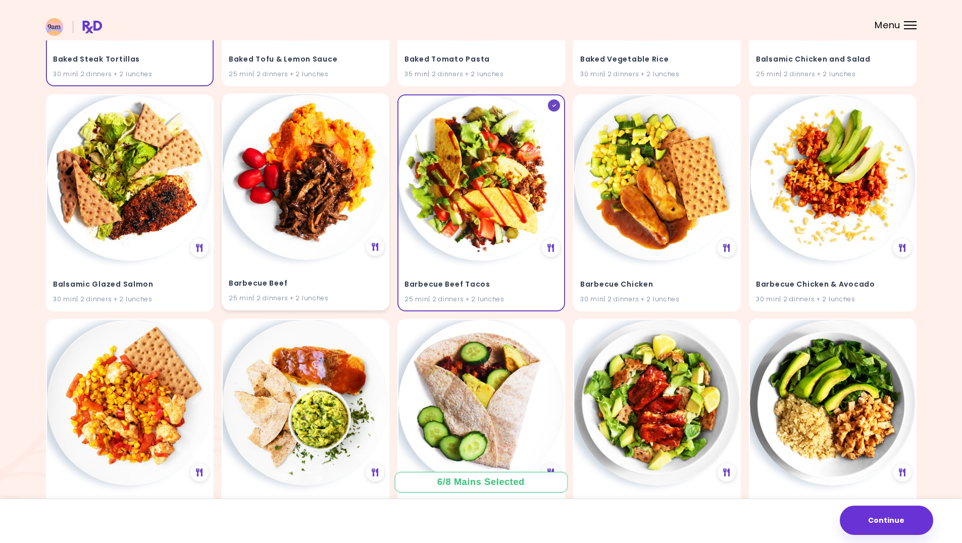
click at [318, 231] on img at bounding box center [306, 177] width 166 height 166
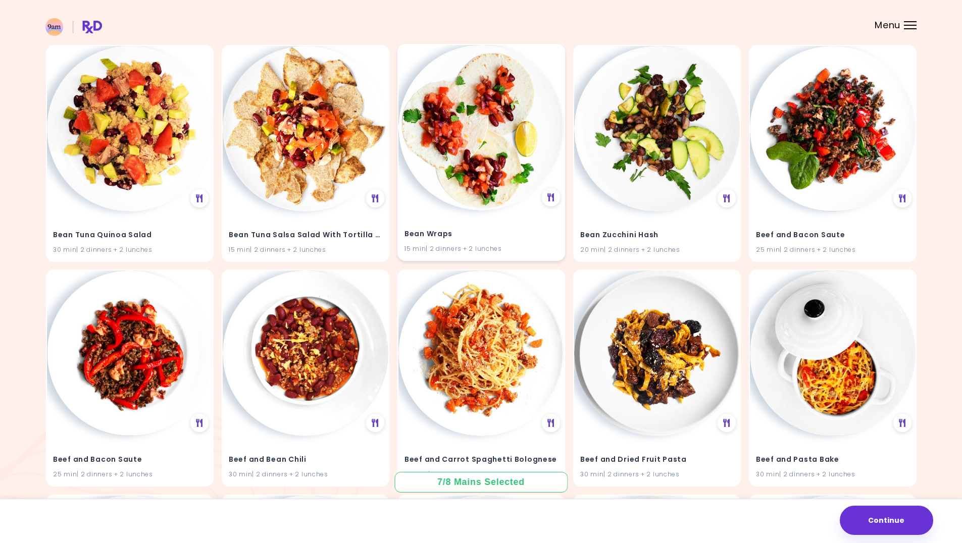
scroll to position [5792, 0]
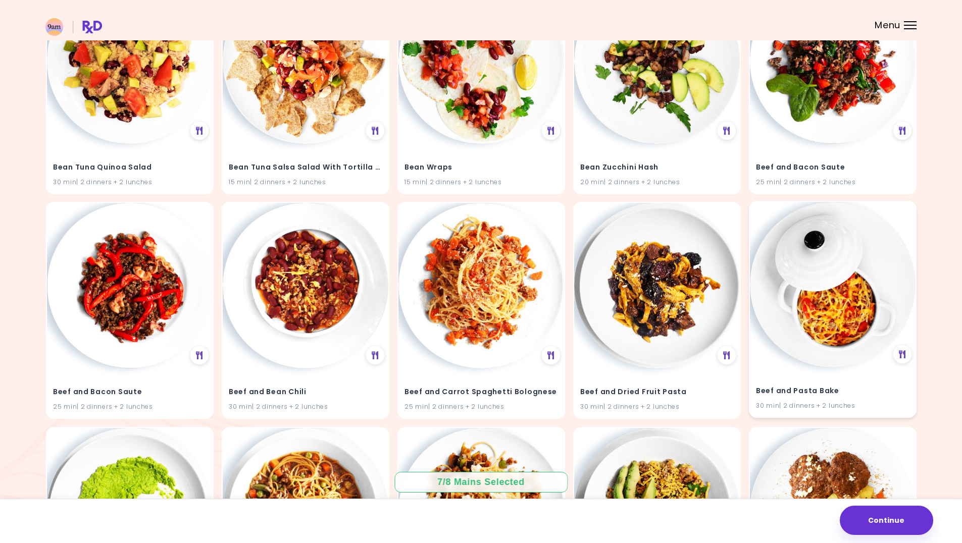
click at [861, 287] on img at bounding box center [833, 285] width 166 height 166
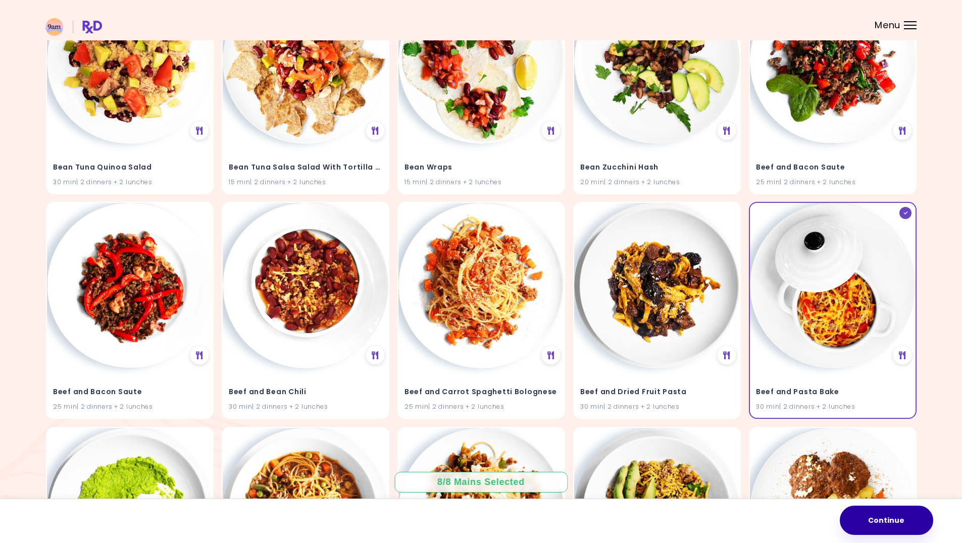
click at [892, 520] on button "Continue" at bounding box center [885, 520] width 93 height 29
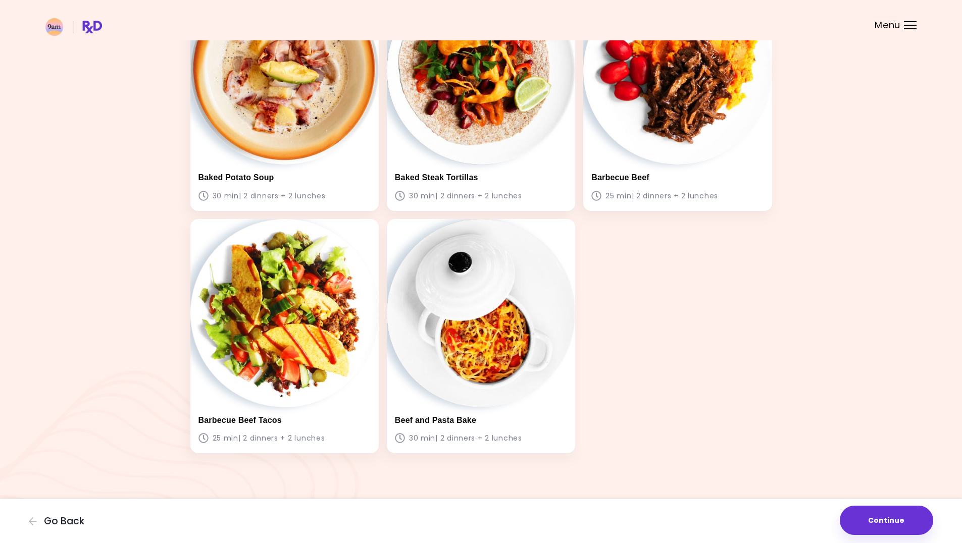
scroll to position [364, 0]
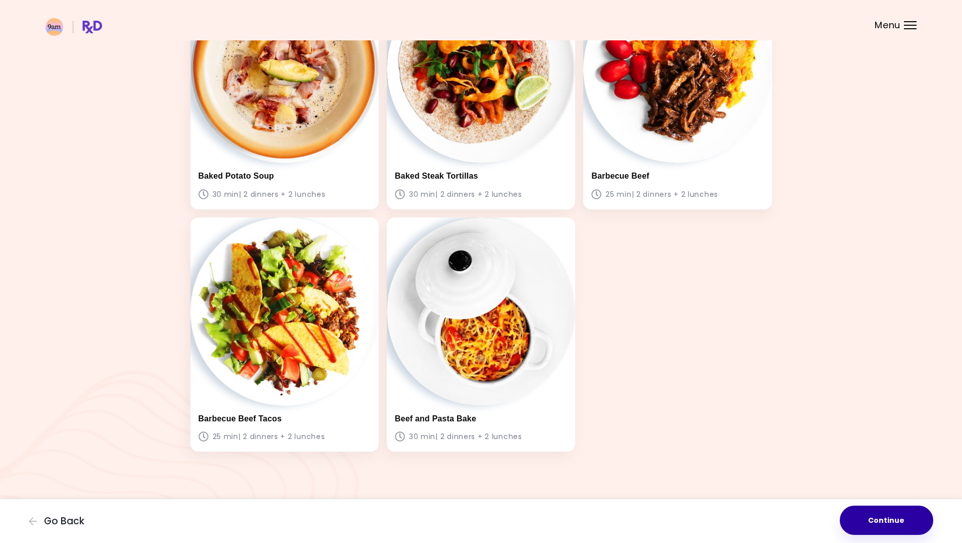
click at [878, 521] on button "Continue" at bounding box center [885, 520] width 93 height 29
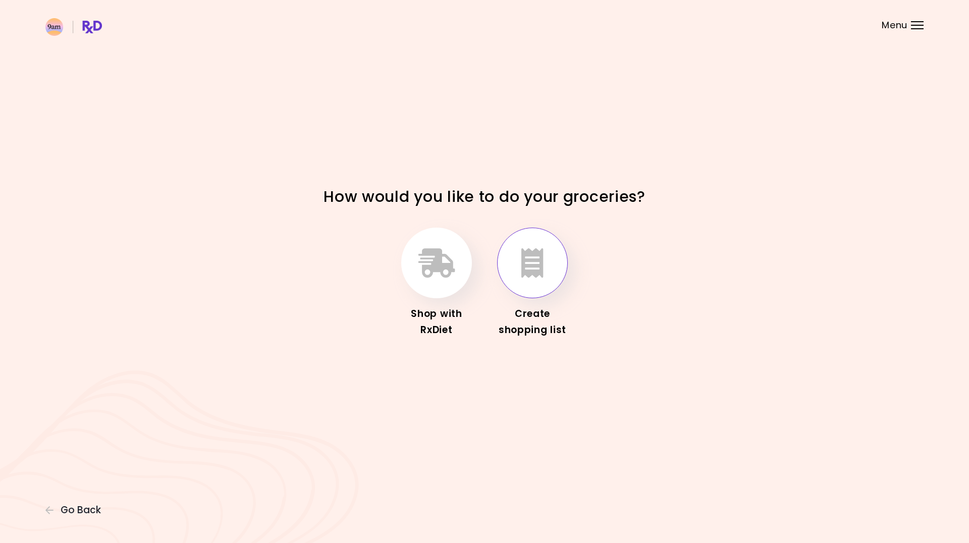
click at [521, 259] on button "button" at bounding box center [532, 263] width 71 height 71
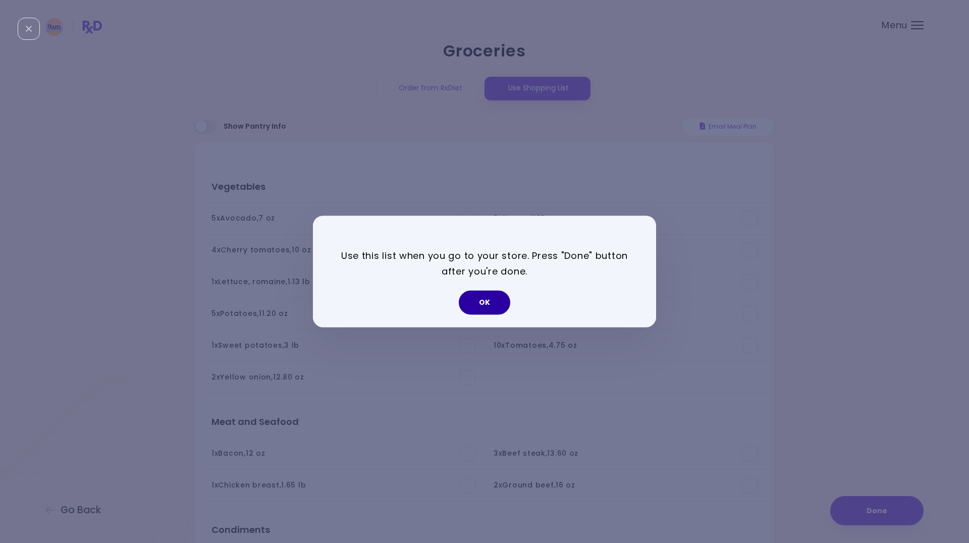
click at [487, 299] on button "OK" at bounding box center [484, 303] width 51 height 24
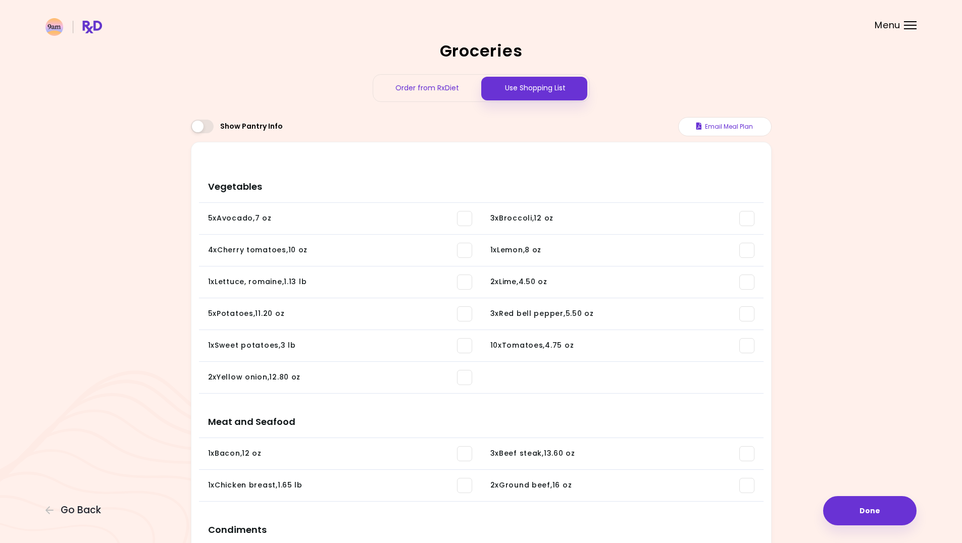
click at [451, 92] on div "Order from RxDiet" at bounding box center [427, 88] width 108 height 27
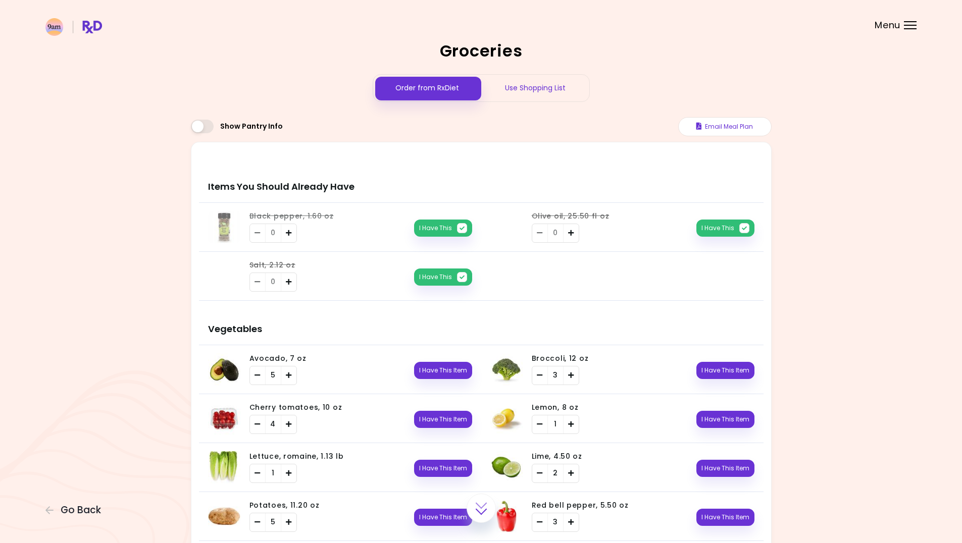
click at [516, 90] on div "Use Shopping List" at bounding box center [535, 88] width 108 height 27
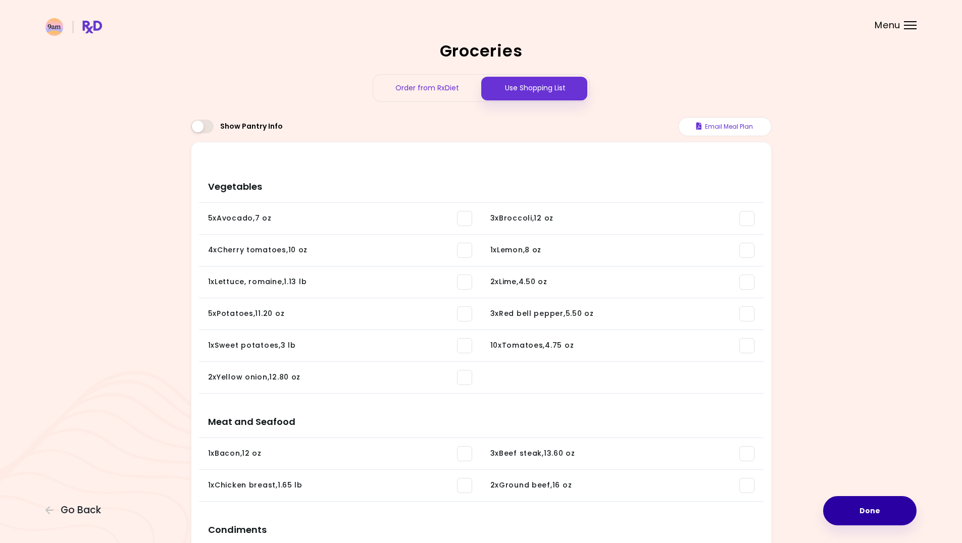
click at [872, 509] on button "Done" at bounding box center [869, 510] width 93 height 29
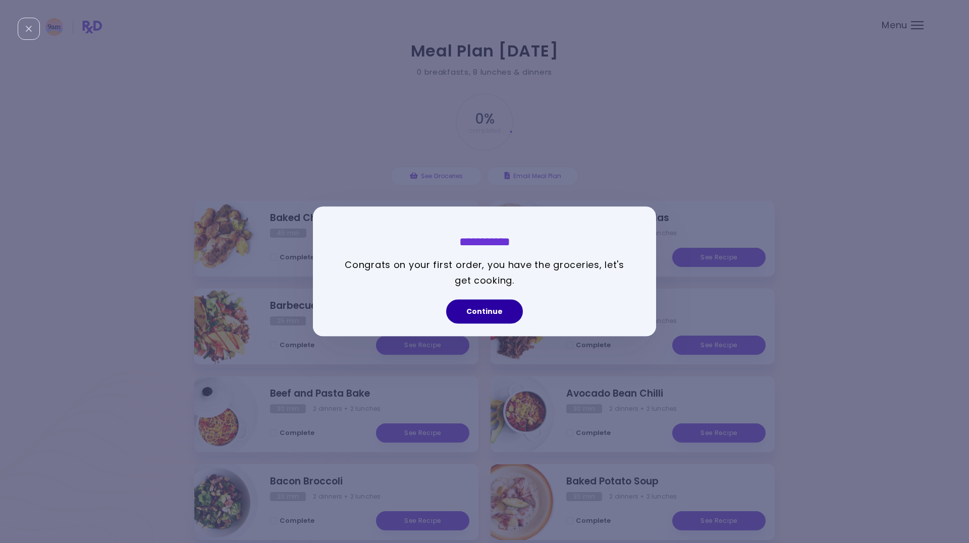
click at [502, 315] on button "Continue" at bounding box center [484, 312] width 77 height 24
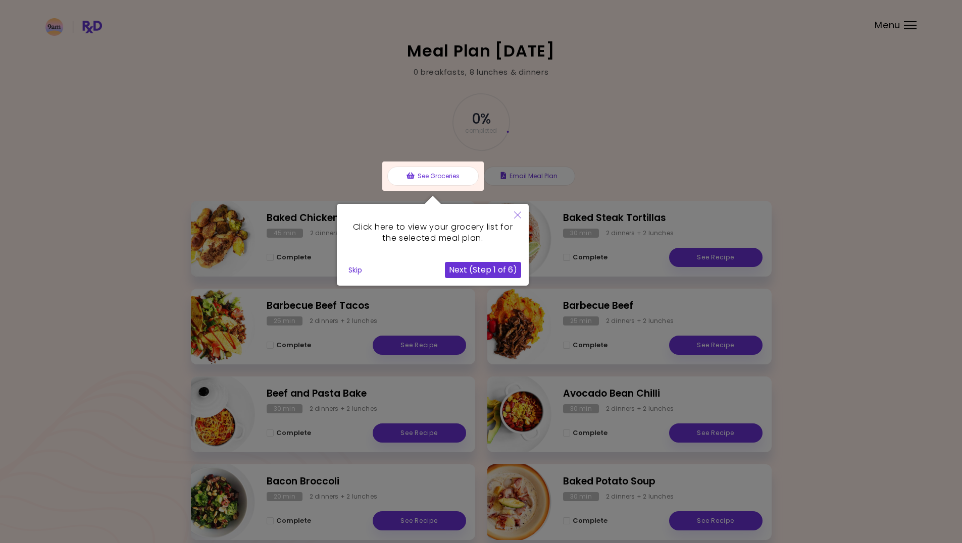
click at [516, 215] on icon "Close" at bounding box center [517, 214] width 7 height 7
